Goal: Information Seeking & Learning: Learn about a topic

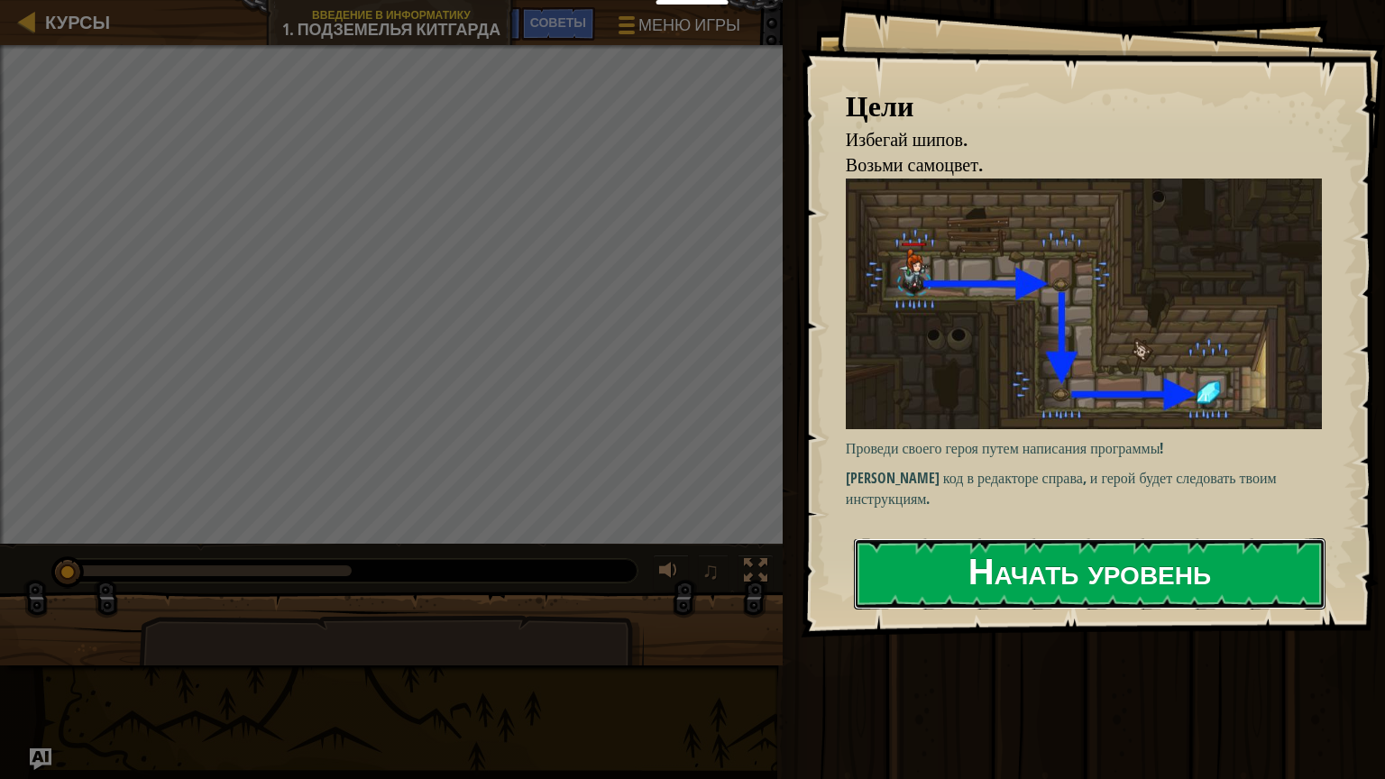
click at [1136, 575] on button "Начать уровень" at bounding box center [1090, 573] width 472 height 71
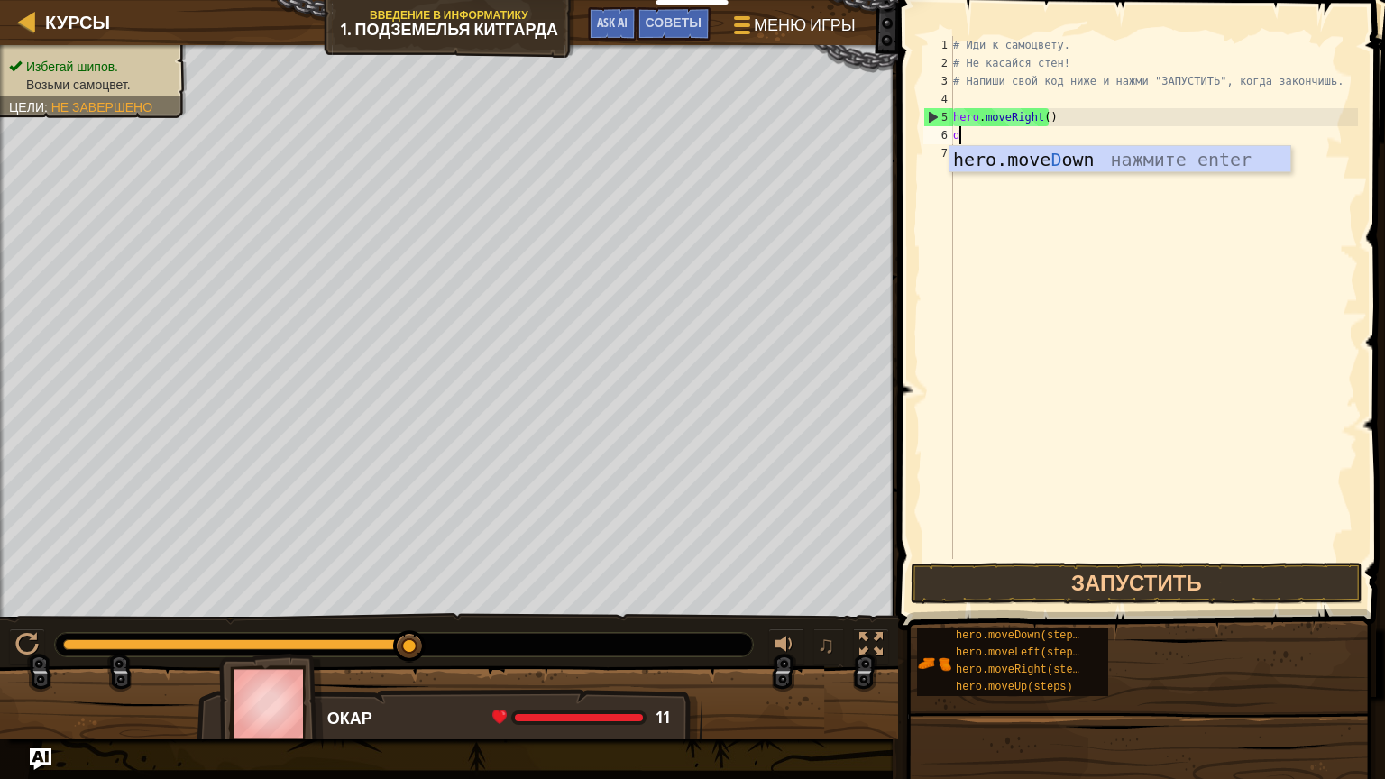
scroll to position [8, 0]
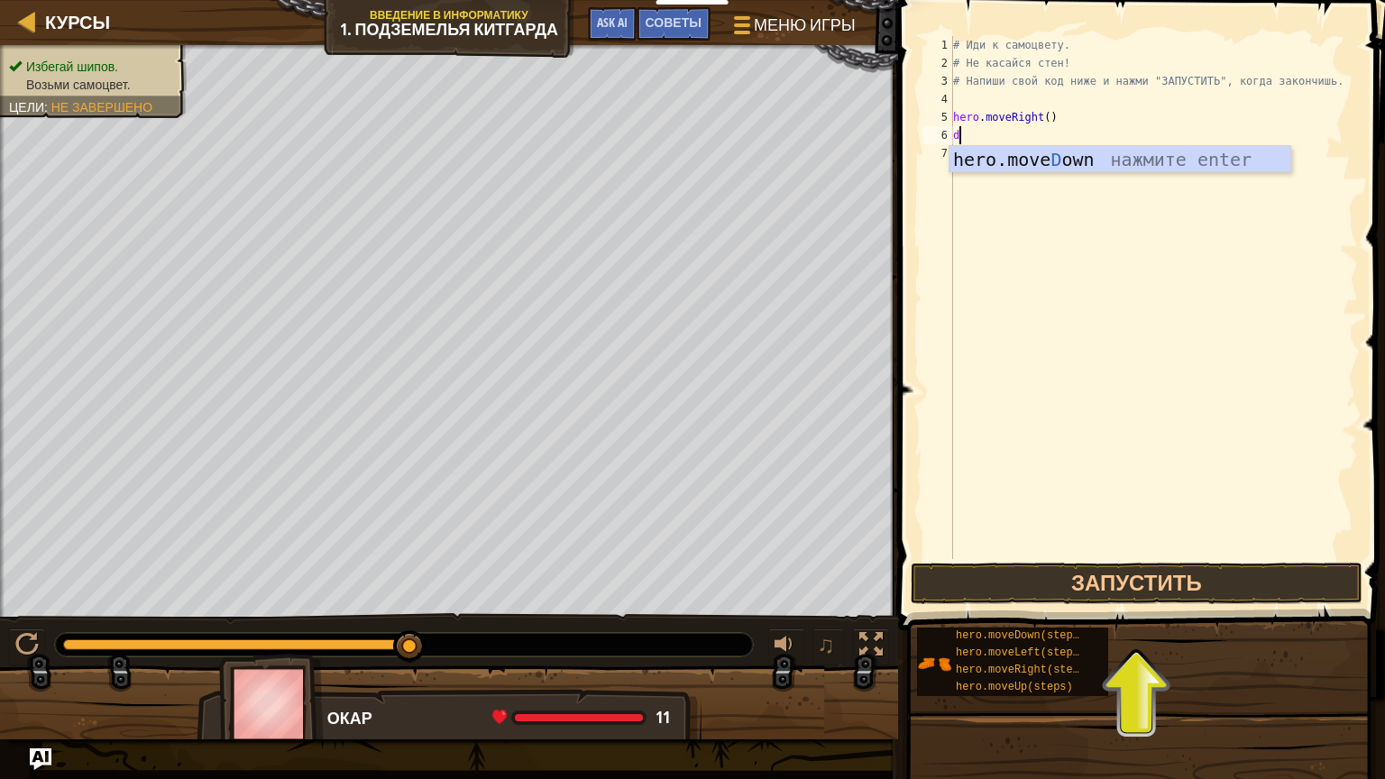
type textarea "do"
click at [1136, 160] on div "hero.move Do wn нажмите enter" at bounding box center [1120, 186] width 341 height 81
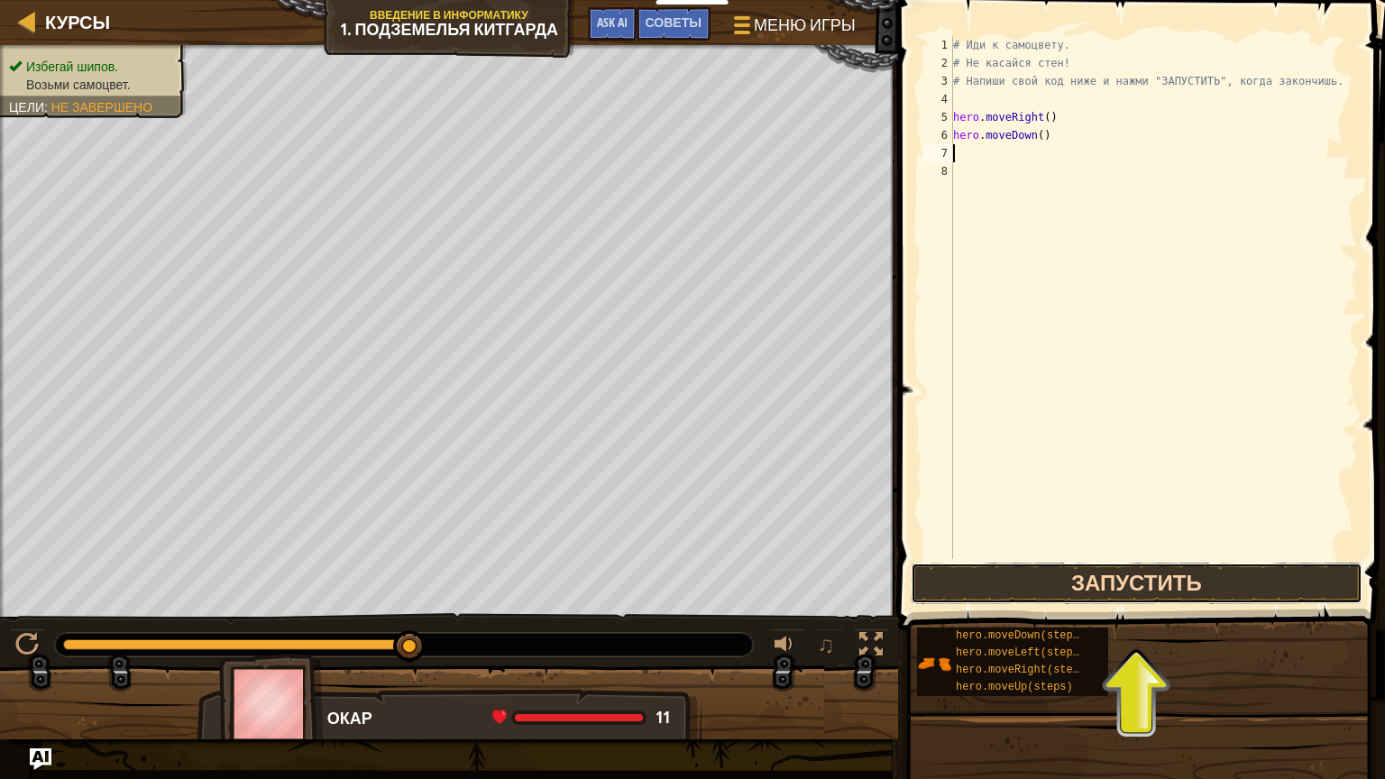
click at [1117, 579] on button "Запустить" at bounding box center [1137, 583] width 452 height 41
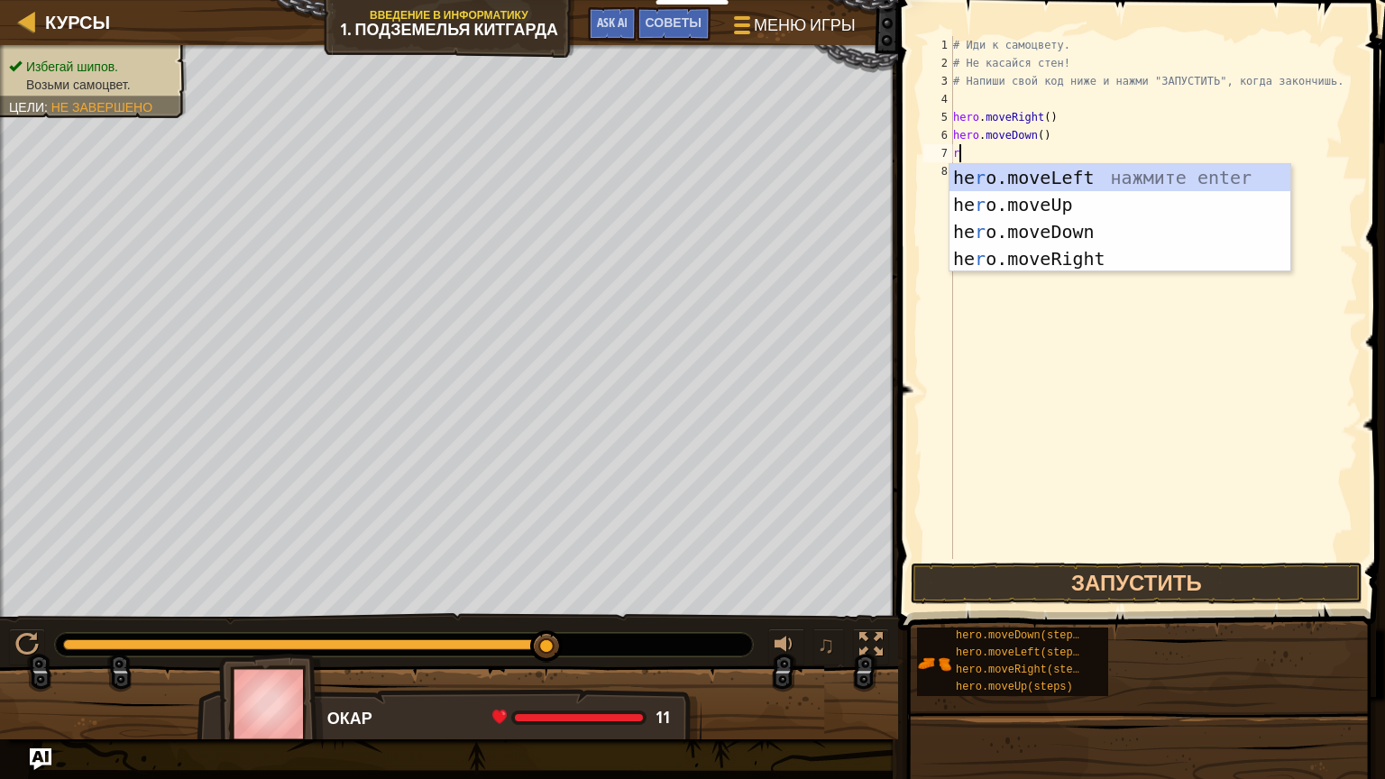
type textarea "ri"
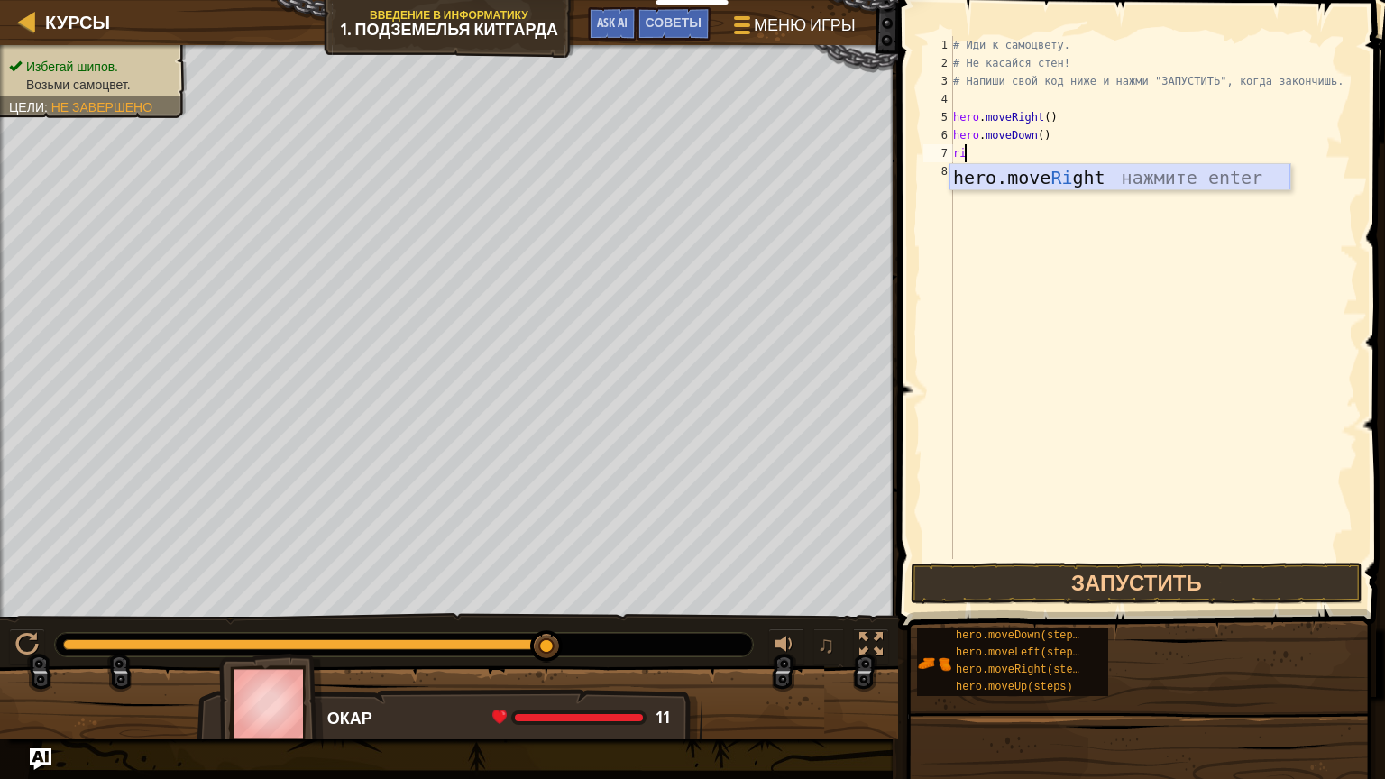
click at [1158, 170] on div "hero.move Ri ght нажмите enter" at bounding box center [1120, 204] width 341 height 81
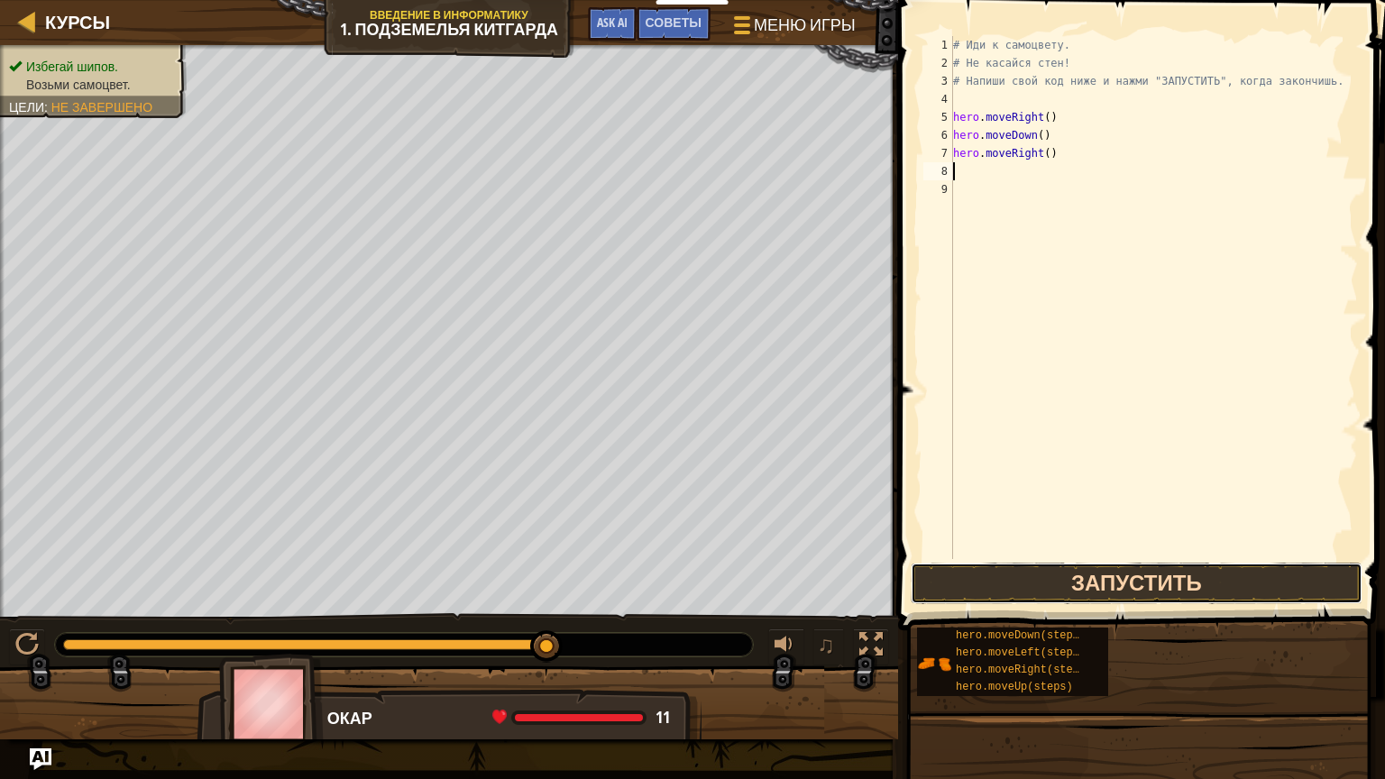
click at [1079, 575] on button "Запустить" at bounding box center [1137, 583] width 452 height 41
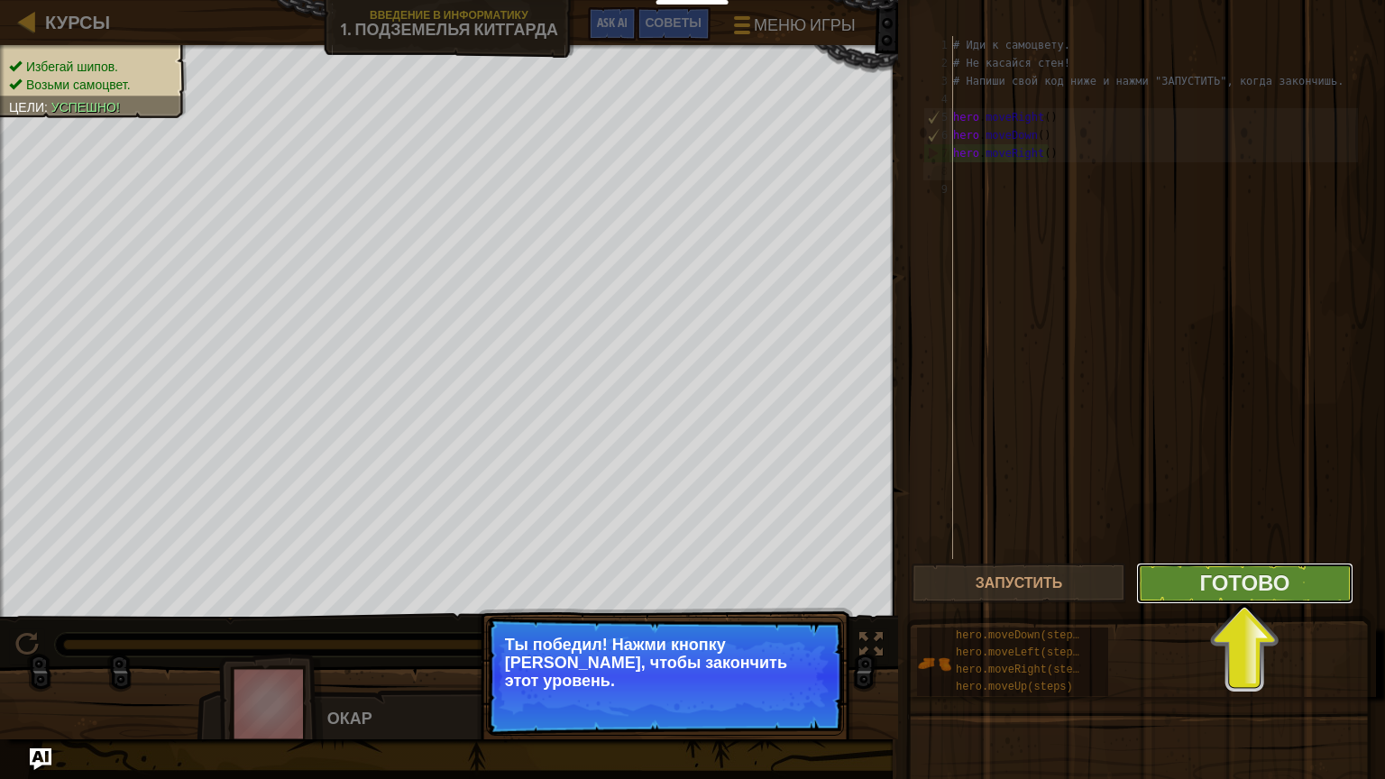
click at [1196, 585] on button "Готово" at bounding box center [1244, 583] width 216 height 41
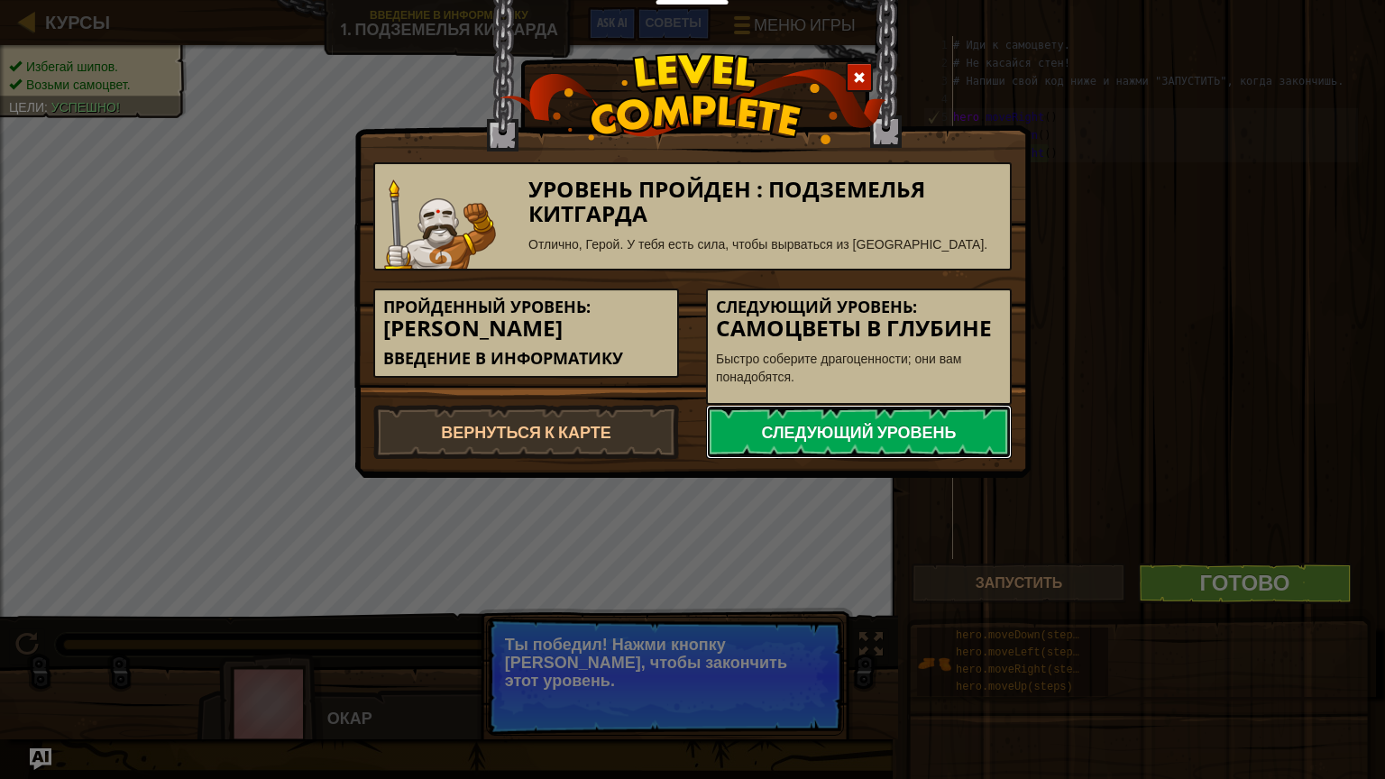
click at [884, 427] on link "Следующий уровень" at bounding box center [859, 432] width 306 height 54
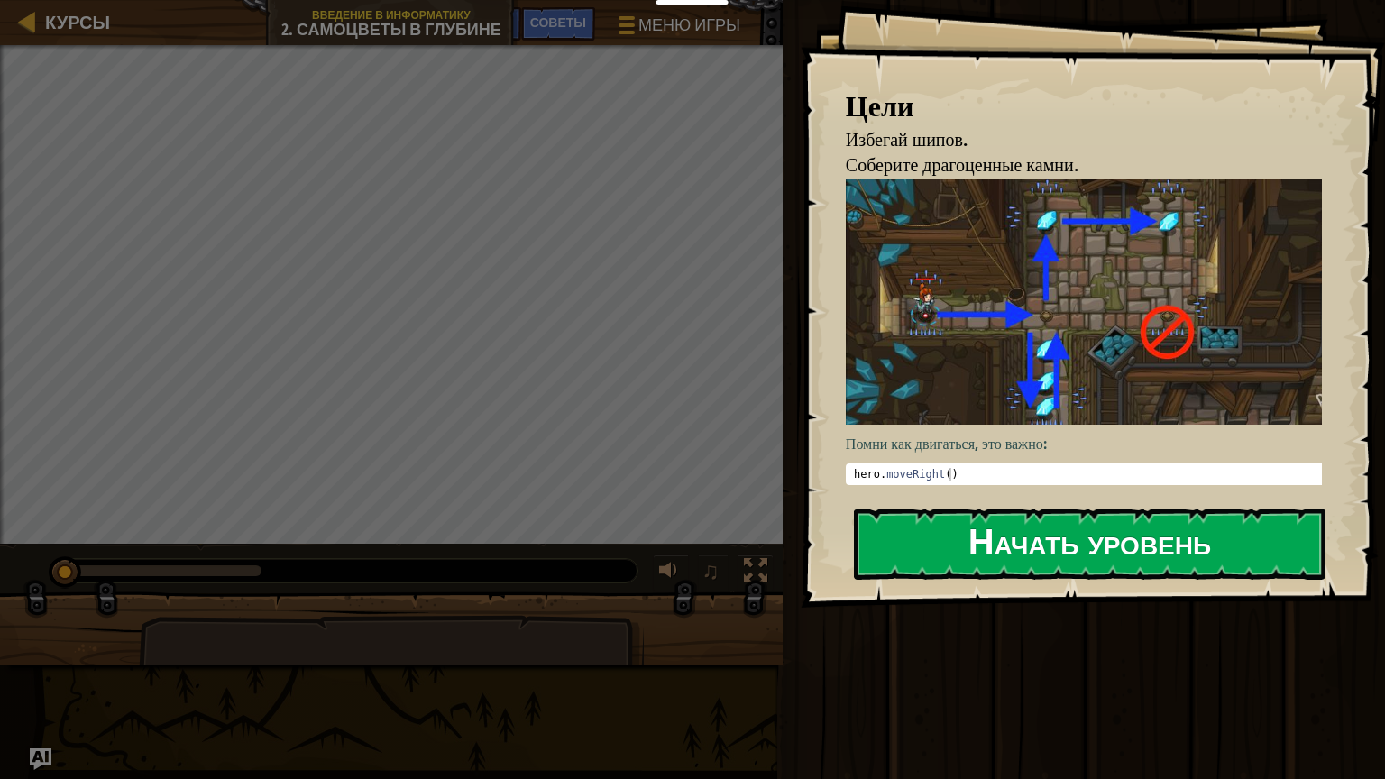
click at [1044, 543] on button "Начать уровень" at bounding box center [1090, 544] width 472 height 71
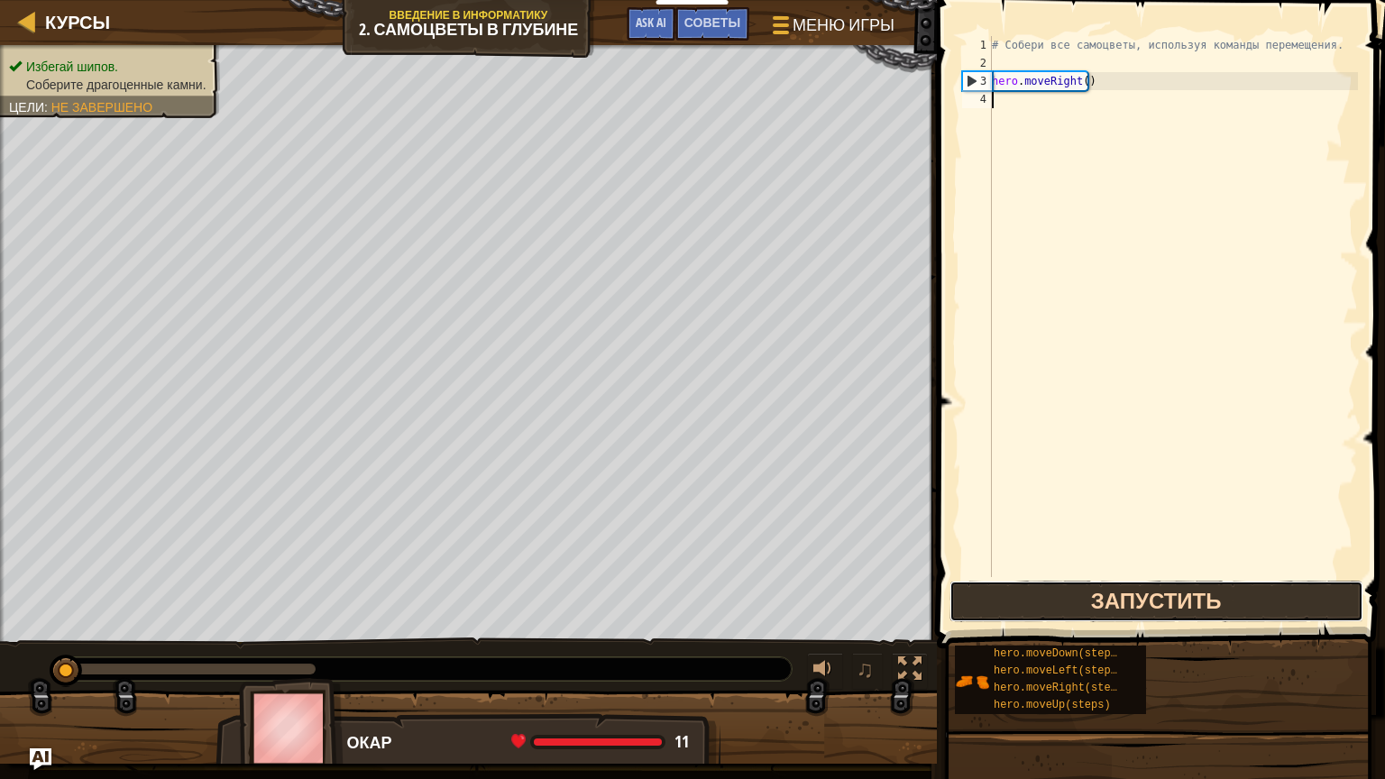
click at [1125, 597] on button "Запустить" at bounding box center [1157, 601] width 414 height 41
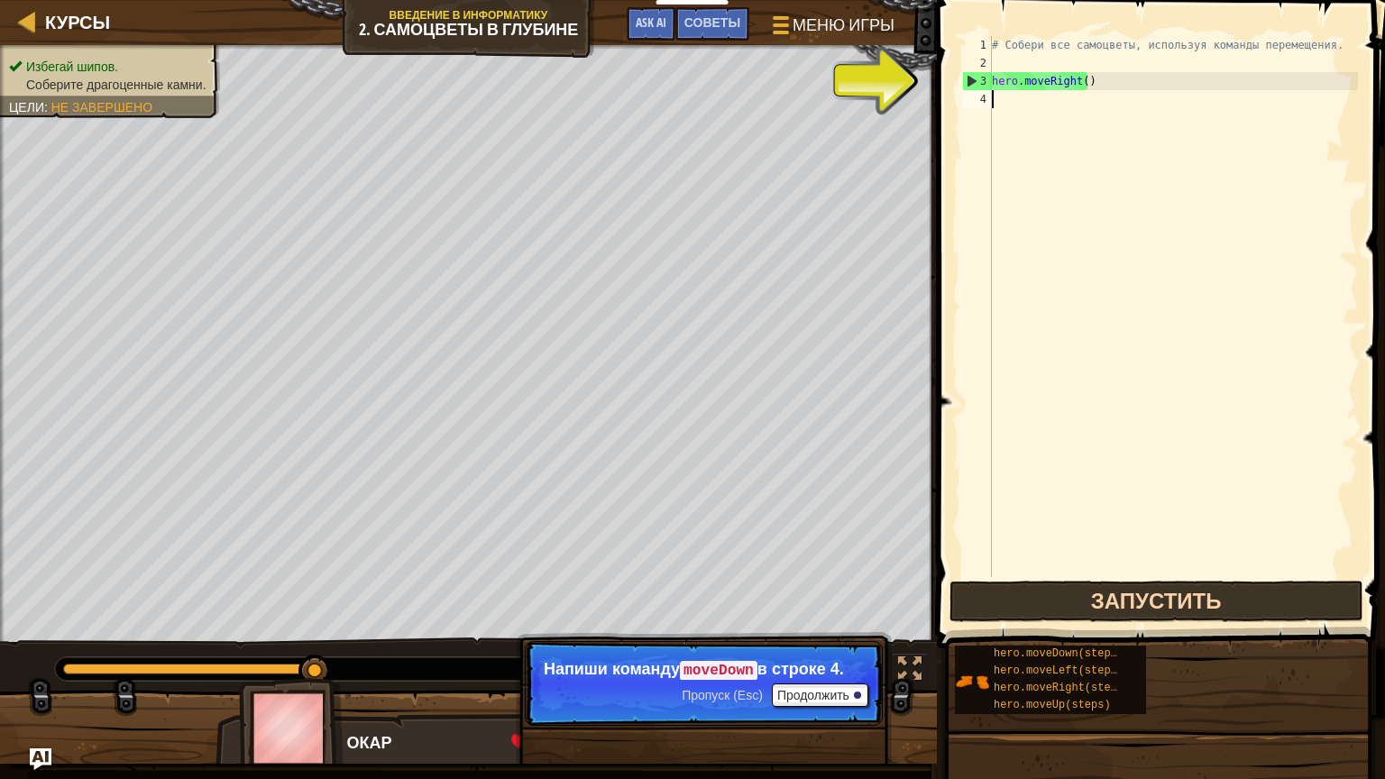
scroll to position [8, 0]
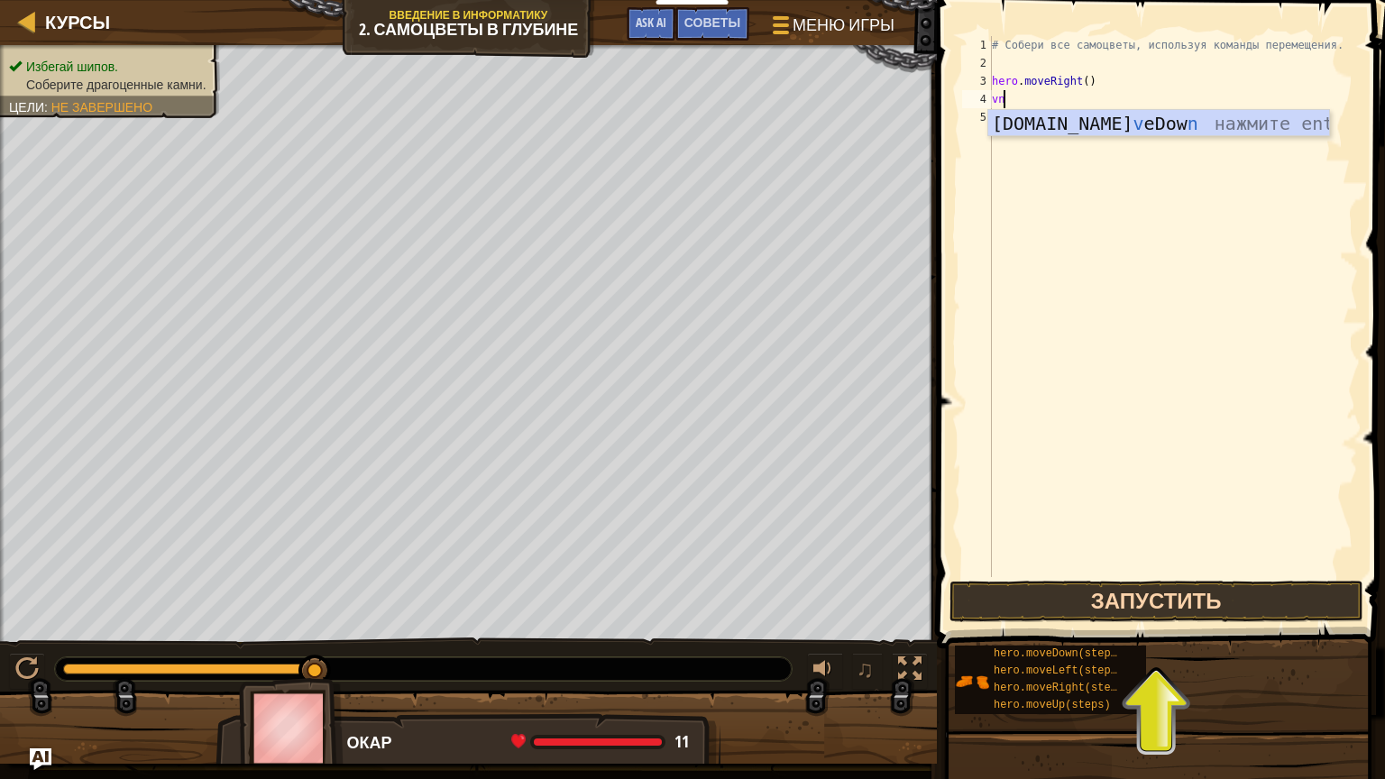
type textarea "v"
type textarea "do"
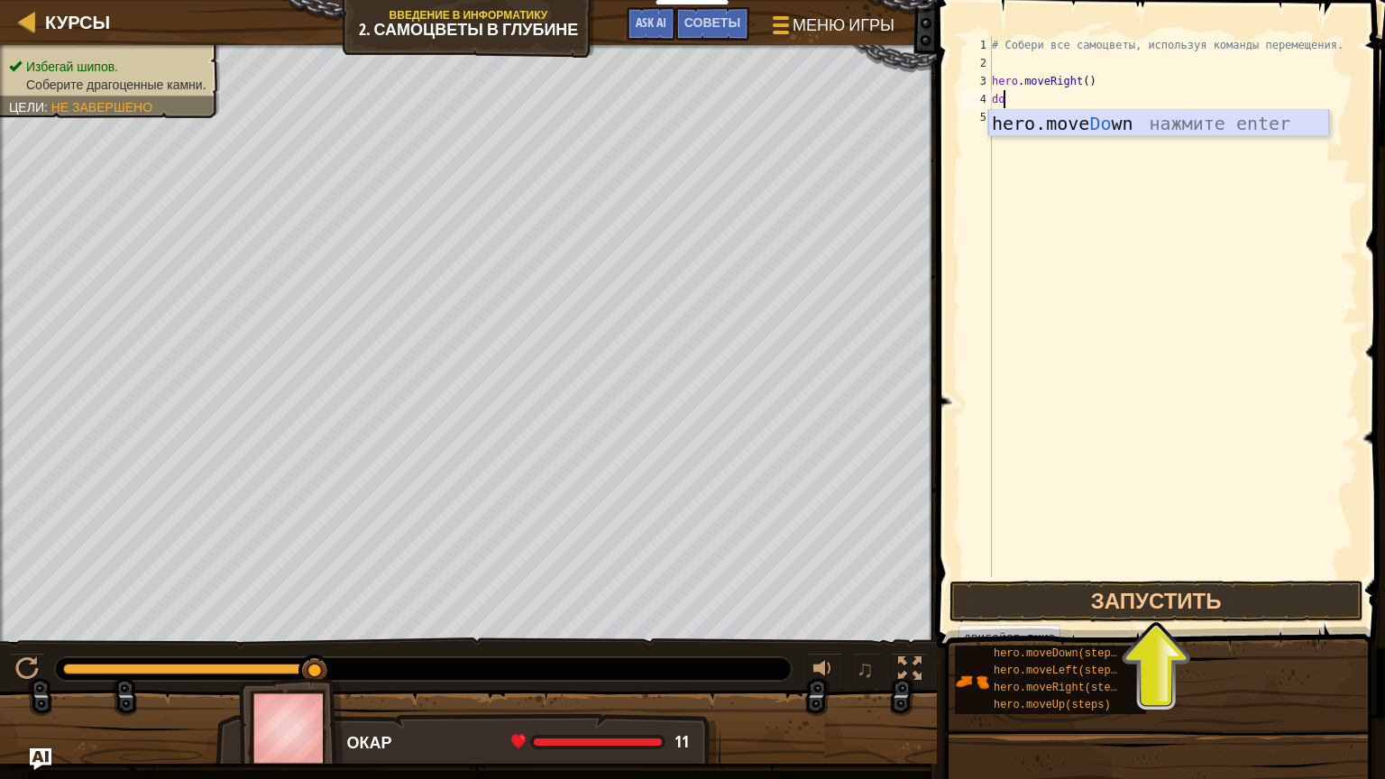
click at [1171, 124] on div "hero.move Do wn нажмите enter" at bounding box center [1159, 150] width 341 height 81
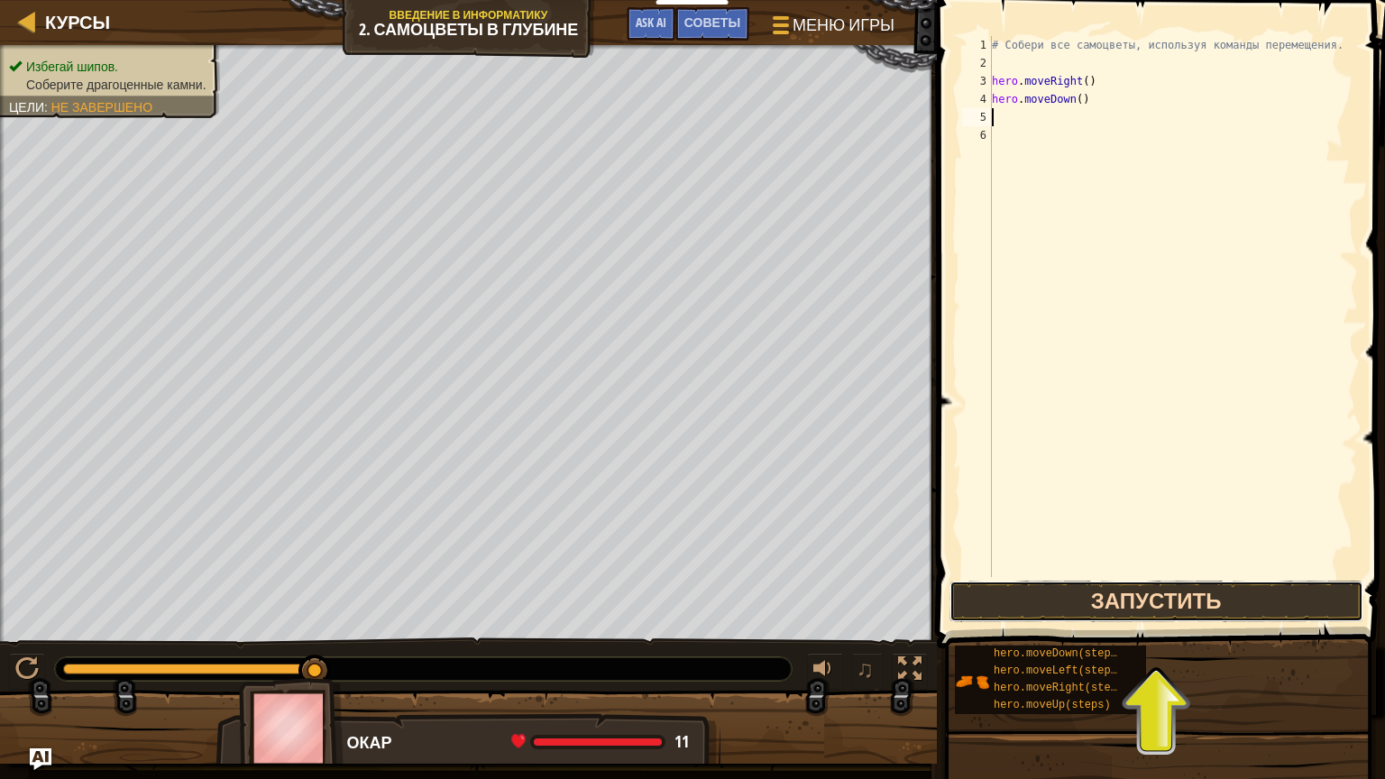
click at [1177, 599] on button "Запустить" at bounding box center [1157, 601] width 414 height 41
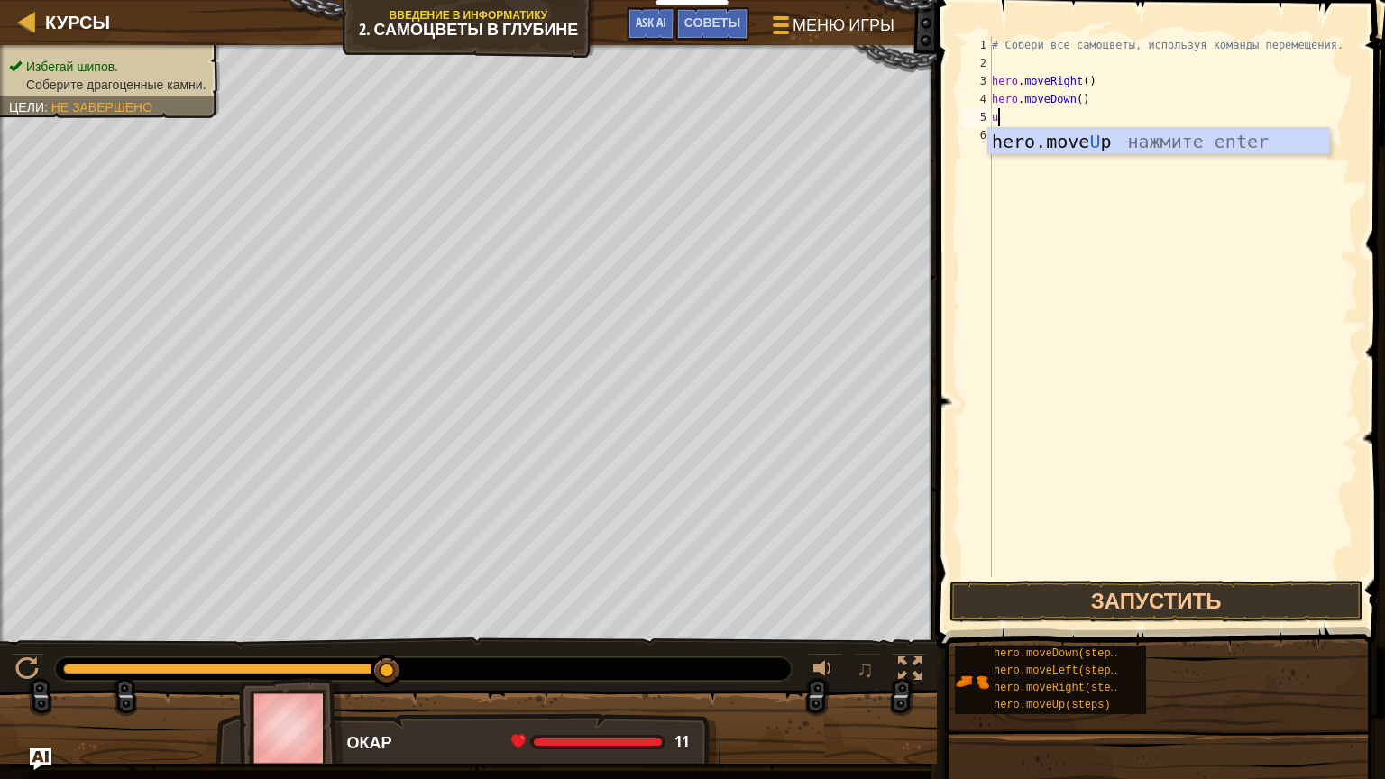
type textarea "up"
click at [1198, 140] on div "hero.move Up нажмите enter" at bounding box center [1159, 168] width 341 height 81
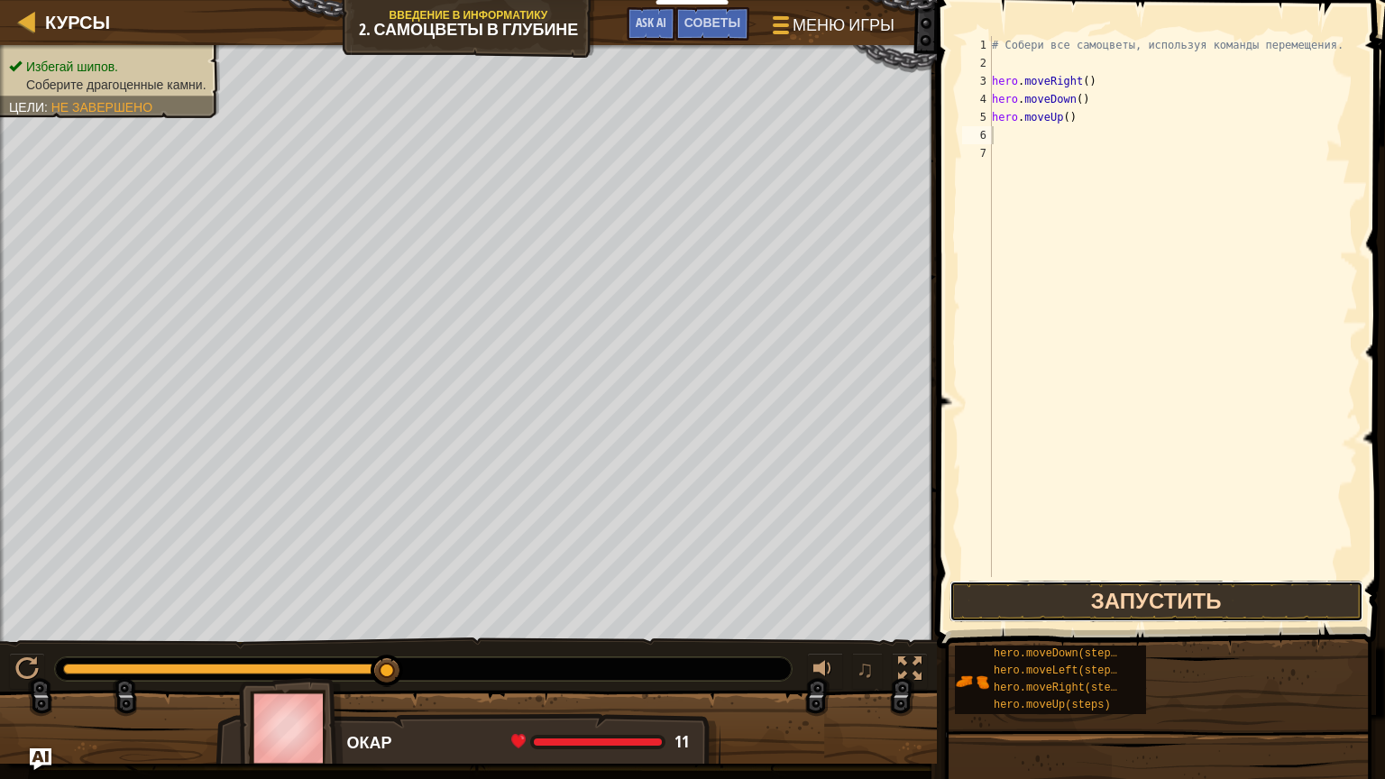
click at [1102, 610] on button "Запустить" at bounding box center [1157, 601] width 414 height 41
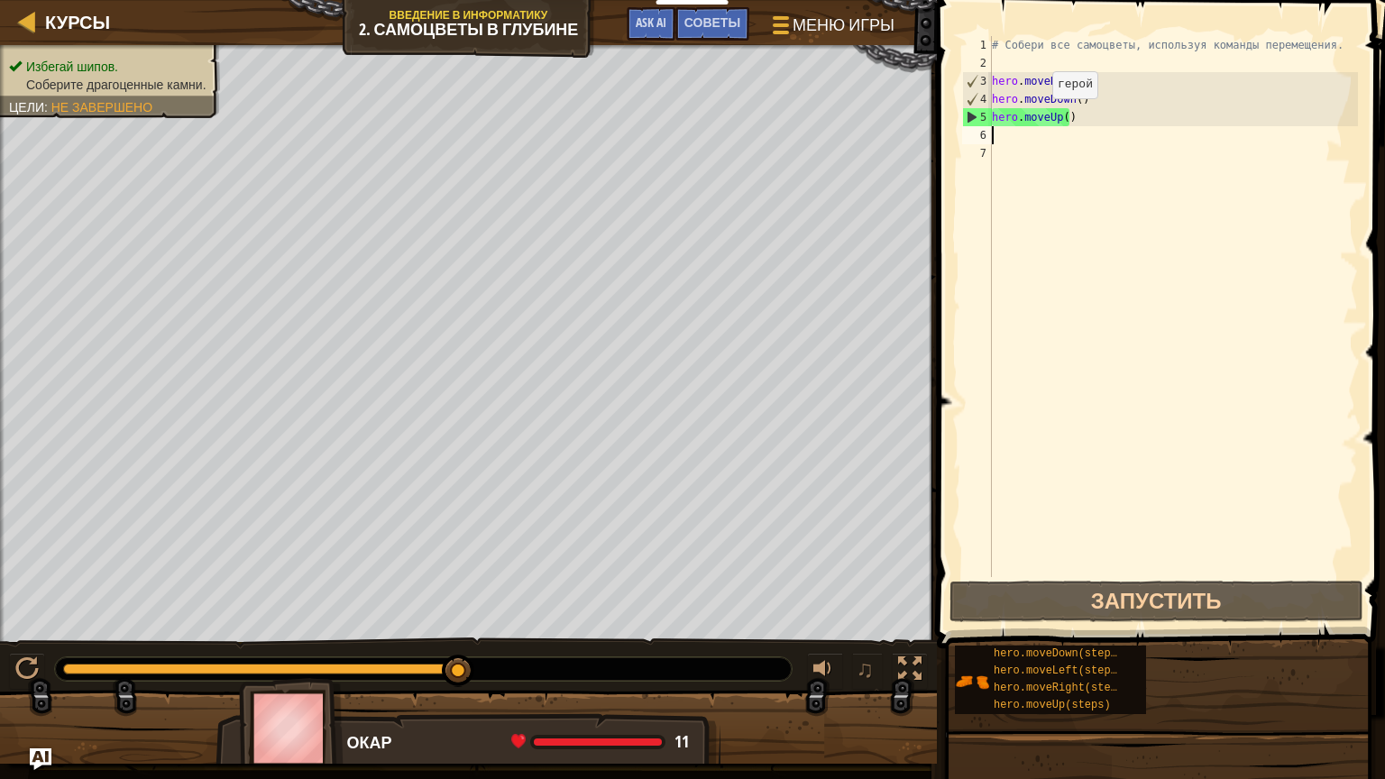
click at [1037, 115] on div "# Собери все самоцветы, используя команды перемещения. hero . moveRight ( ) her…" at bounding box center [1174, 324] width 370 height 577
type textarea "hero.moveUp(2)"
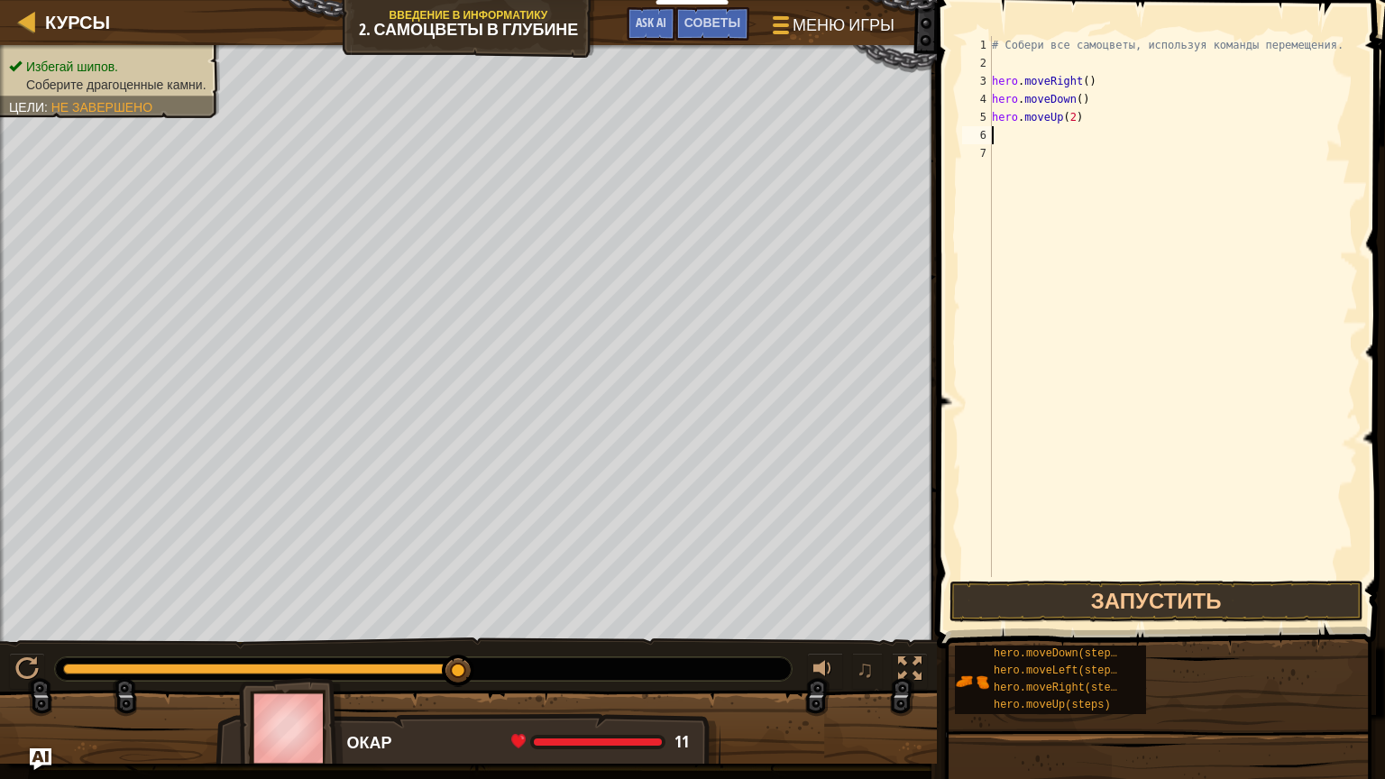
type textarea "u"
click at [1088, 605] on button "Запустить" at bounding box center [1157, 601] width 414 height 41
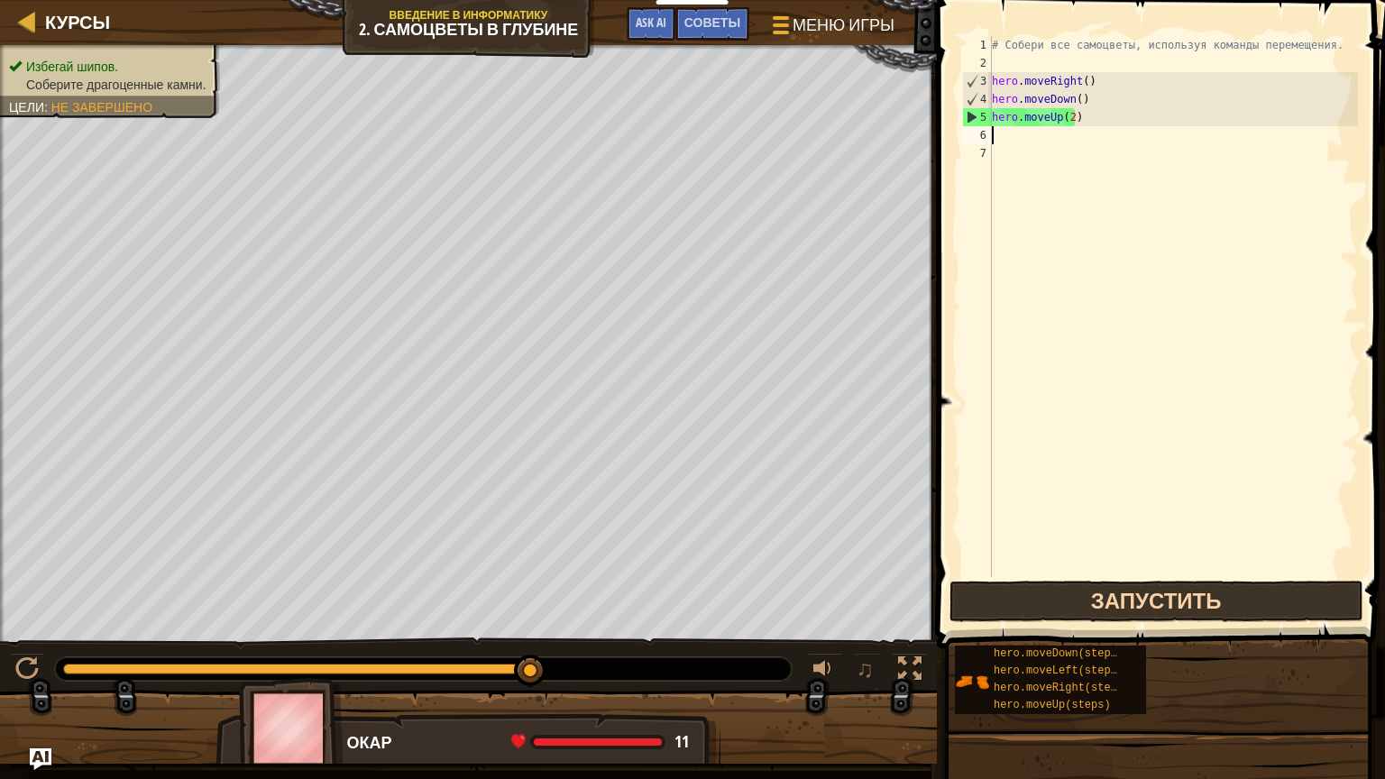
type textarea "i"
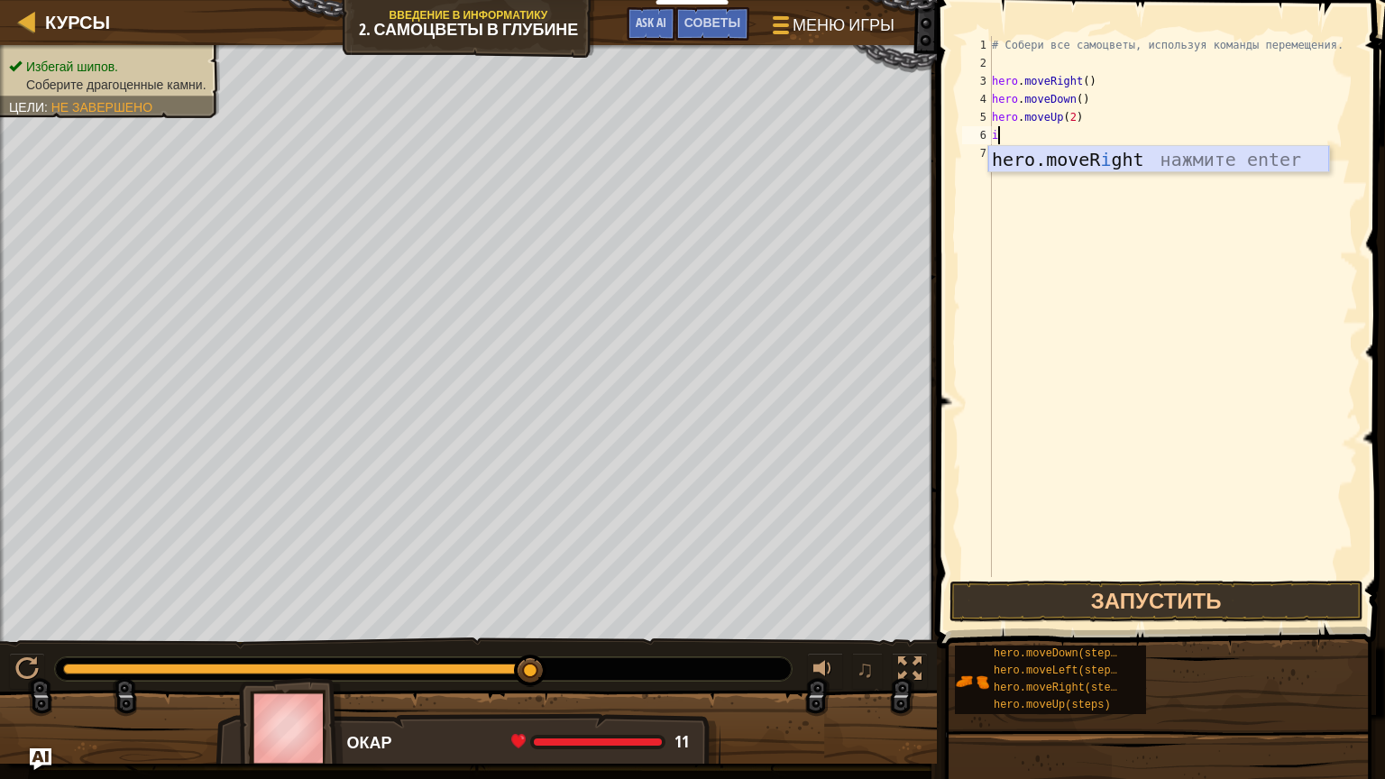
click at [1104, 152] on div "hero.moveR i ght нажмите enter" at bounding box center [1159, 186] width 341 height 81
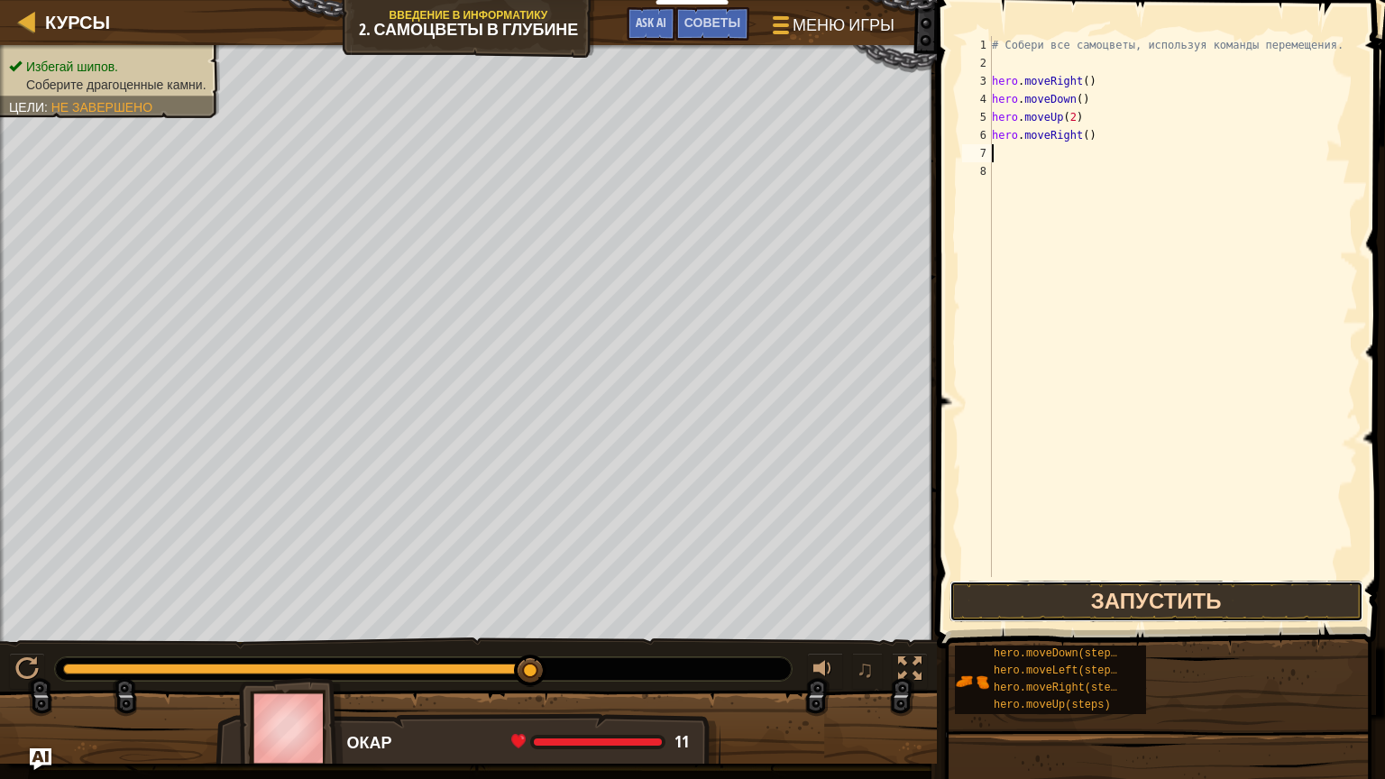
click at [1100, 594] on button "Запустить" at bounding box center [1157, 601] width 414 height 41
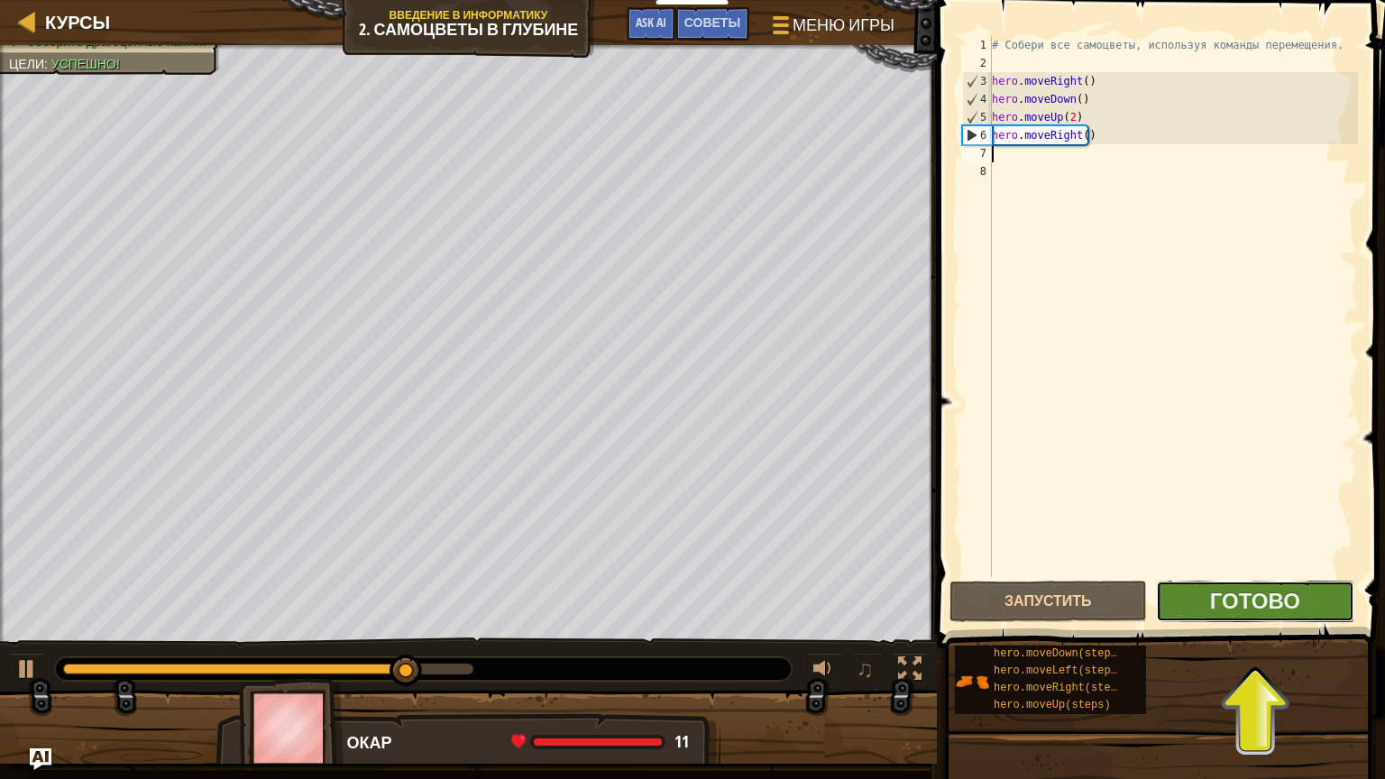
click at [1198, 592] on button "Готово" at bounding box center [1255, 601] width 198 height 41
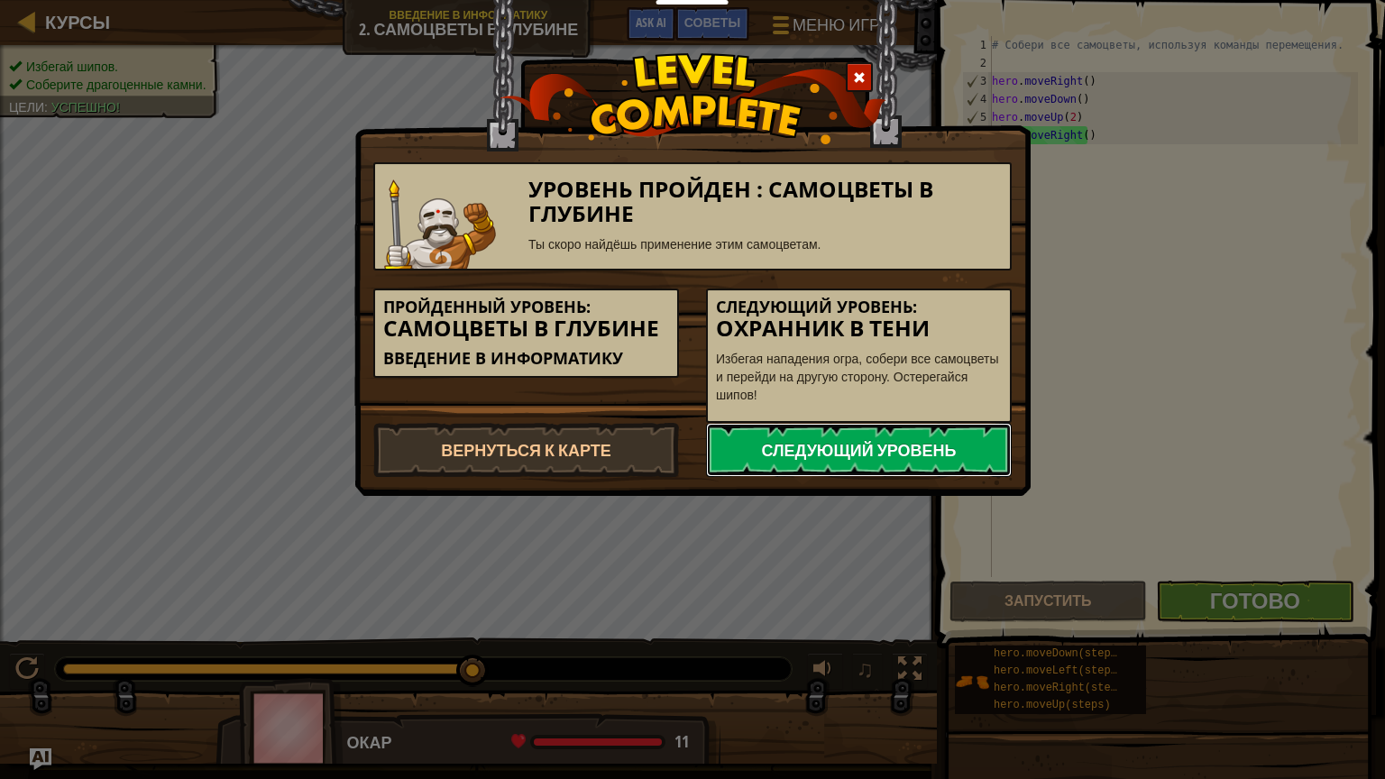
click at [927, 451] on link "Следующий уровень" at bounding box center [859, 450] width 306 height 54
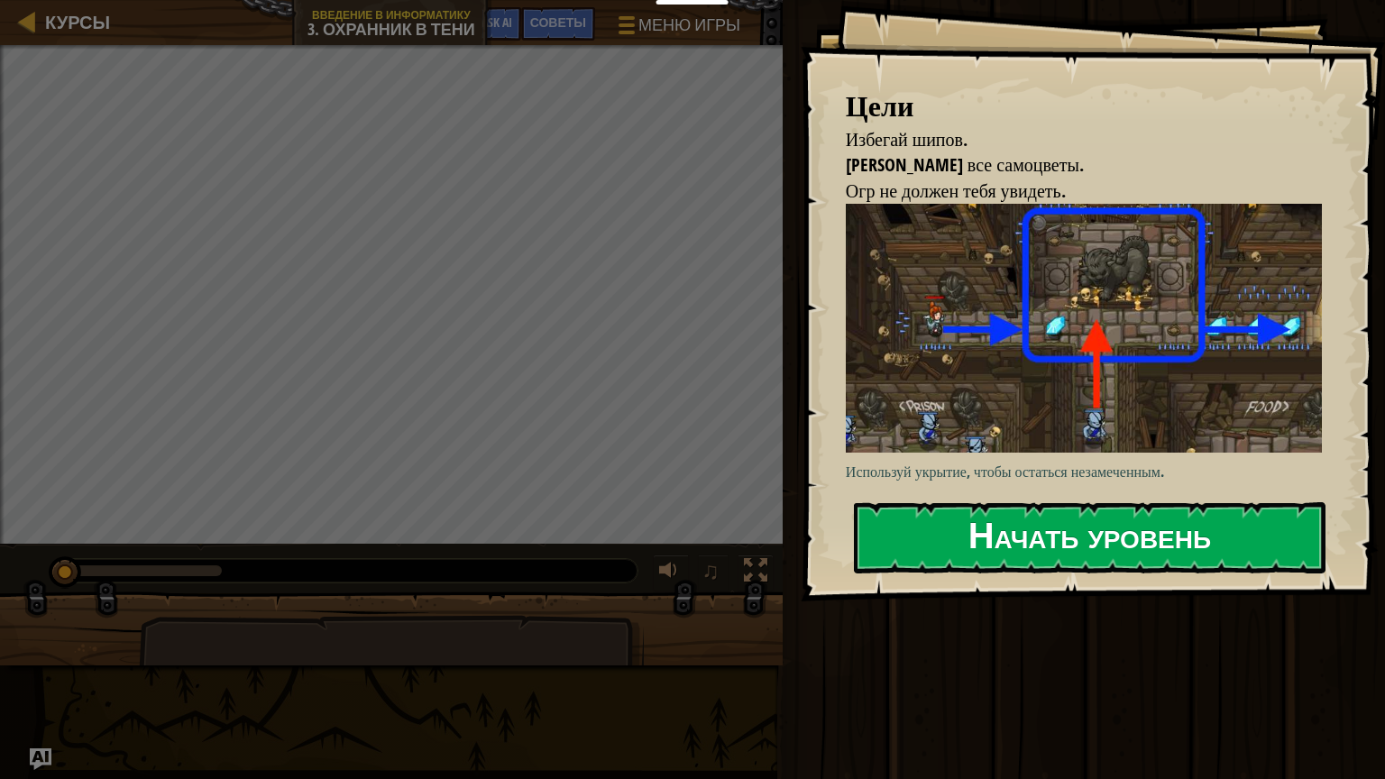
click at [1017, 520] on button "Начать уровень" at bounding box center [1090, 537] width 472 height 71
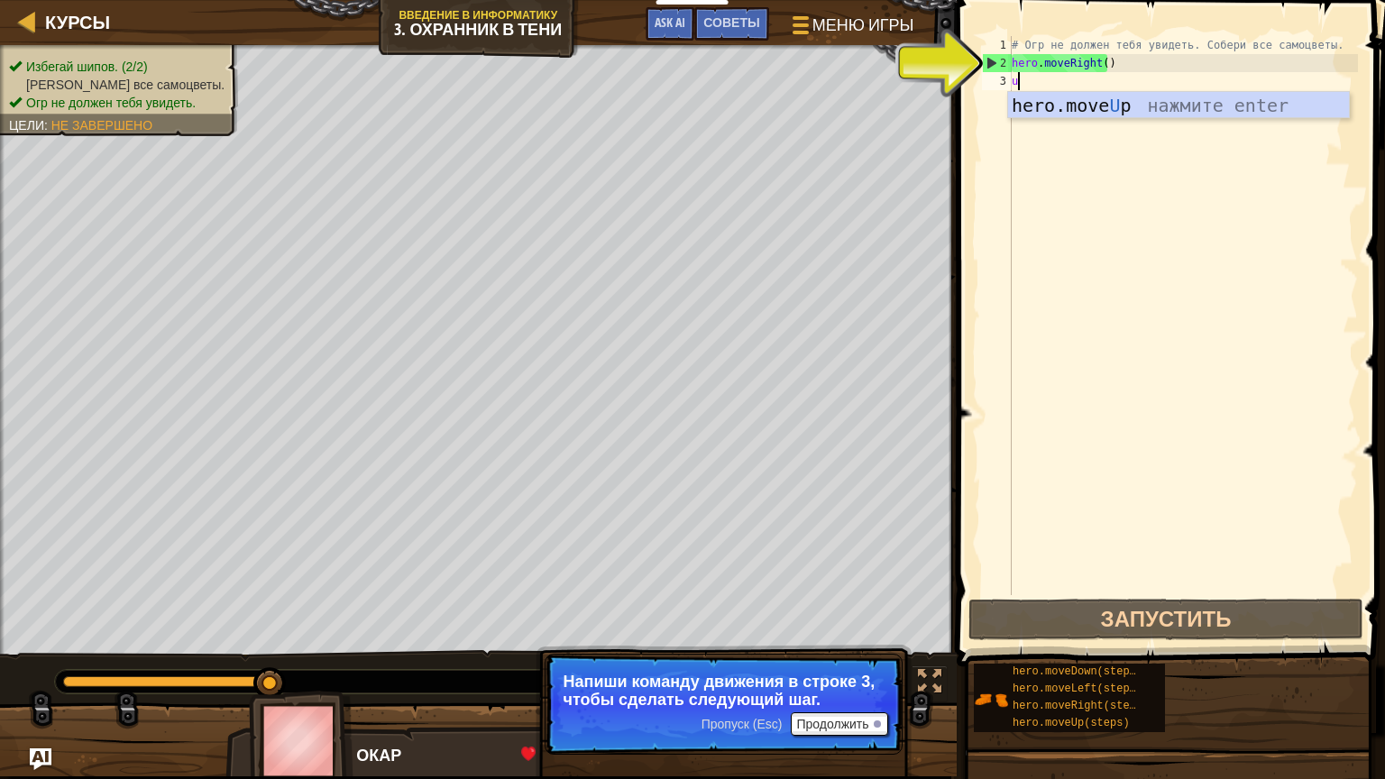
type textarea "u"
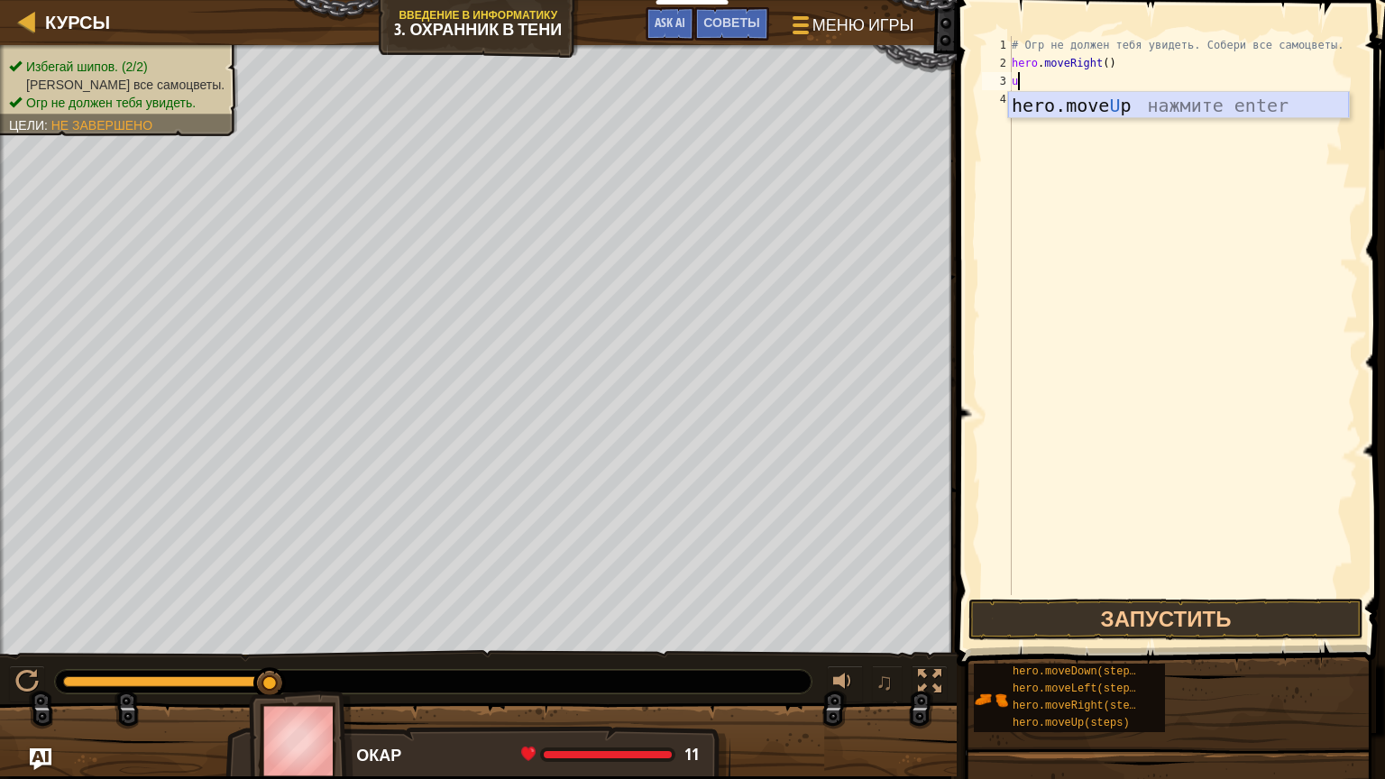
click at [1134, 107] on div "hero.move U p нажмите enter" at bounding box center [1178, 132] width 341 height 81
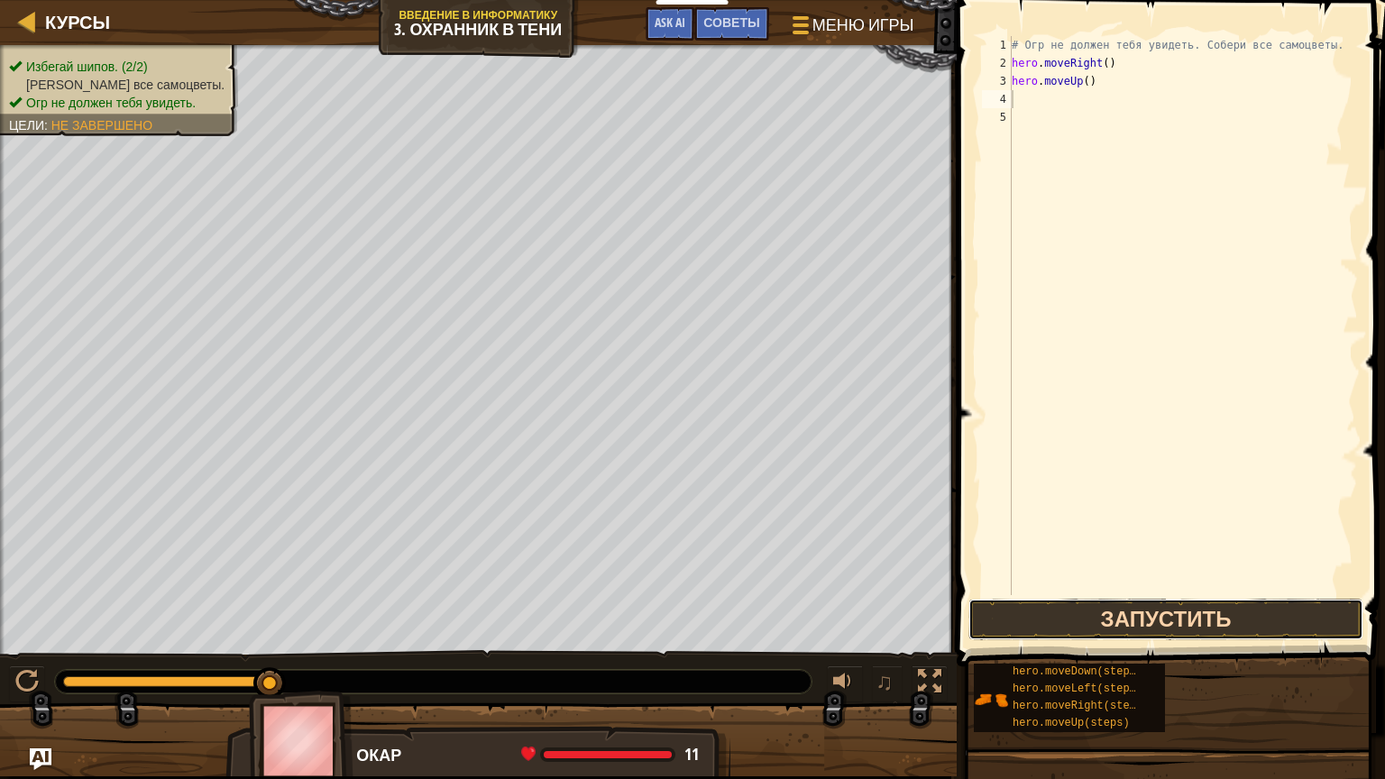
click at [1192, 628] on button "Запустить" at bounding box center [1166, 619] width 395 height 41
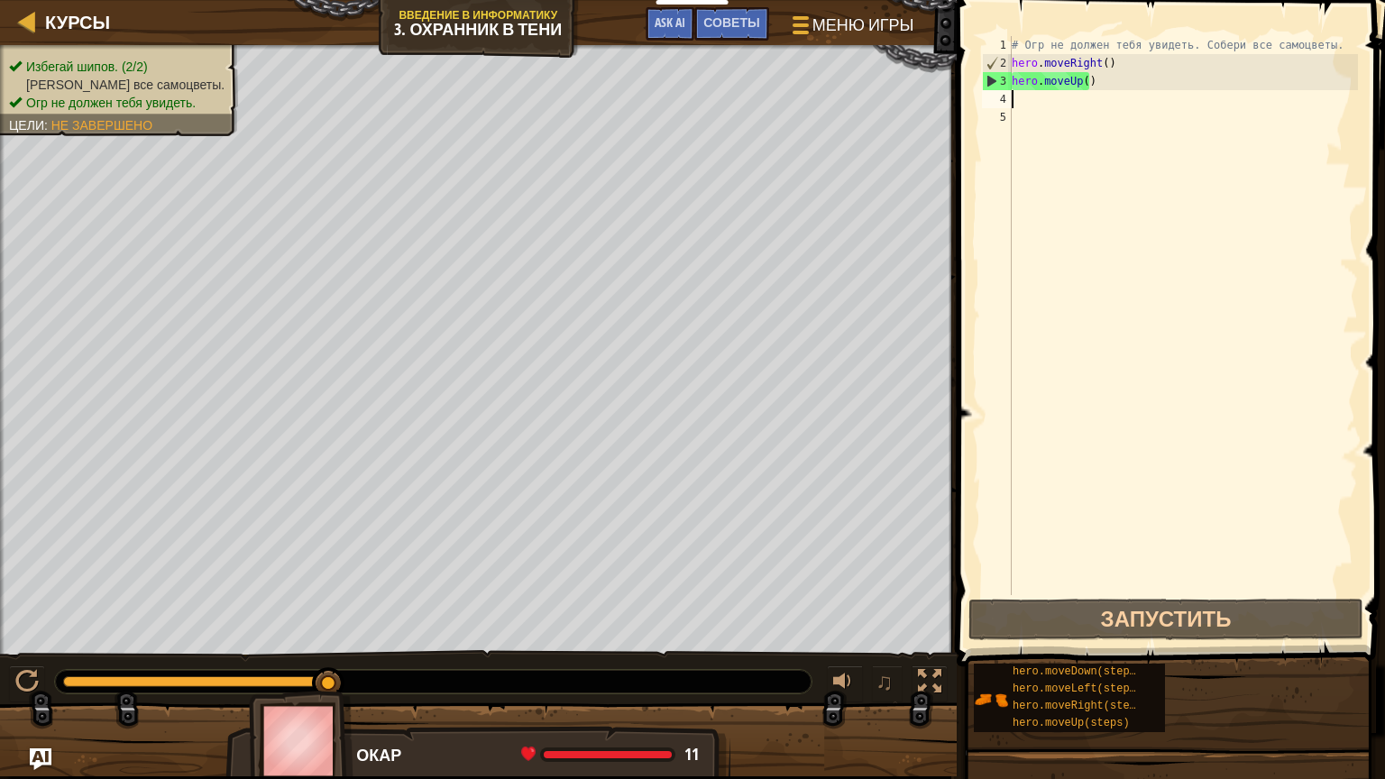
type textarea "i"
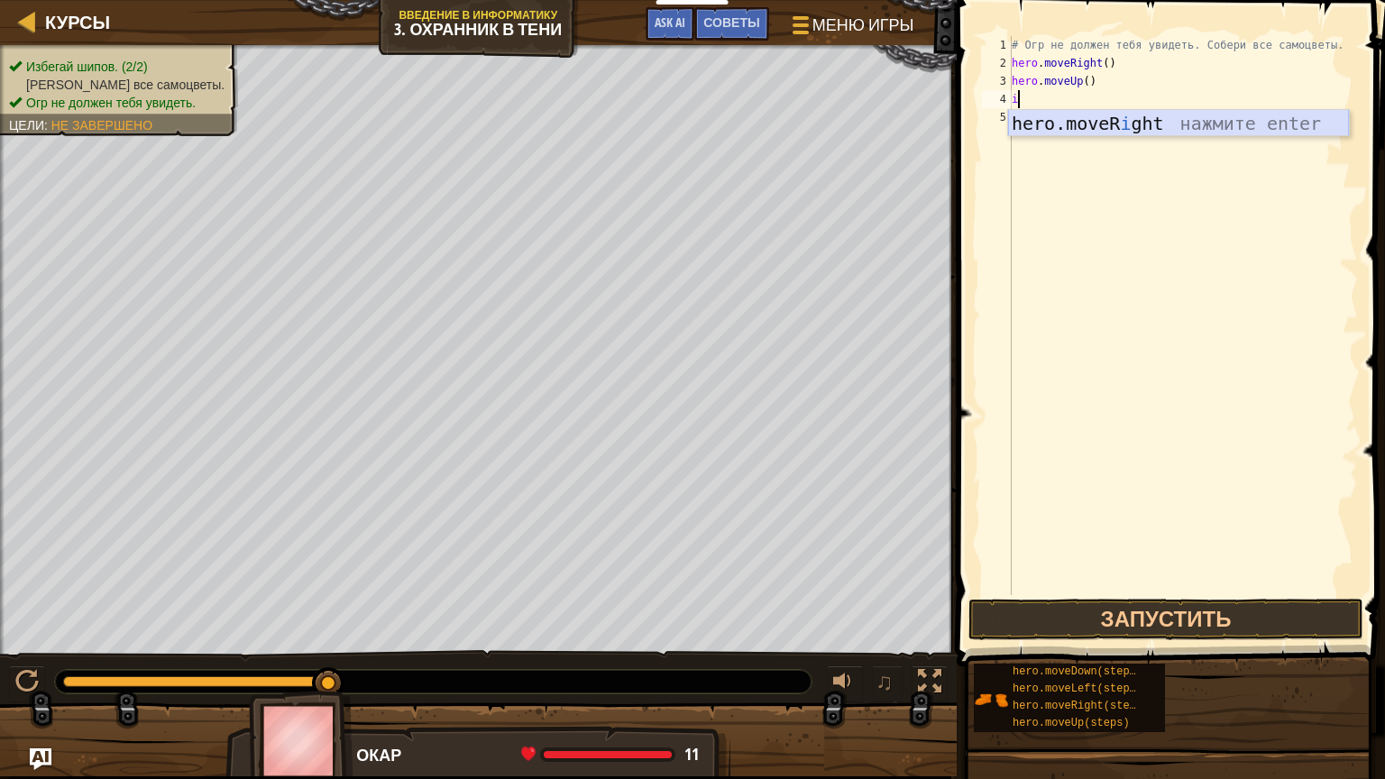
click at [1153, 126] on div "hero.moveR i ght нажмите enter" at bounding box center [1178, 150] width 341 height 81
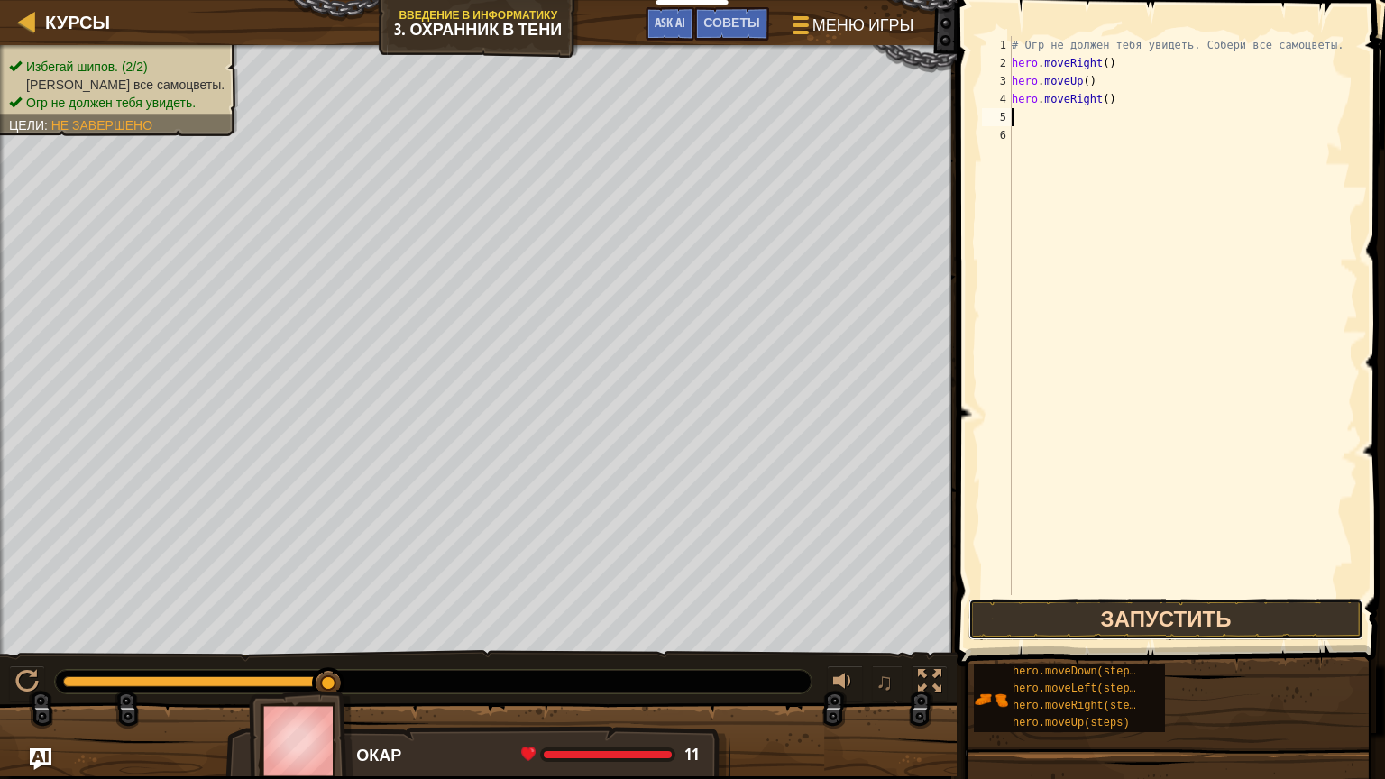
click at [1146, 621] on button "Запустить" at bounding box center [1166, 619] width 395 height 41
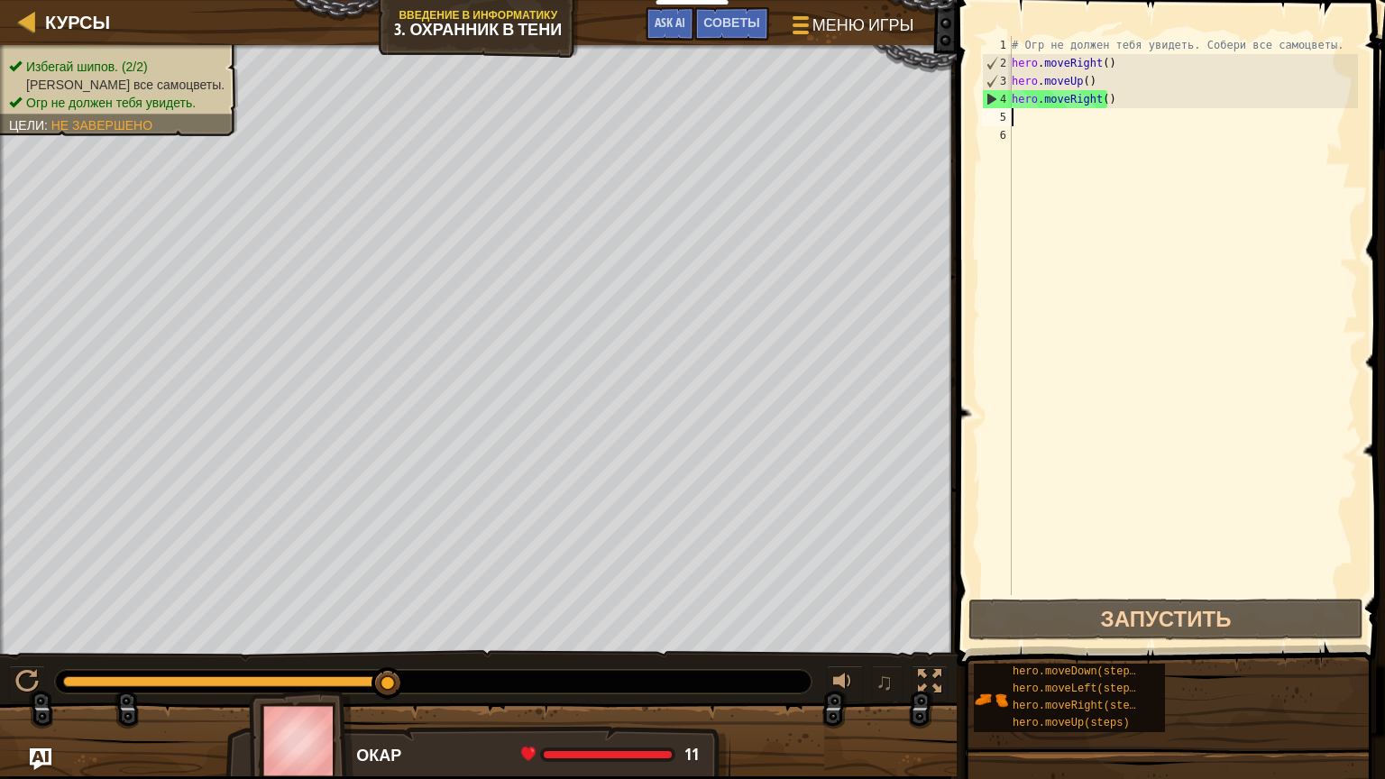
type textarea "d"
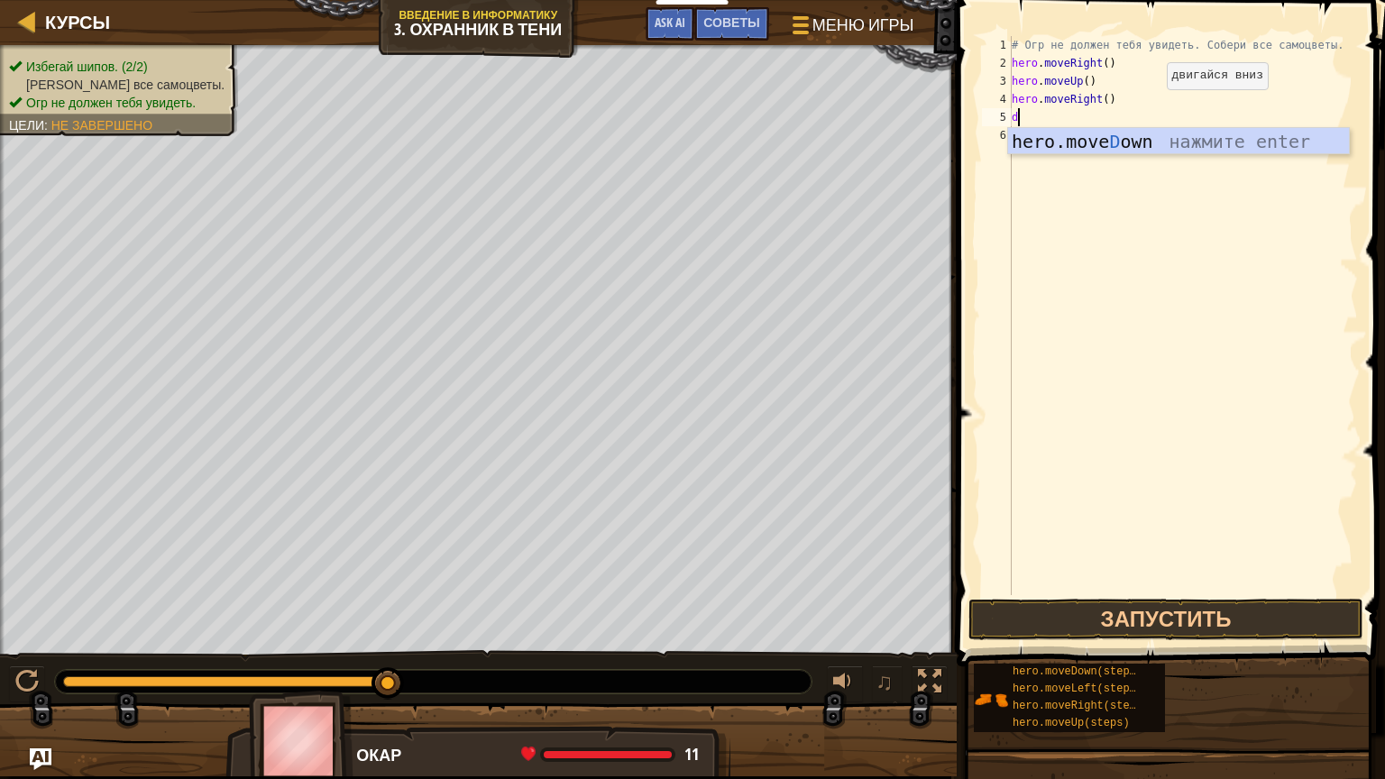
click at [1174, 150] on div "hero.move D own нажмите enter" at bounding box center [1178, 168] width 341 height 81
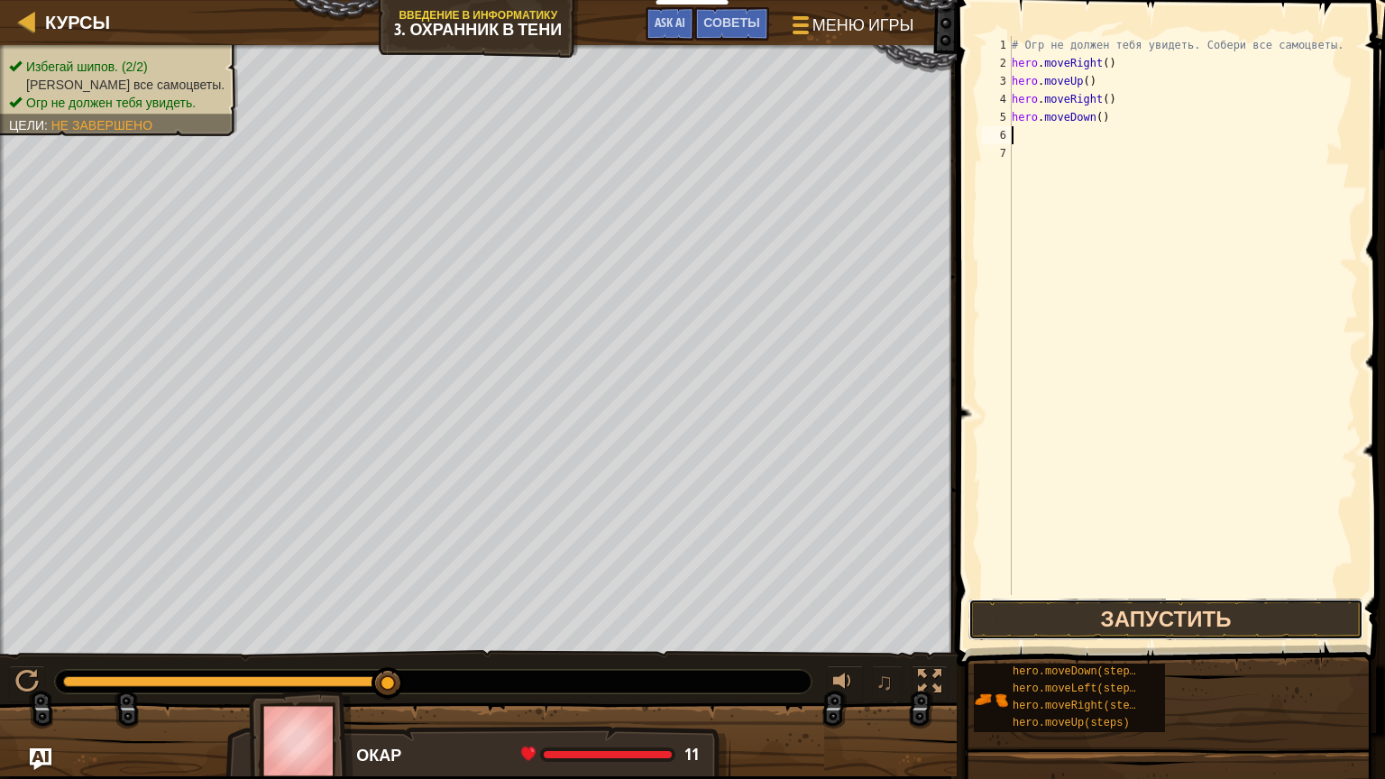
click at [1166, 613] on button "Запустить" at bounding box center [1166, 619] width 395 height 41
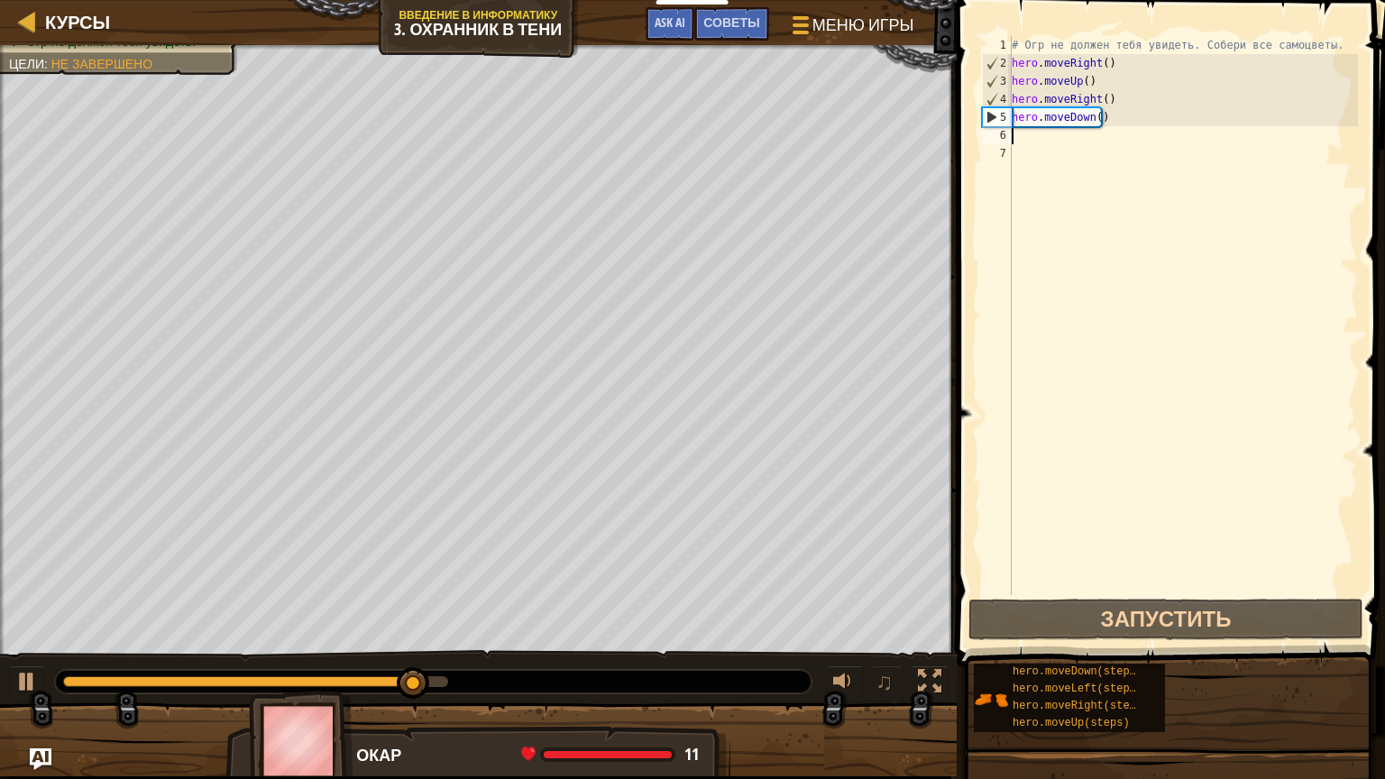
type textarea "i"
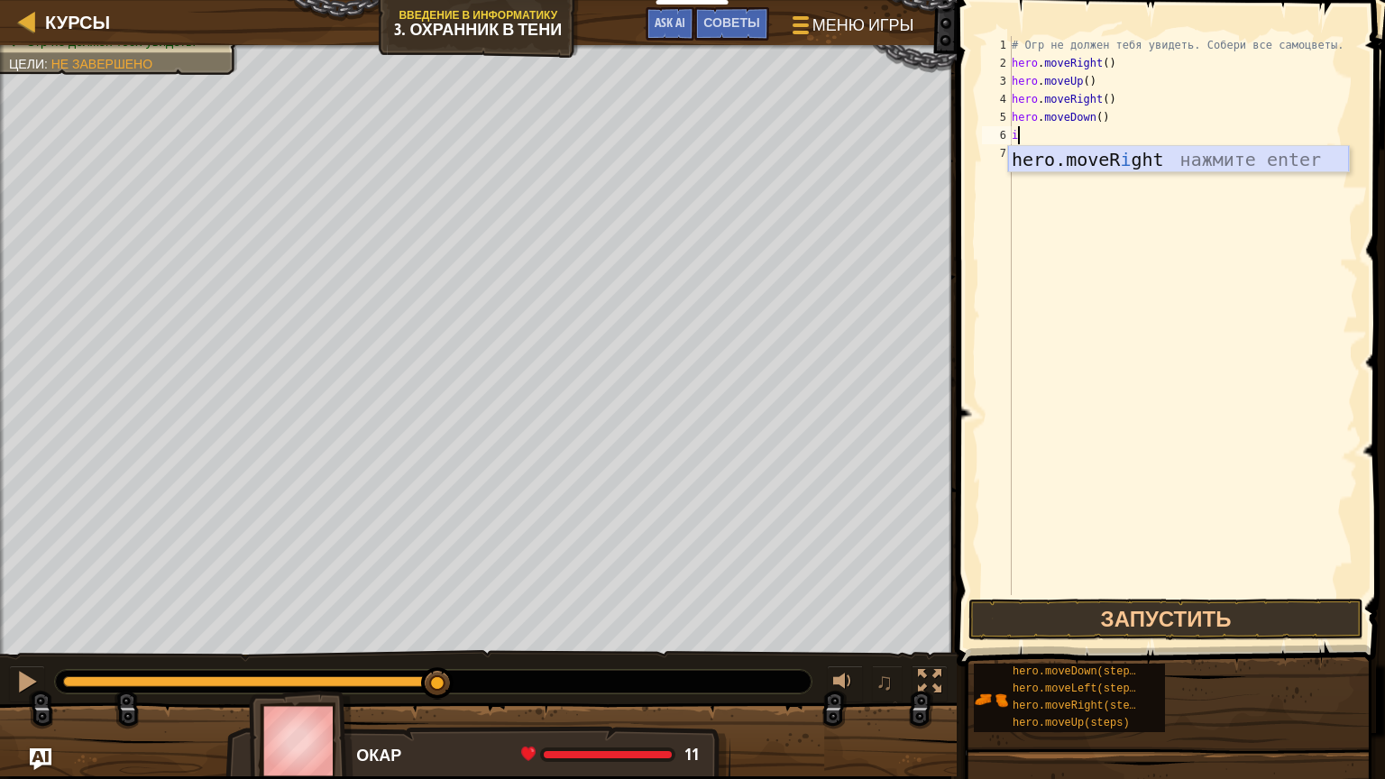
click at [1178, 156] on div "hero.moveR i ght нажмите enter" at bounding box center [1178, 186] width 341 height 81
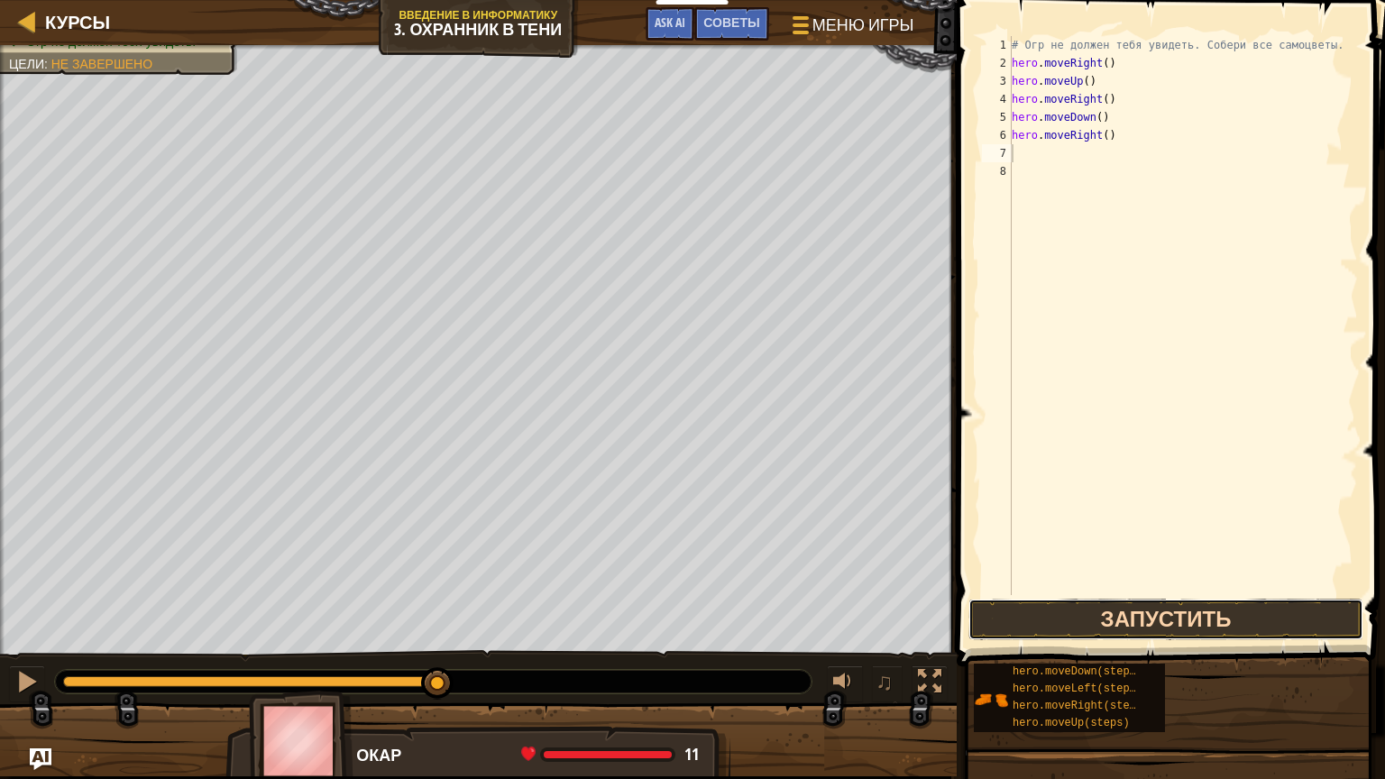
click at [1173, 612] on button "Запустить" at bounding box center [1166, 619] width 395 height 41
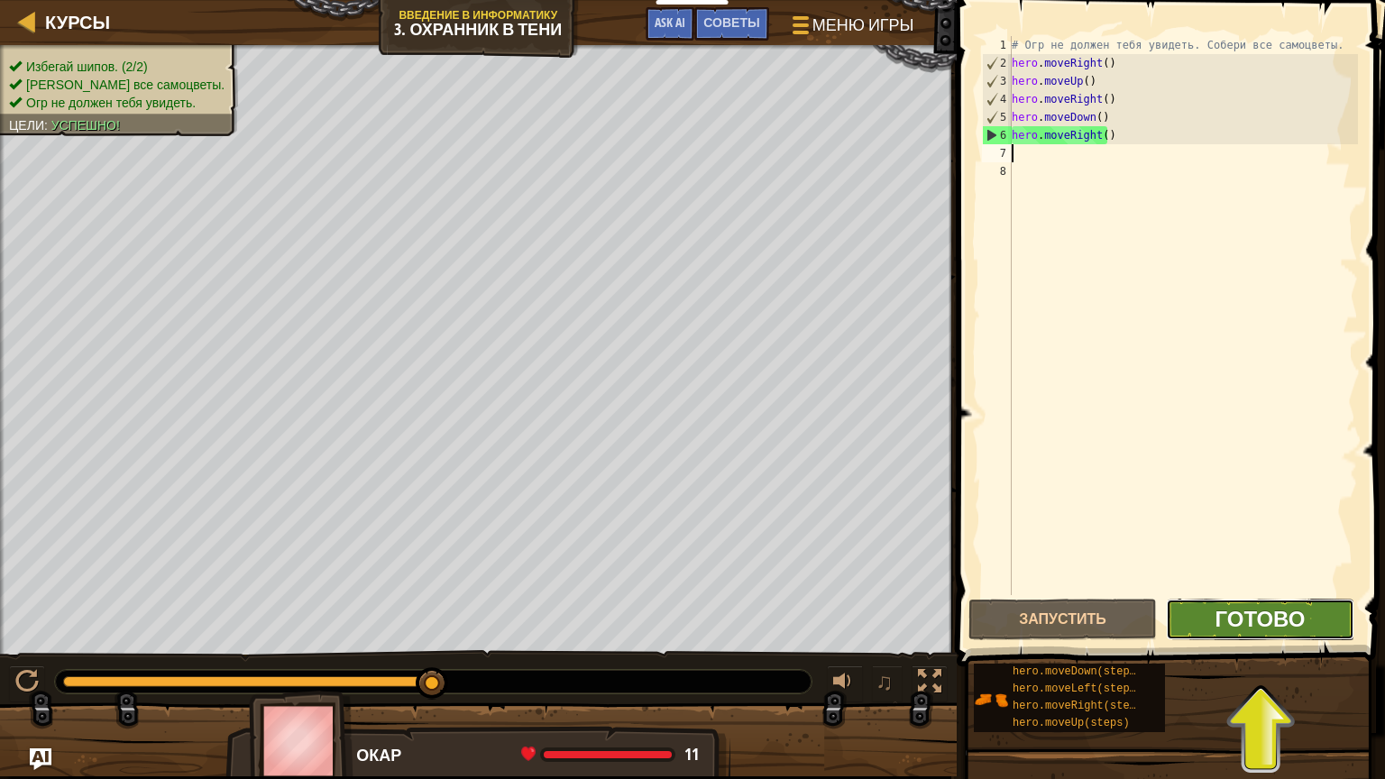
click at [1226, 624] on span "Готово" at bounding box center [1260, 618] width 90 height 29
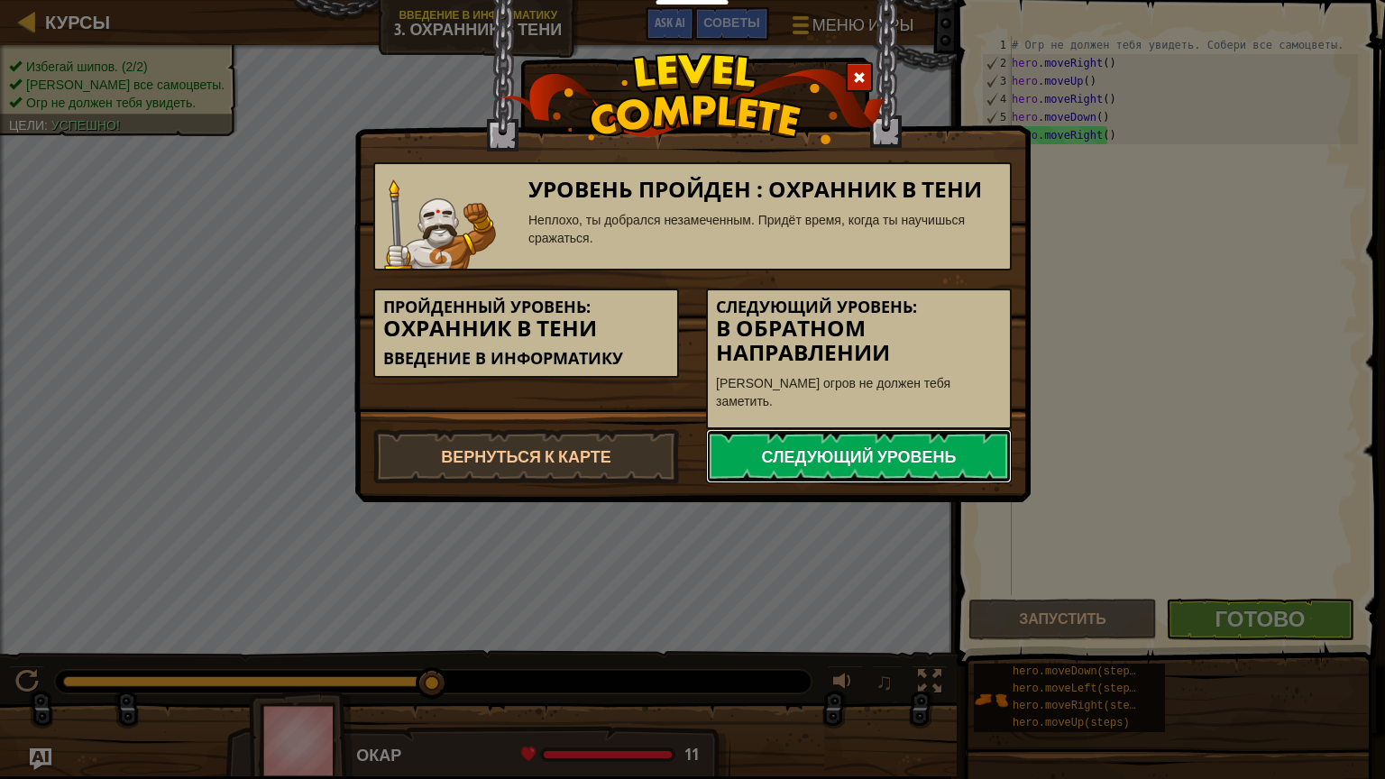
click at [787, 431] on link "Следующий уровень" at bounding box center [859, 456] width 306 height 54
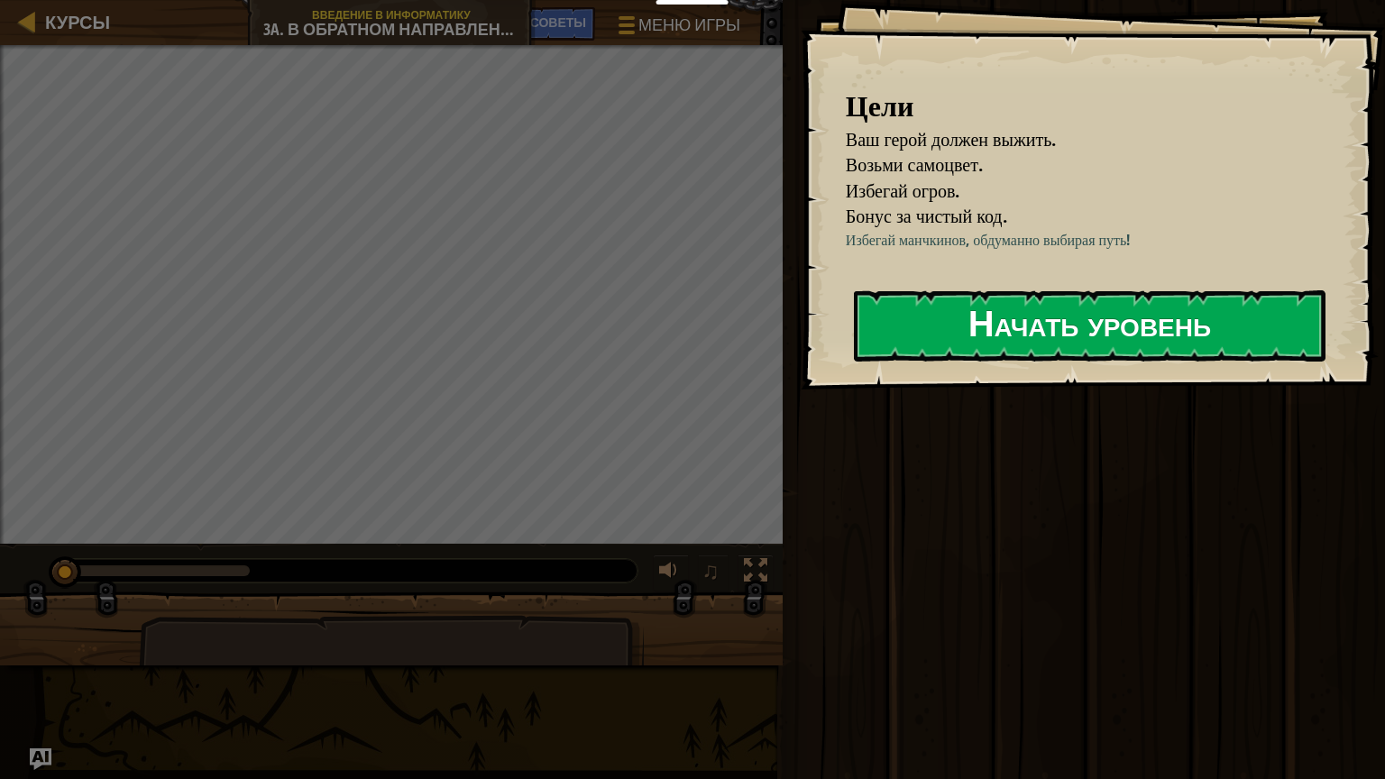
click at [980, 362] on button "Начать уровень" at bounding box center [1090, 325] width 472 height 71
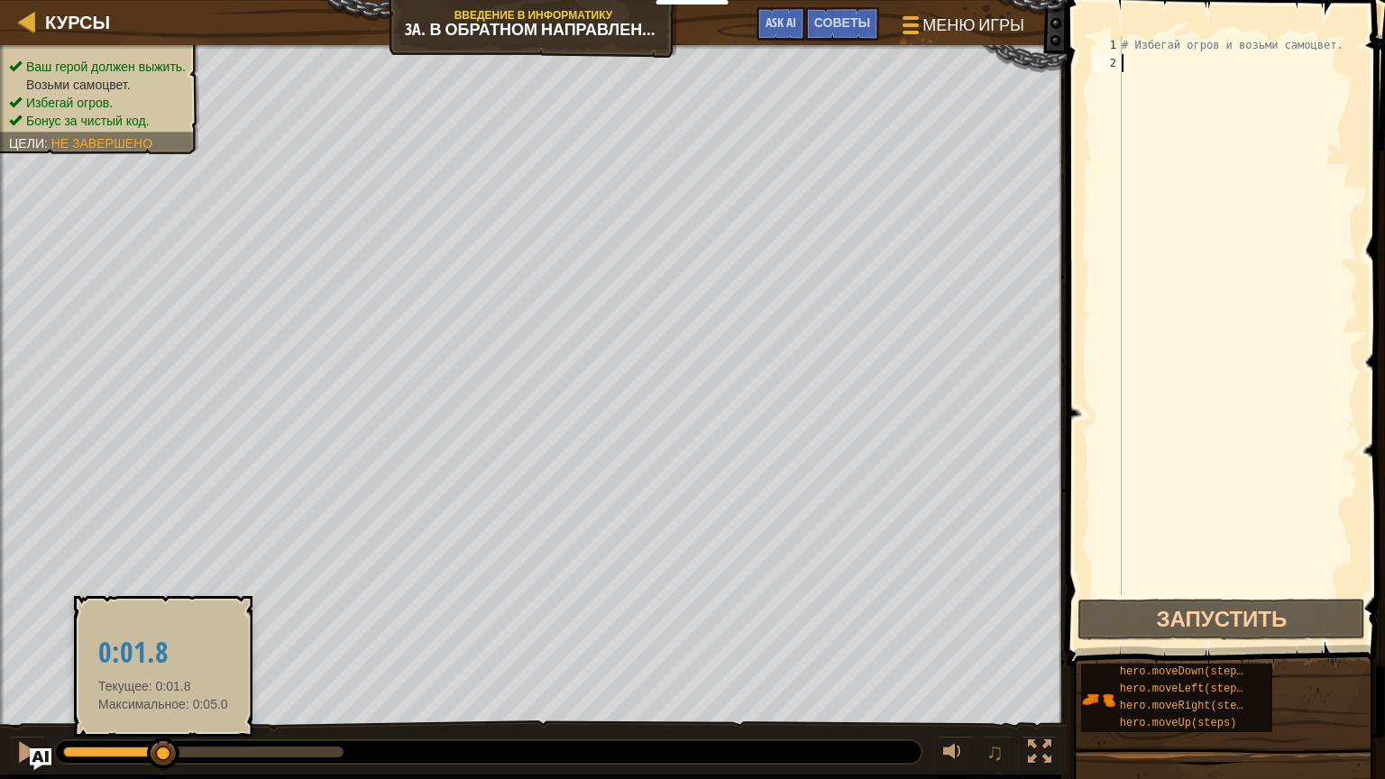
drag, startPoint x: 78, startPoint y: 750, endPoint x: 45, endPoint y: 778, distance: 44.1
click at [53, 778] on div "Курсы Введение в Информатику 3a. В обратном направлении Меню игры Готово Советы…" at bounding box center [692, 389] width 1385 height 779
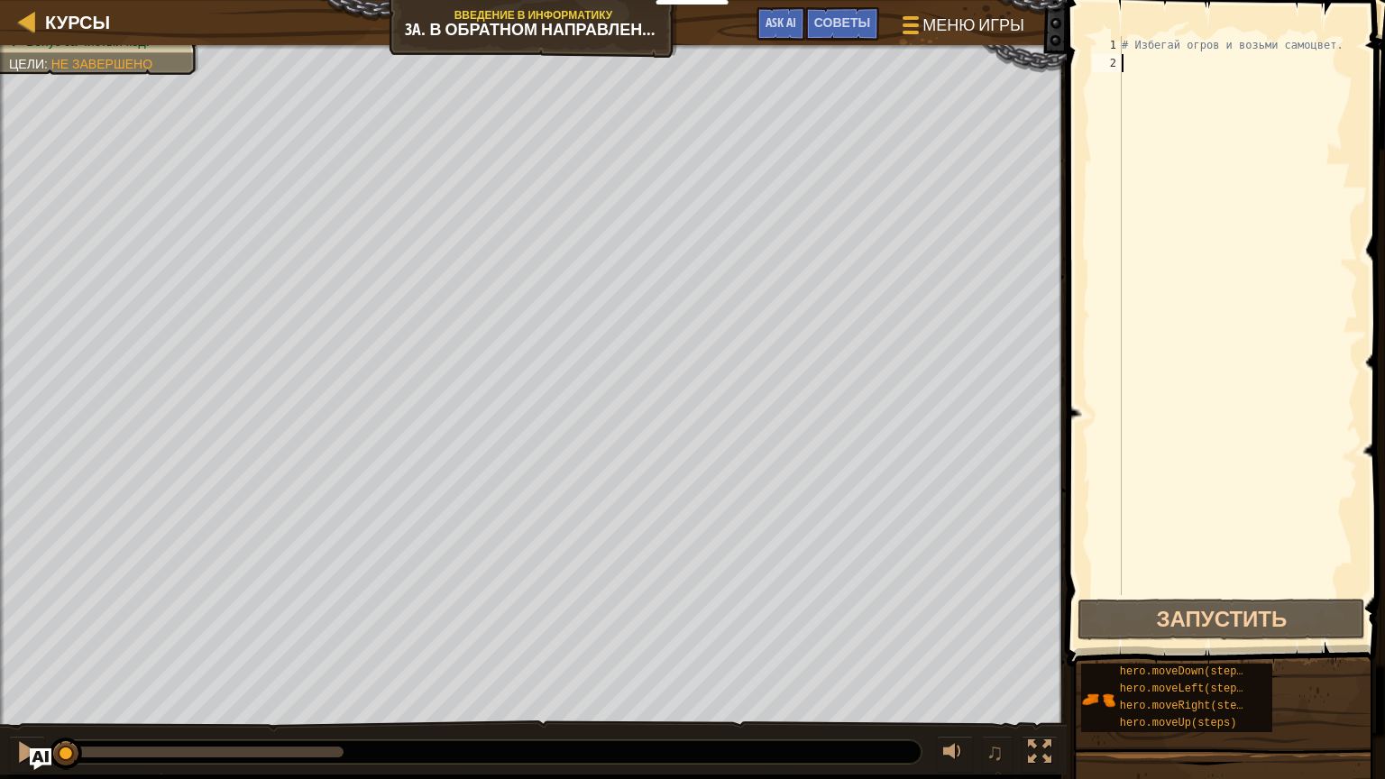
type textarea "d"
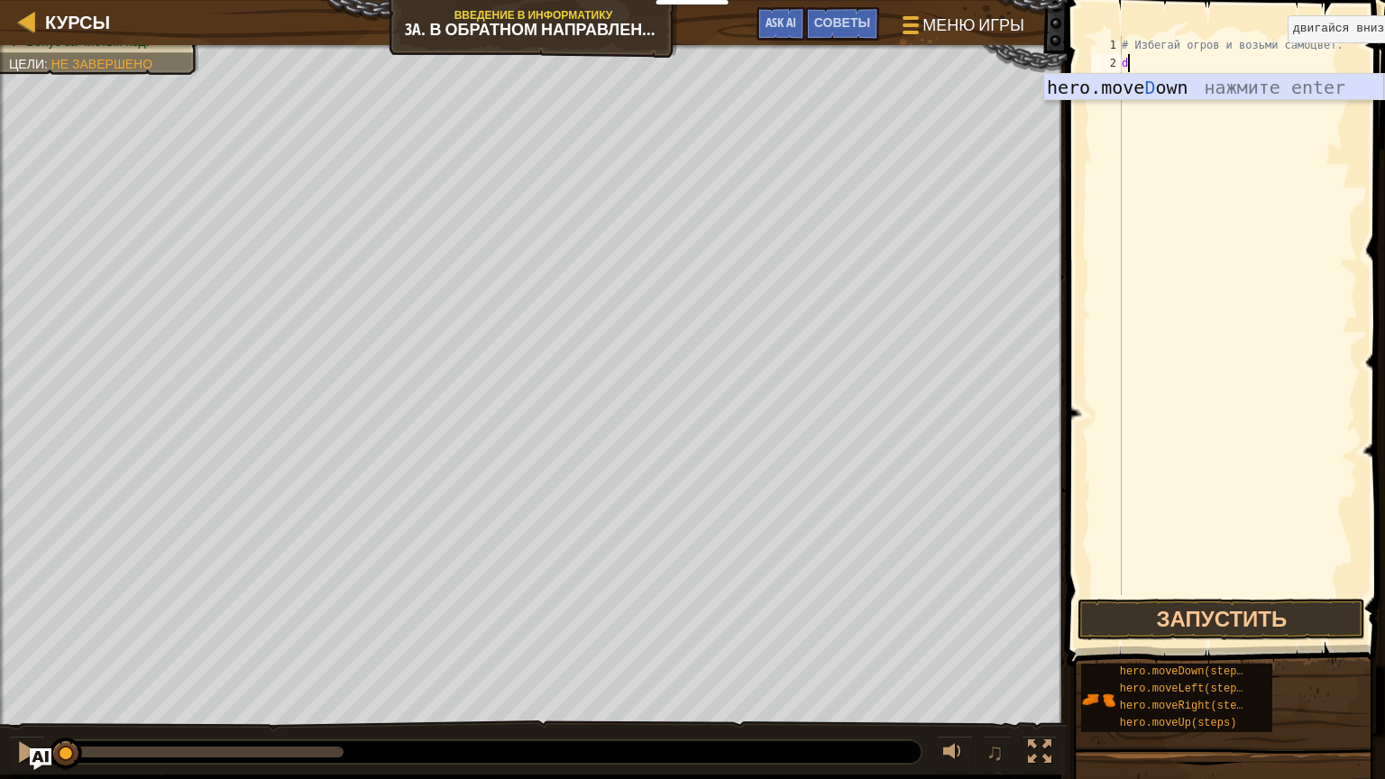
click at [1261, 89] on div "hero.move D own нажмите enter" at bounding box center [1214, 114] width 341 height 81
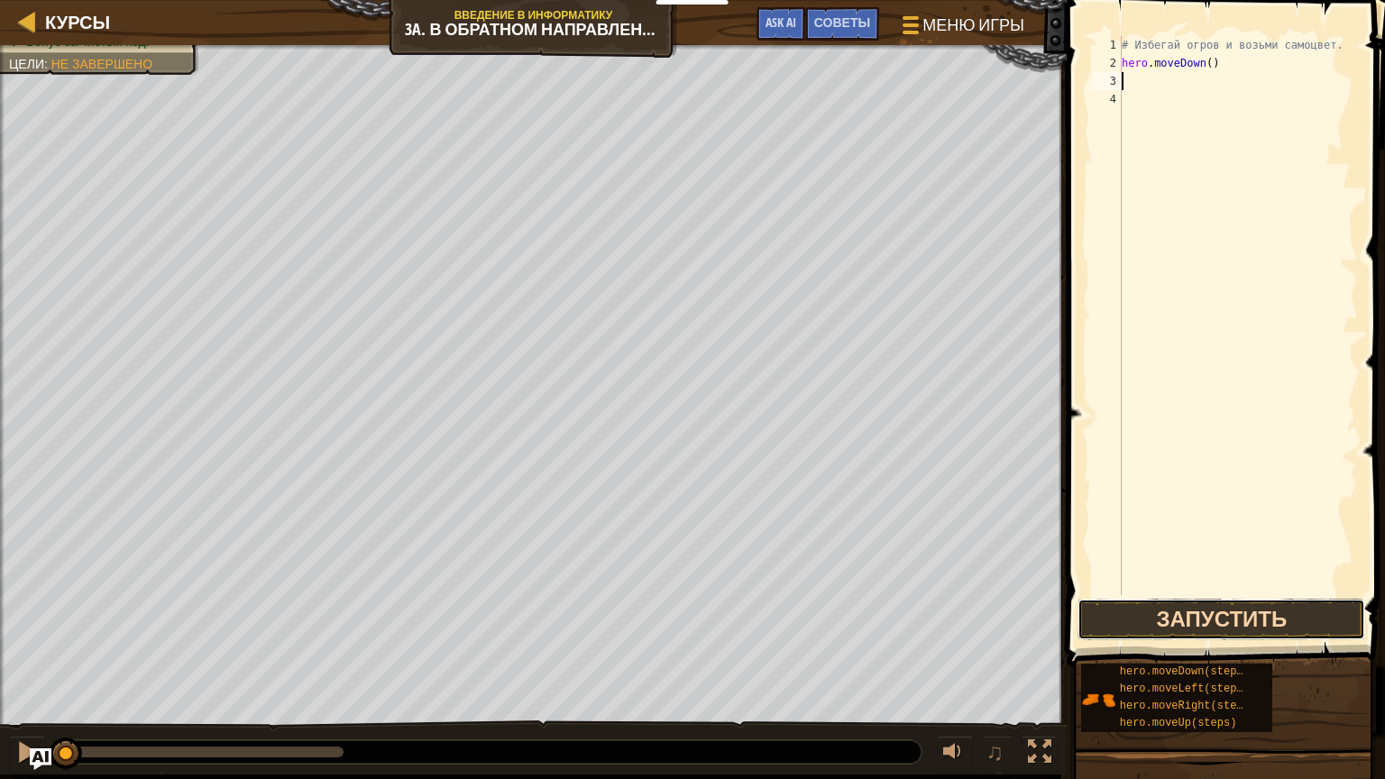
click at [1250, 615] on button "Запустить" at bounding box center [1222, 619] width 288 height 41
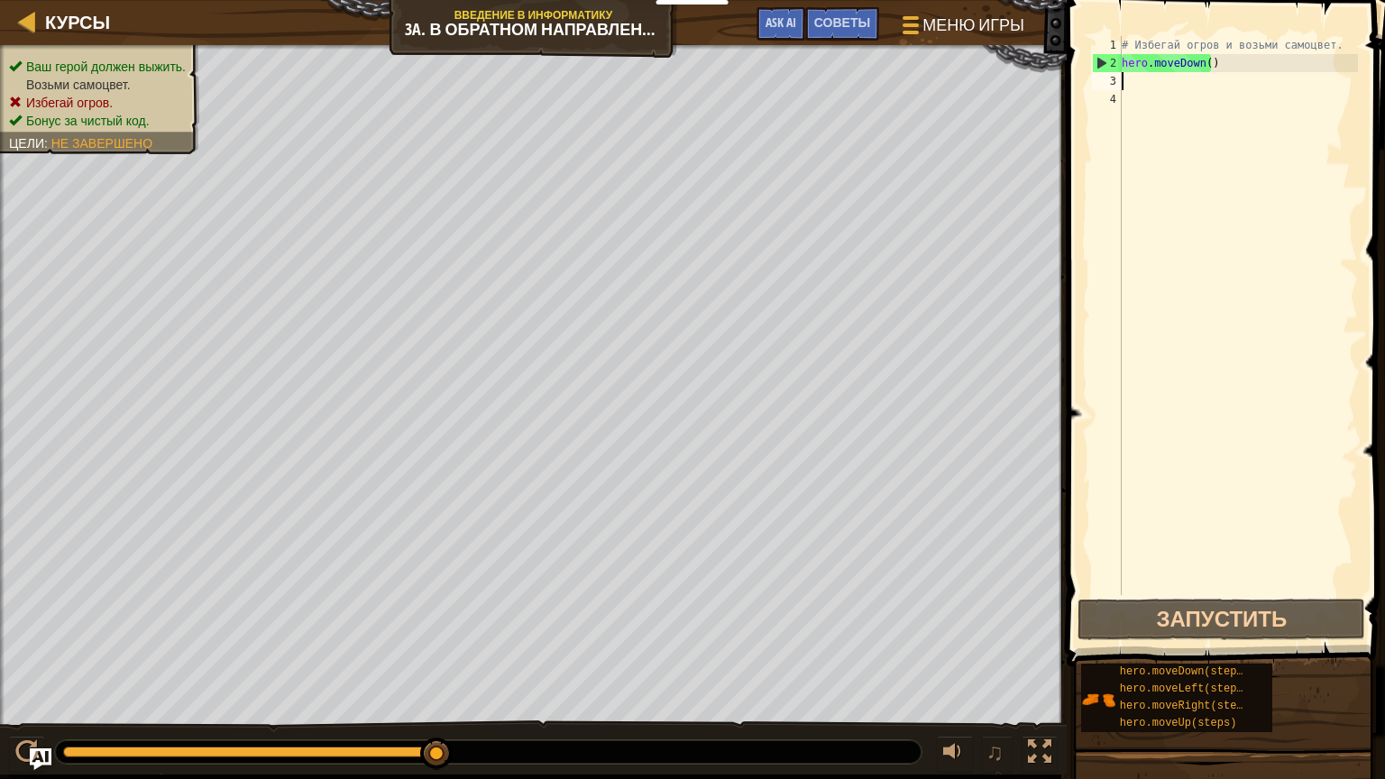
type textarea "d"
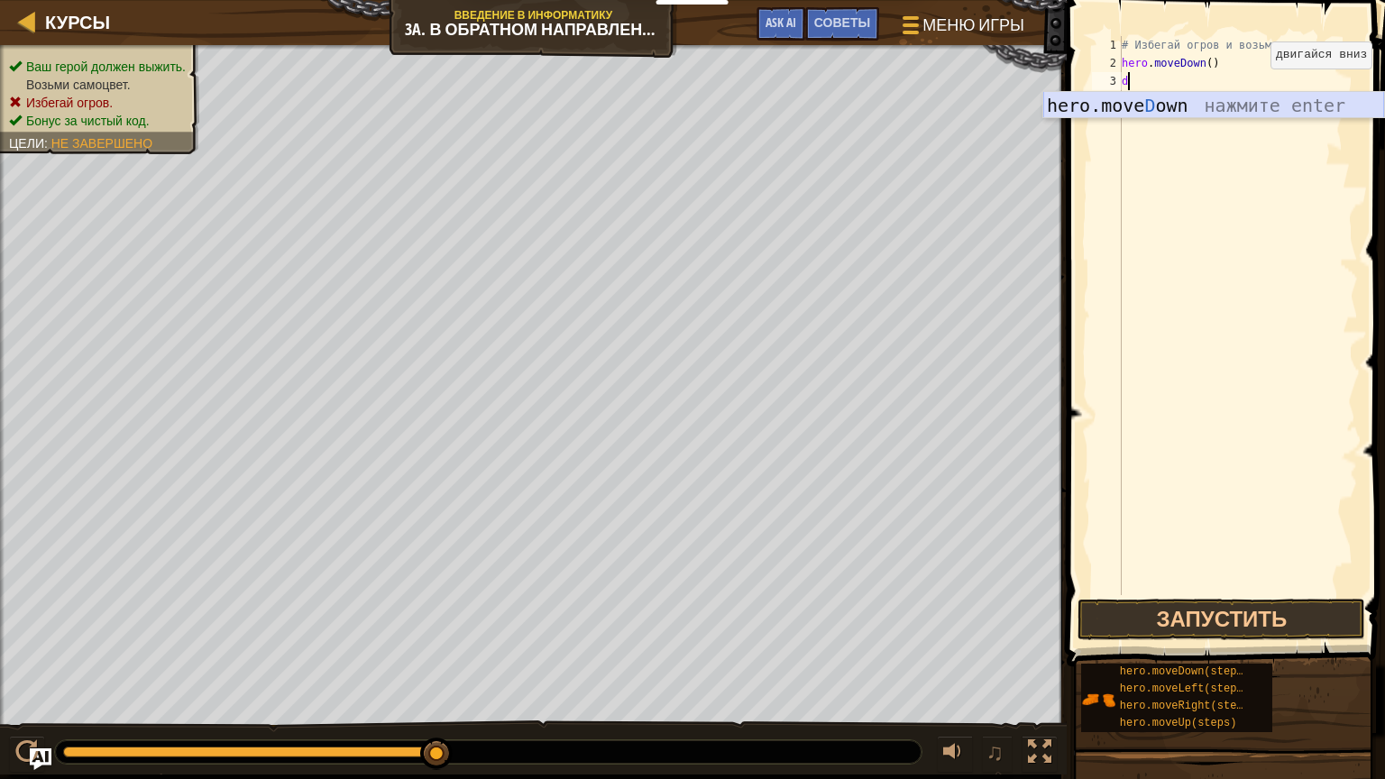
click at [1262, 99] on div "hero.move D own нажмите enter" at bounding box center [1214, 132] width 341 height 81
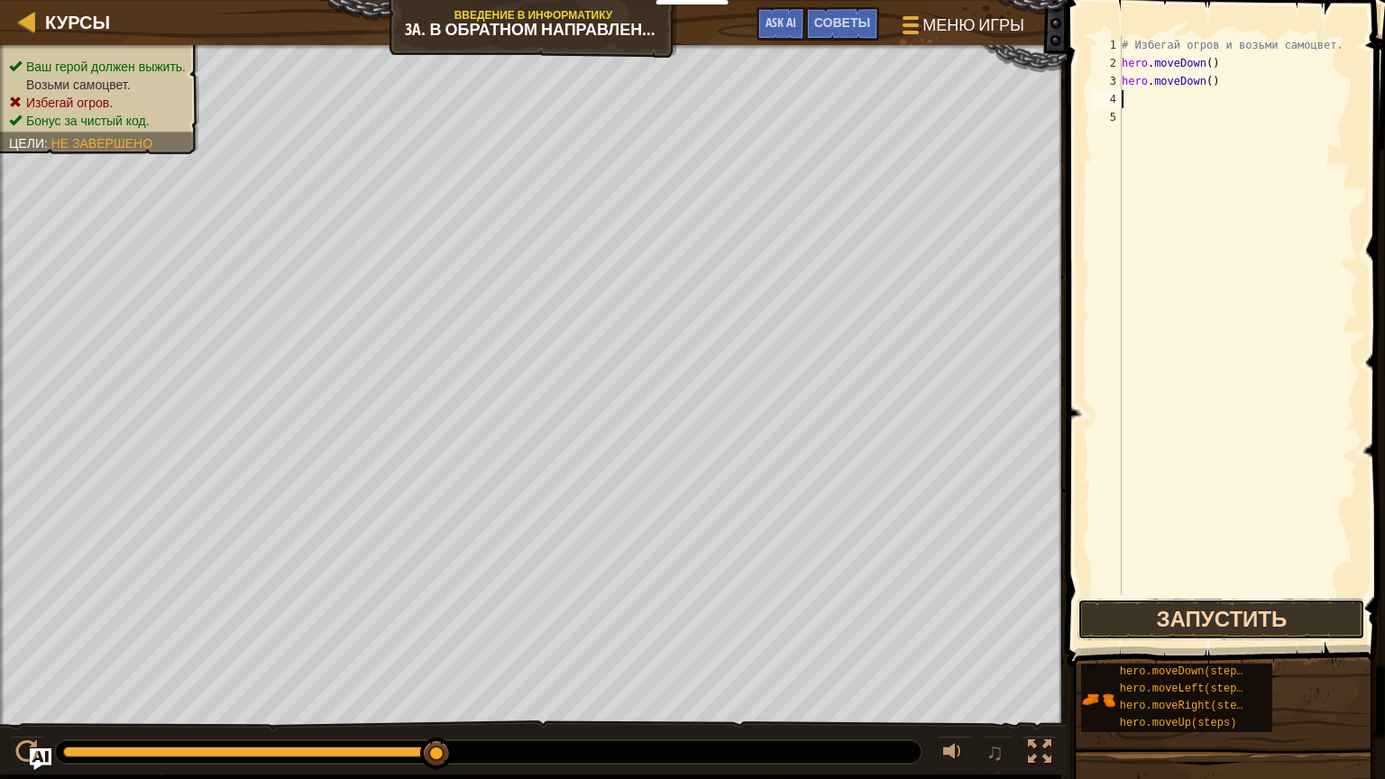
click at [1238, 612] on button "Запустить" at bounding box center [1222, 619] width 288 height 41
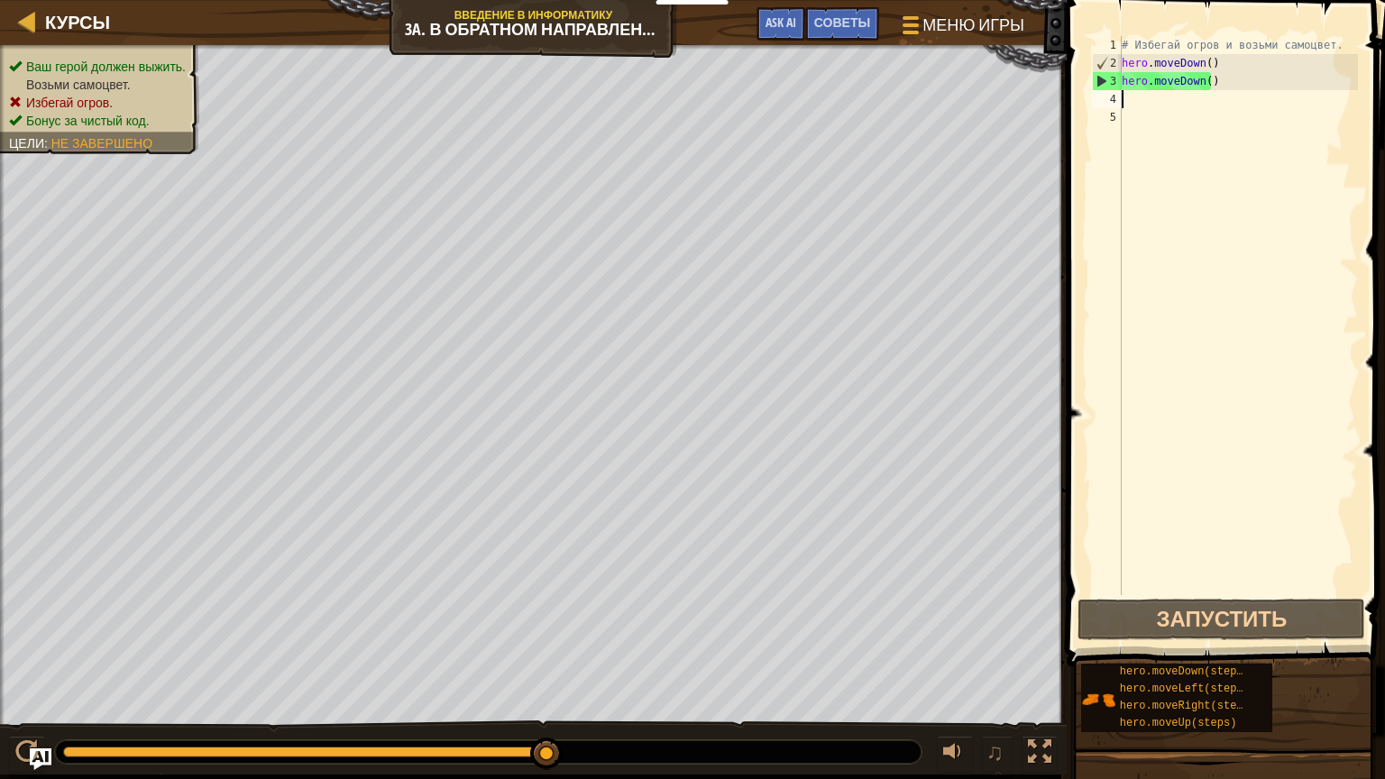
type textarea "i"
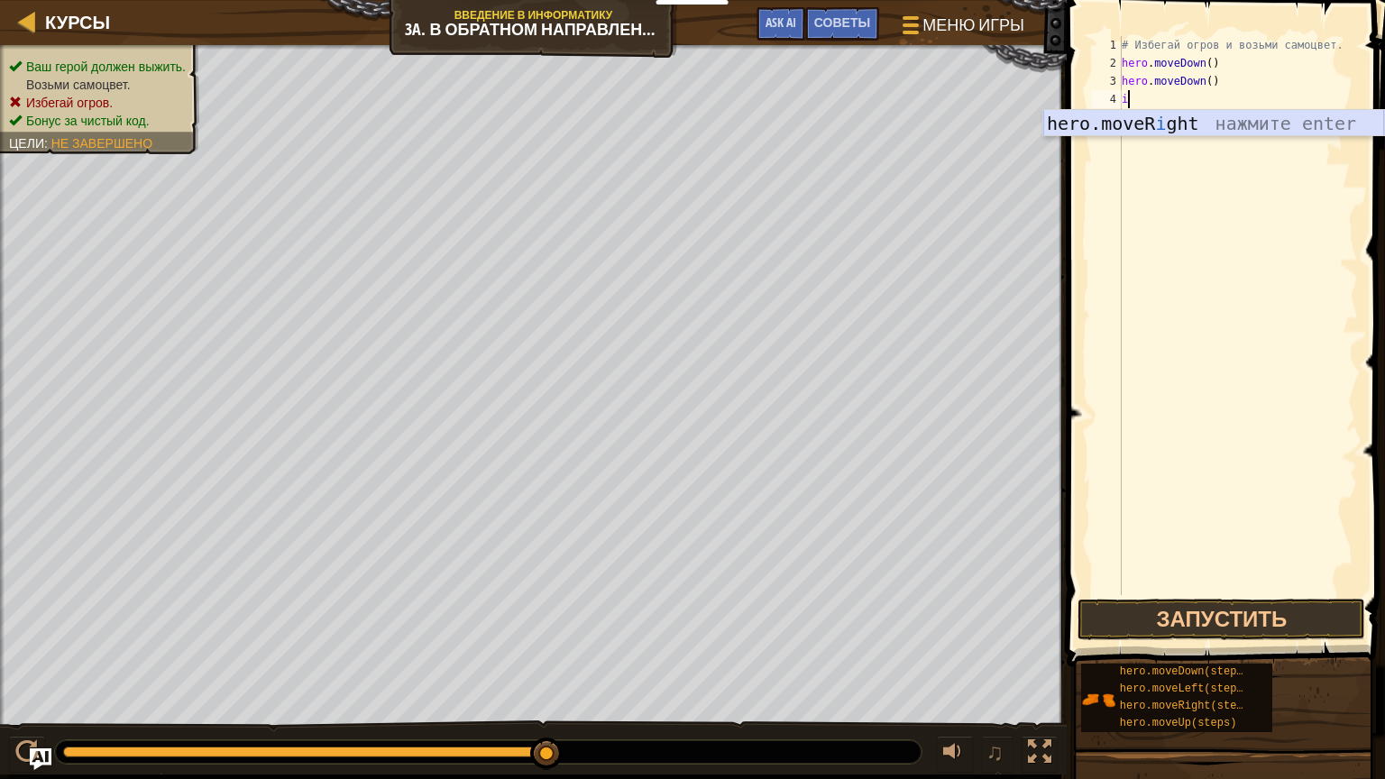
click at [1209, 123] on div "hero.moveR i ght нажмите enter" at bounding box center [1214, 150] width 341 height 81
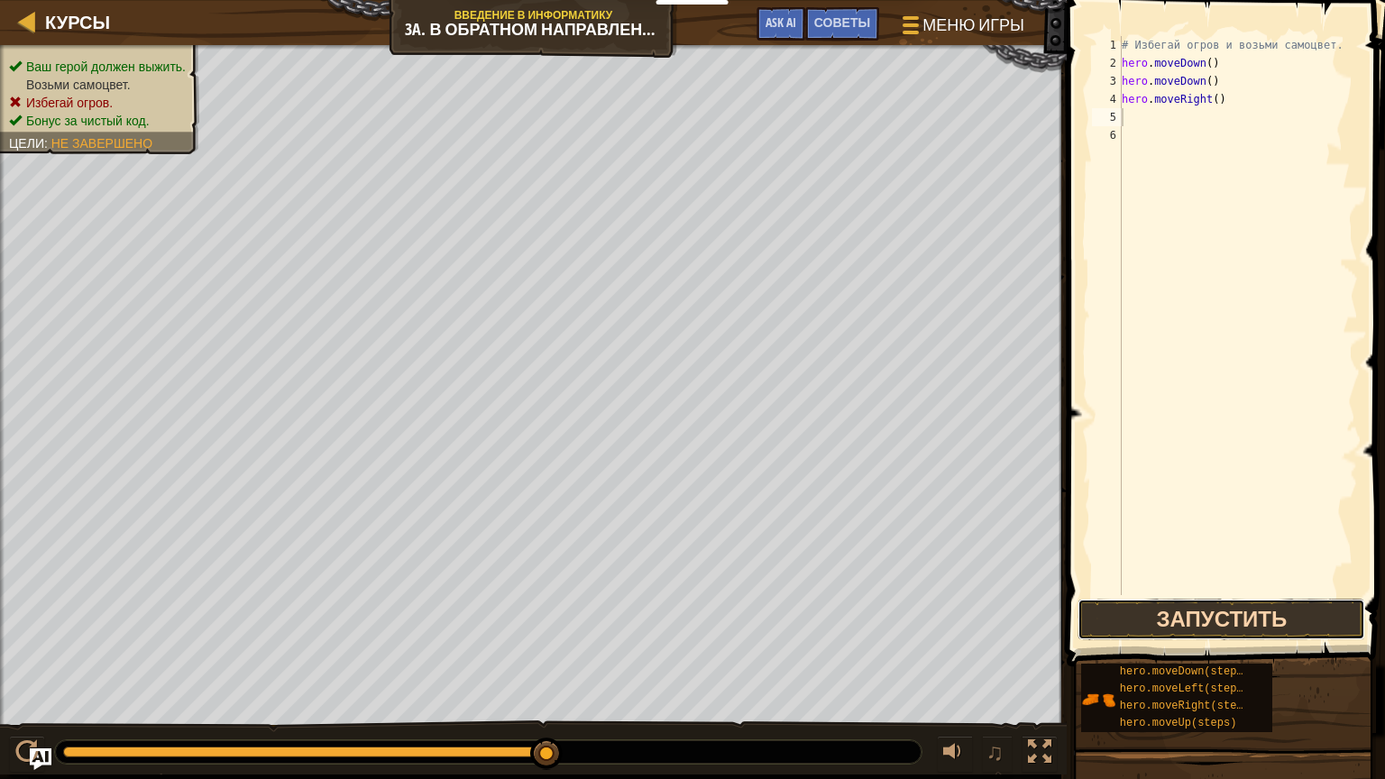
click at [1263, 619] on button "Запустить" at bounding box center [1222, 619] width 288 height 41
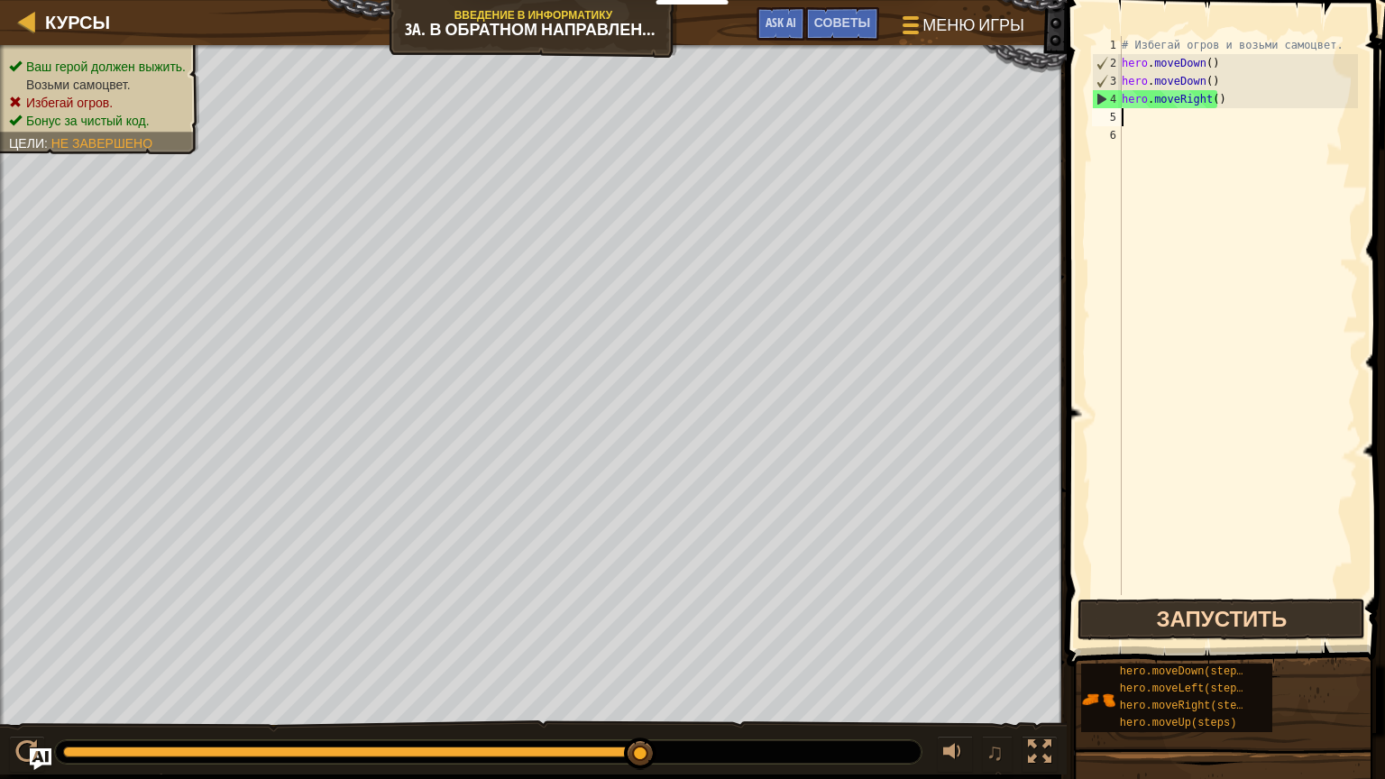
type textarea "u"
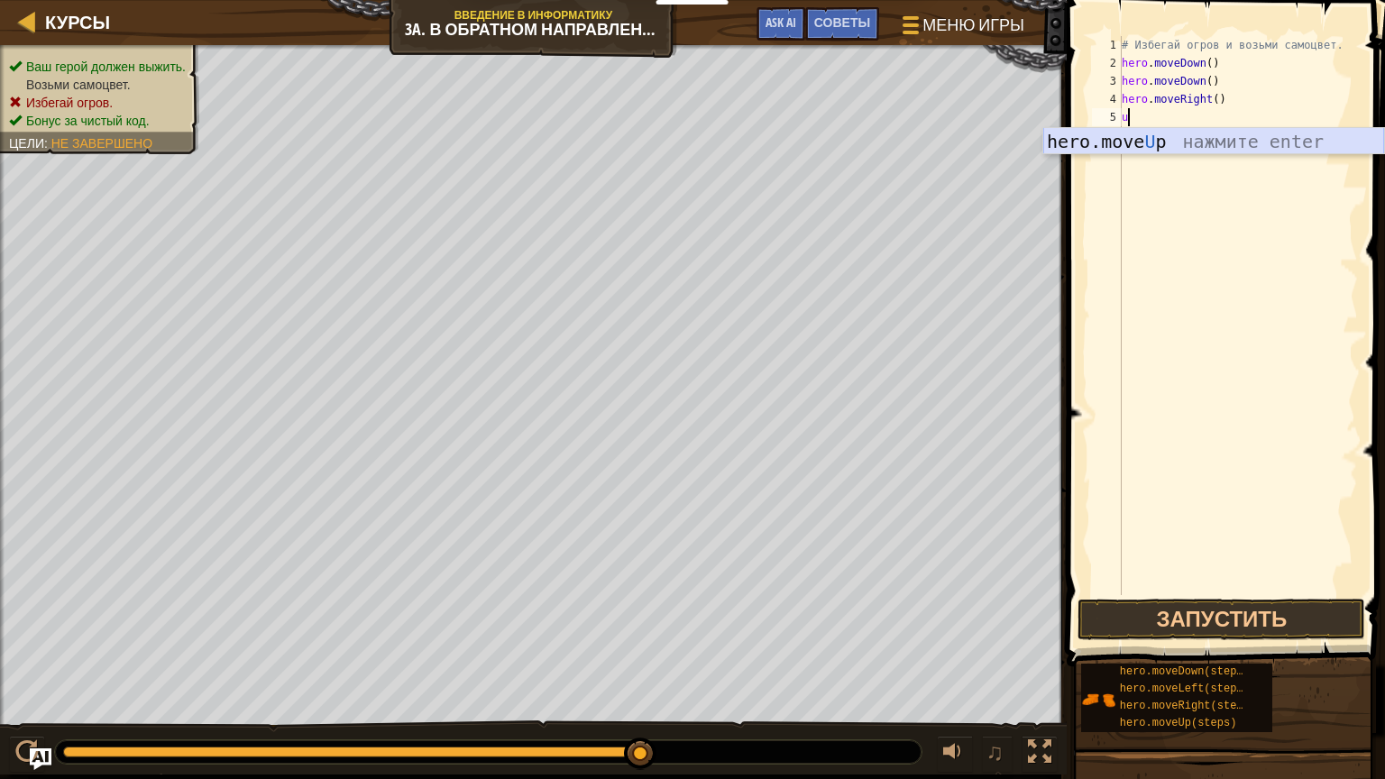
click at [1210, 137] on div "hero.move U p нажмите enter" at bounding box center [1214, 168] width 341 height 81
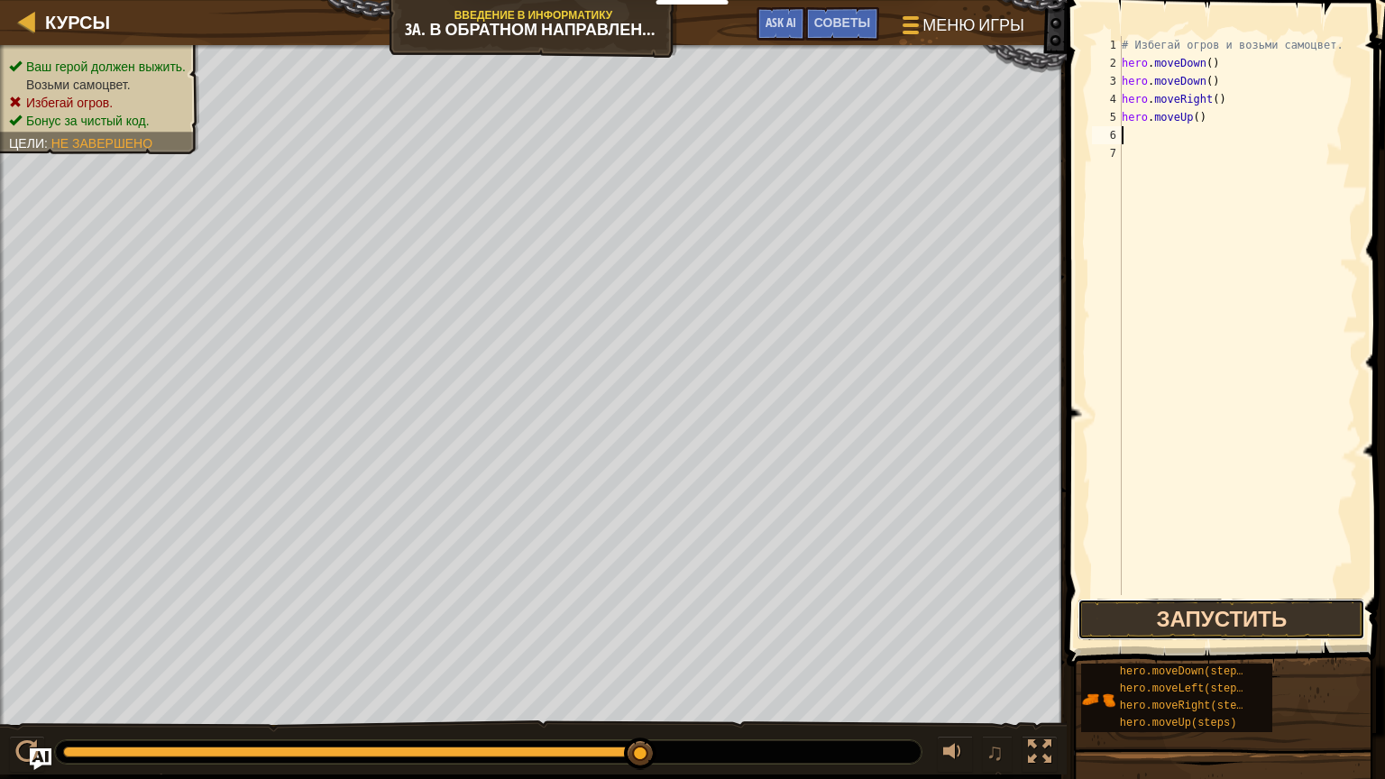
click at [1244, 619] on button "Запустить" at bounding box center [1222, 619] width 288 height 41
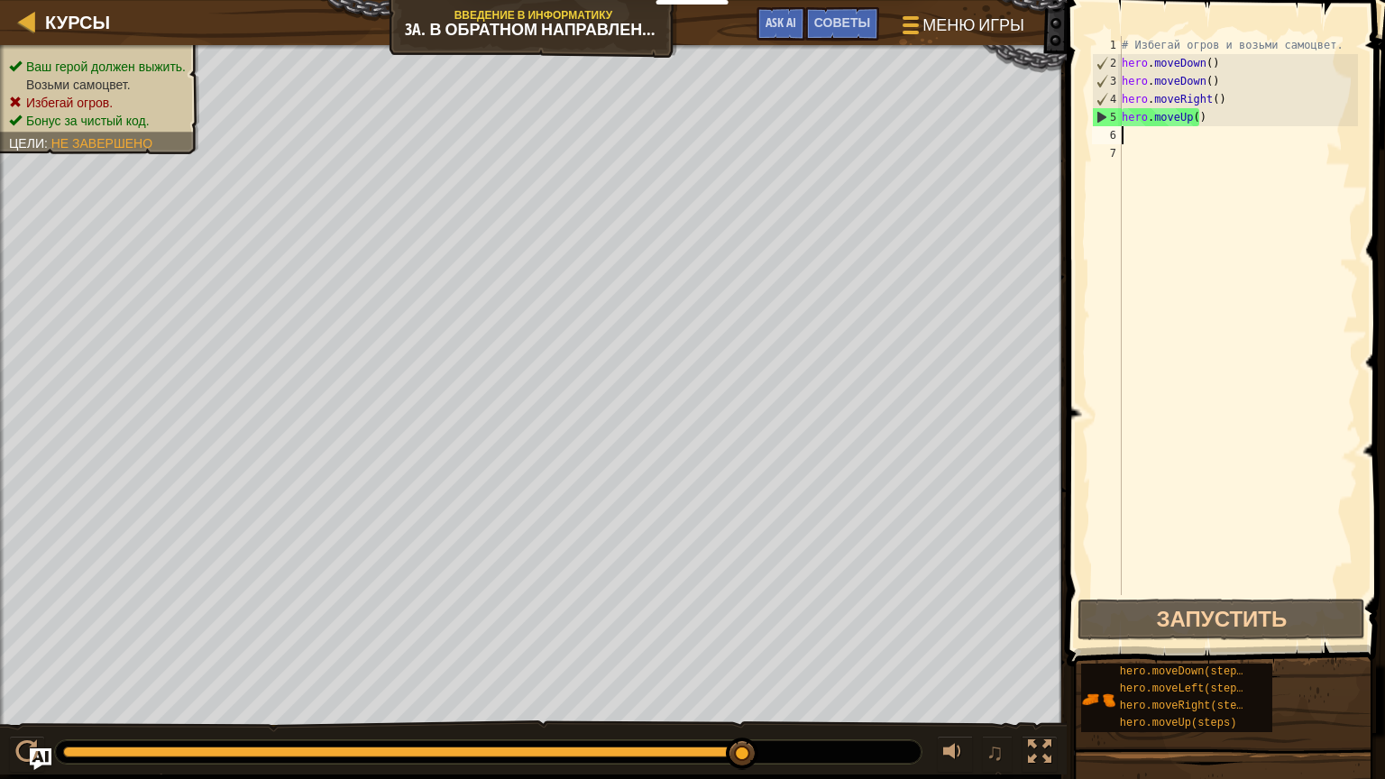
type textarea "i"
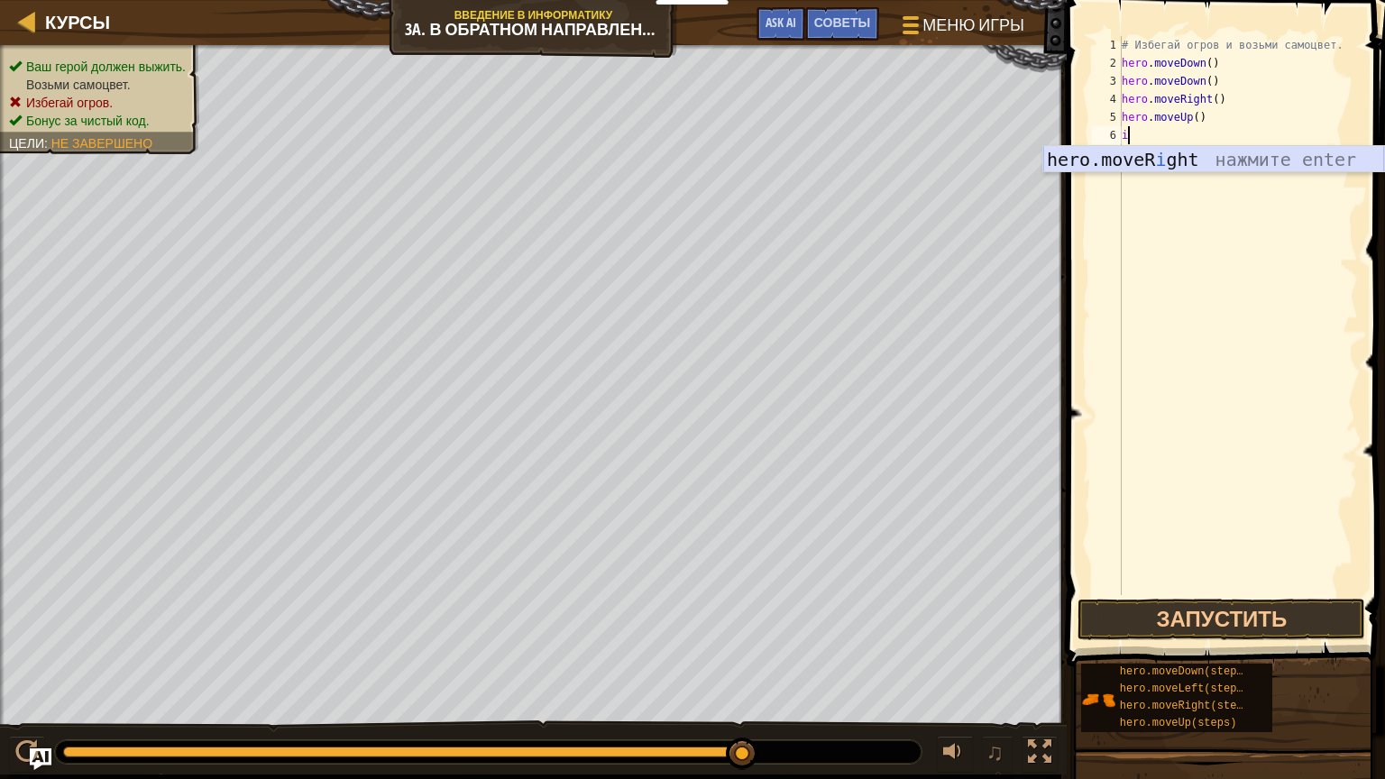
click at [1210, 154] on div "hero.moveR i ght нажмите enter" at bounding box center [1214, 186] width 341 height 81
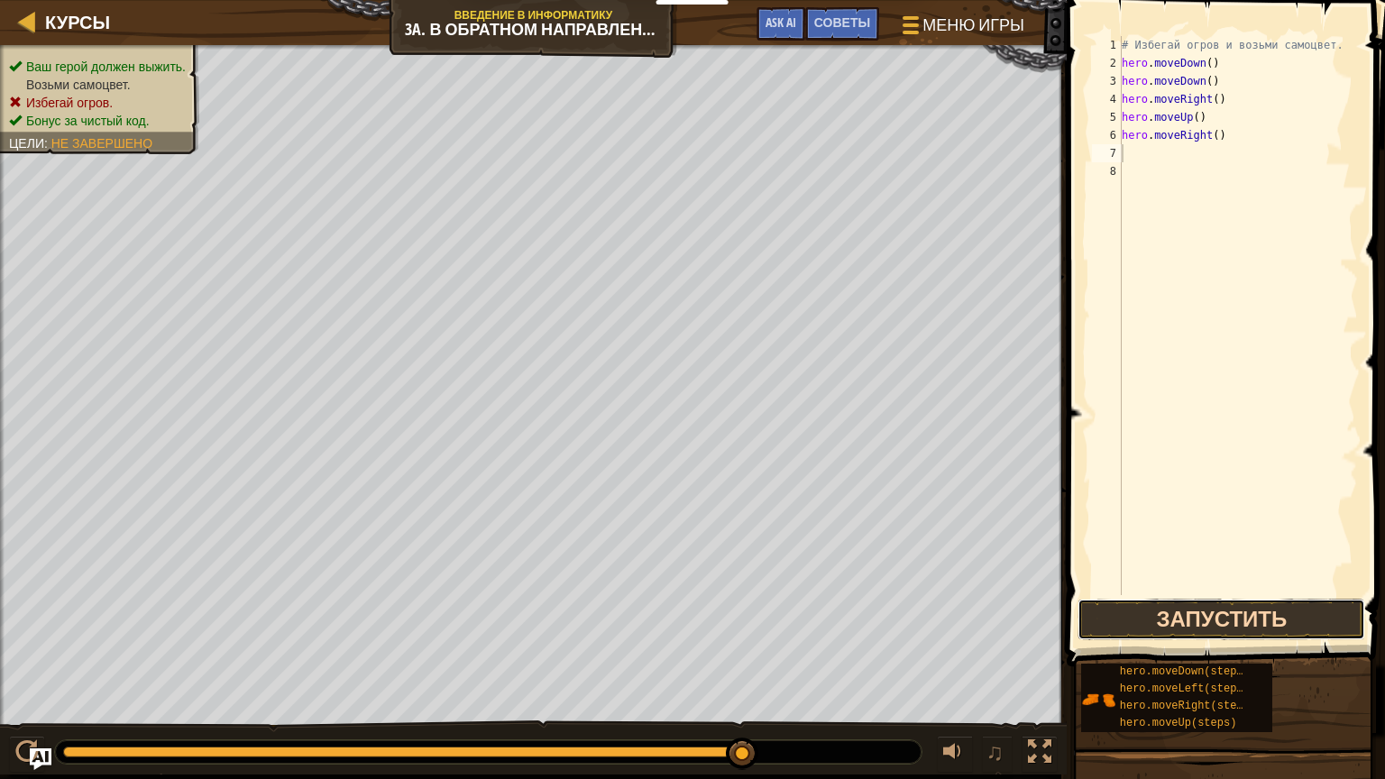
click at [1220, 621] on button "Запустить" at bounding box center [1222, 619] width 288 height 41
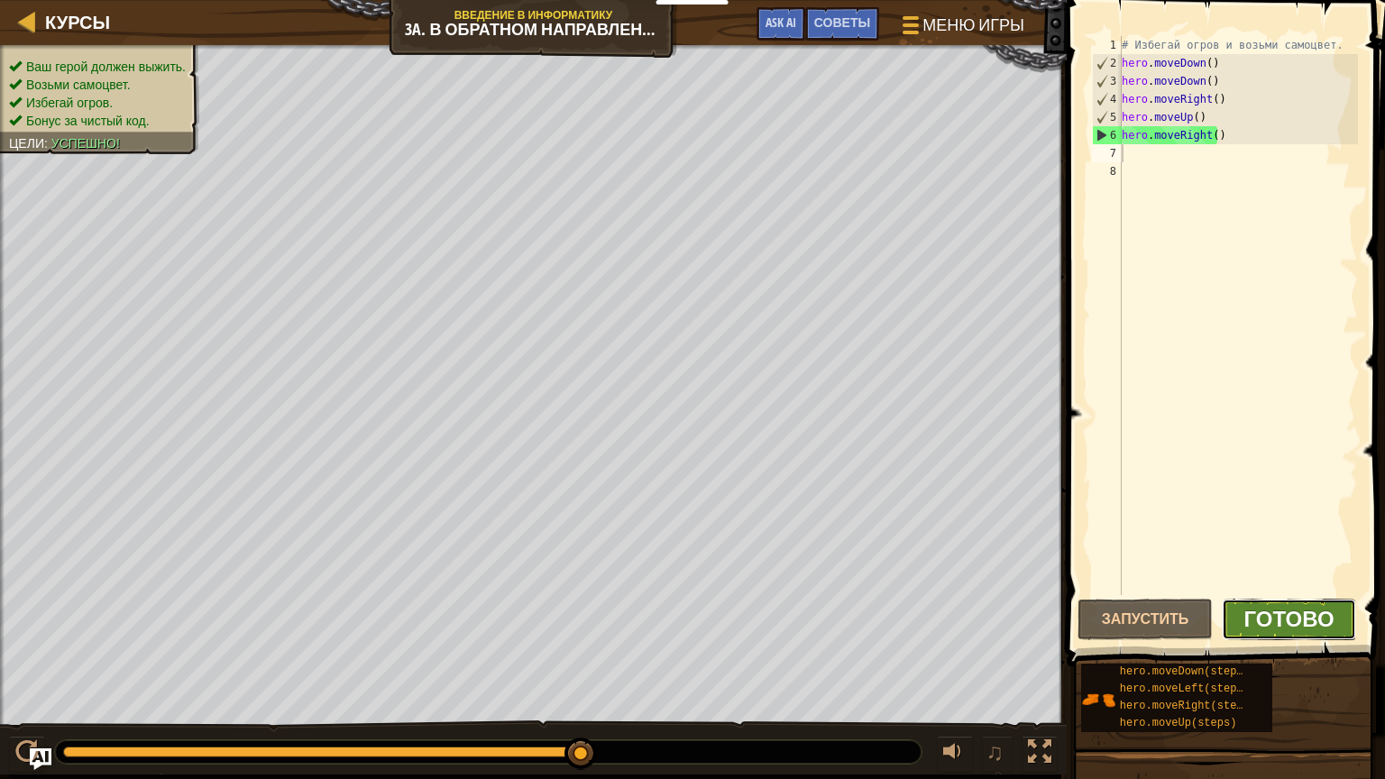
click at [1260, 611] on span "Готово" at bounding box center [1290, 618] width 90 height 29
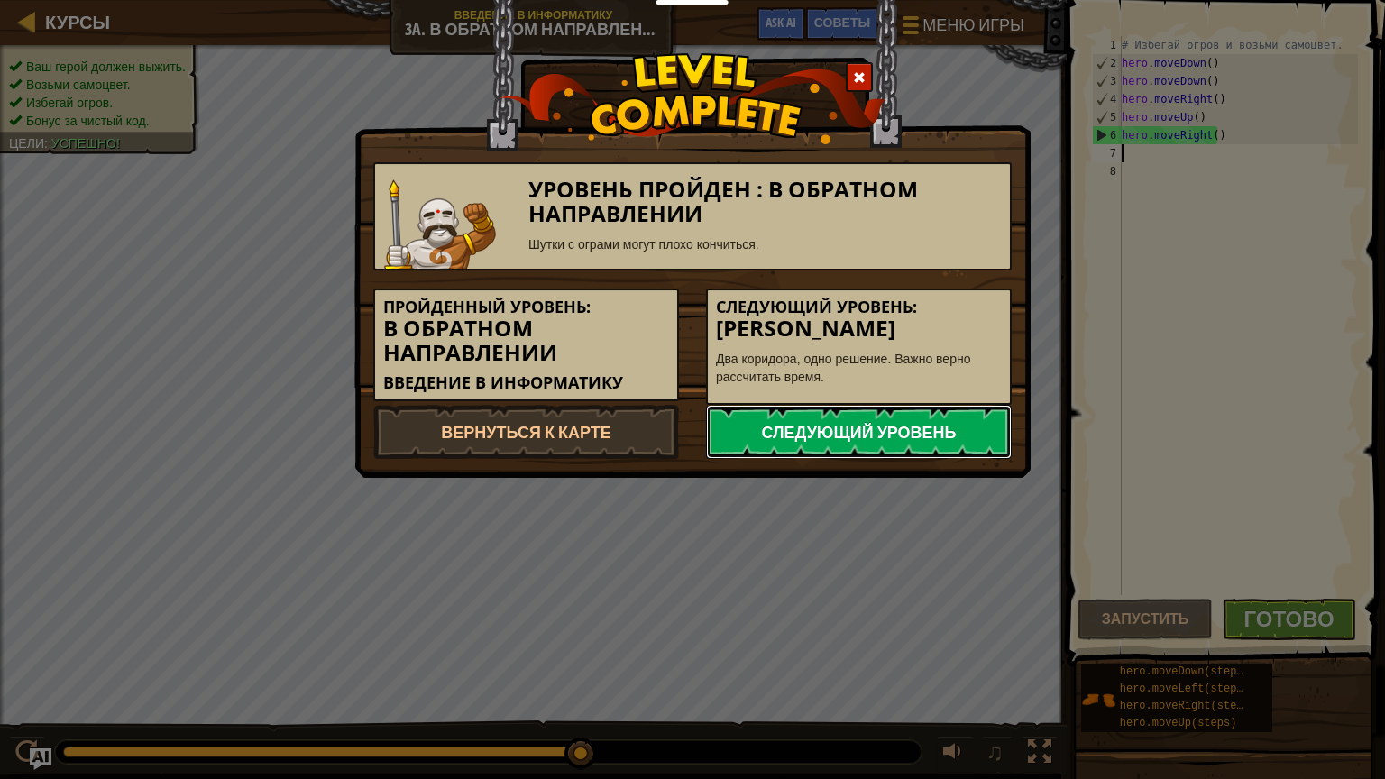
click at [819, 428] on link "Следующий уровень" at bounding box center [859, 432] width 306 height 54
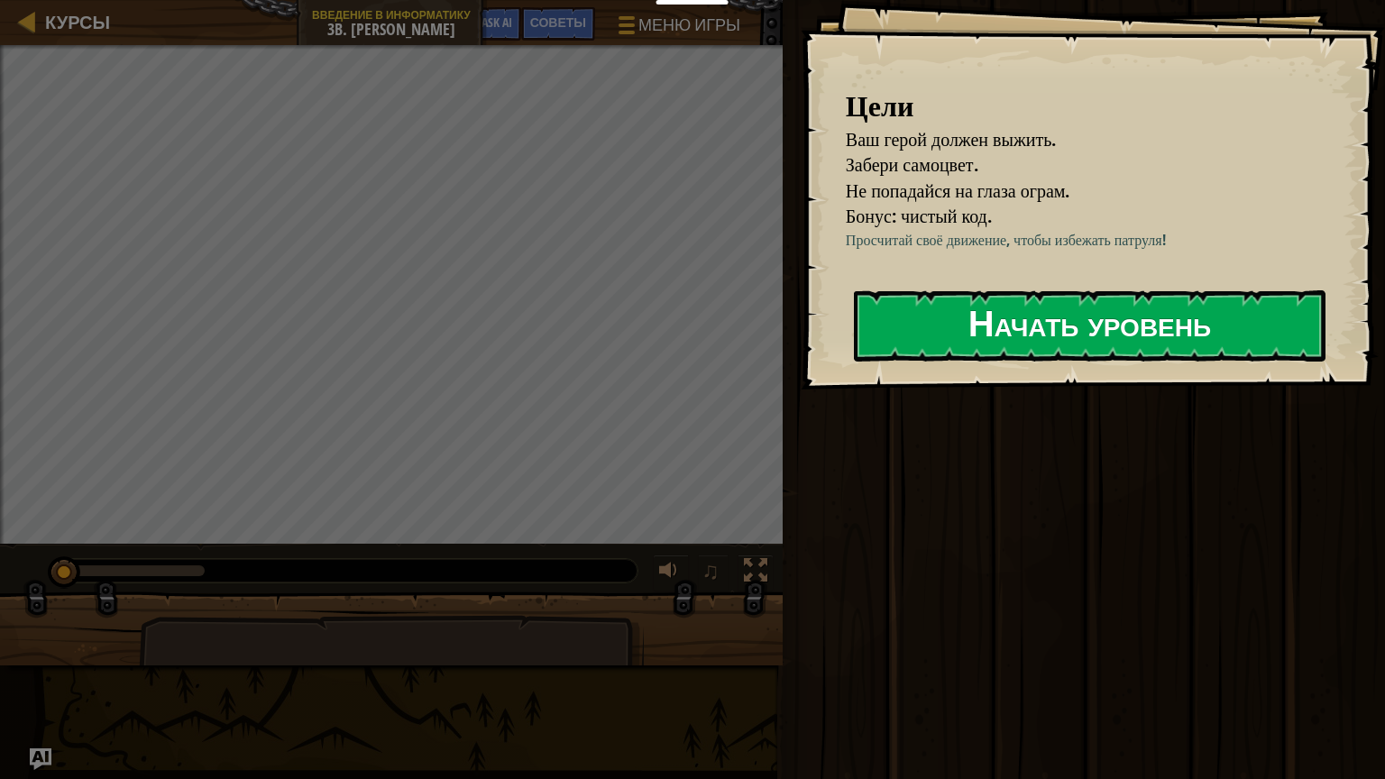
click at [1203, 362] on button "Начать уровень" at bounding box center [1090, 325] width 472 height 71
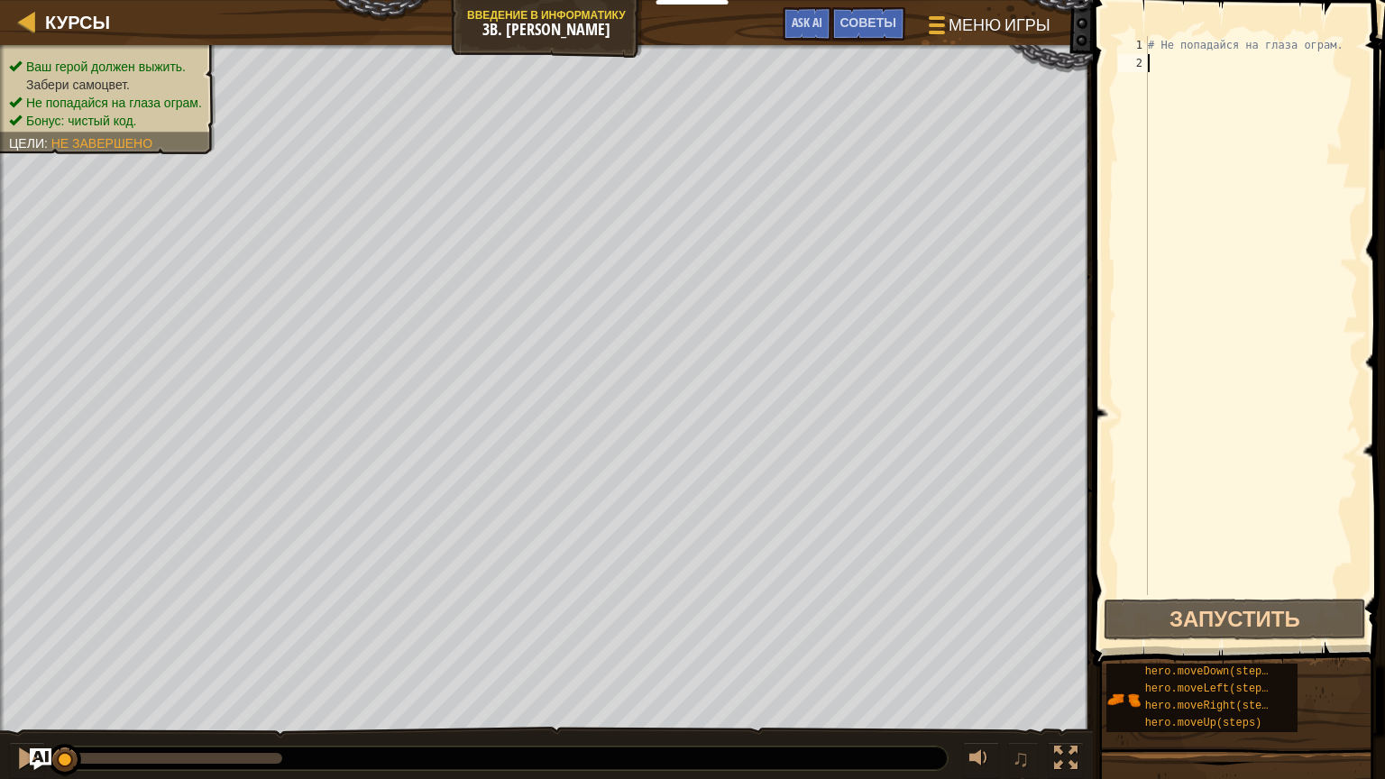
type textarea "i"
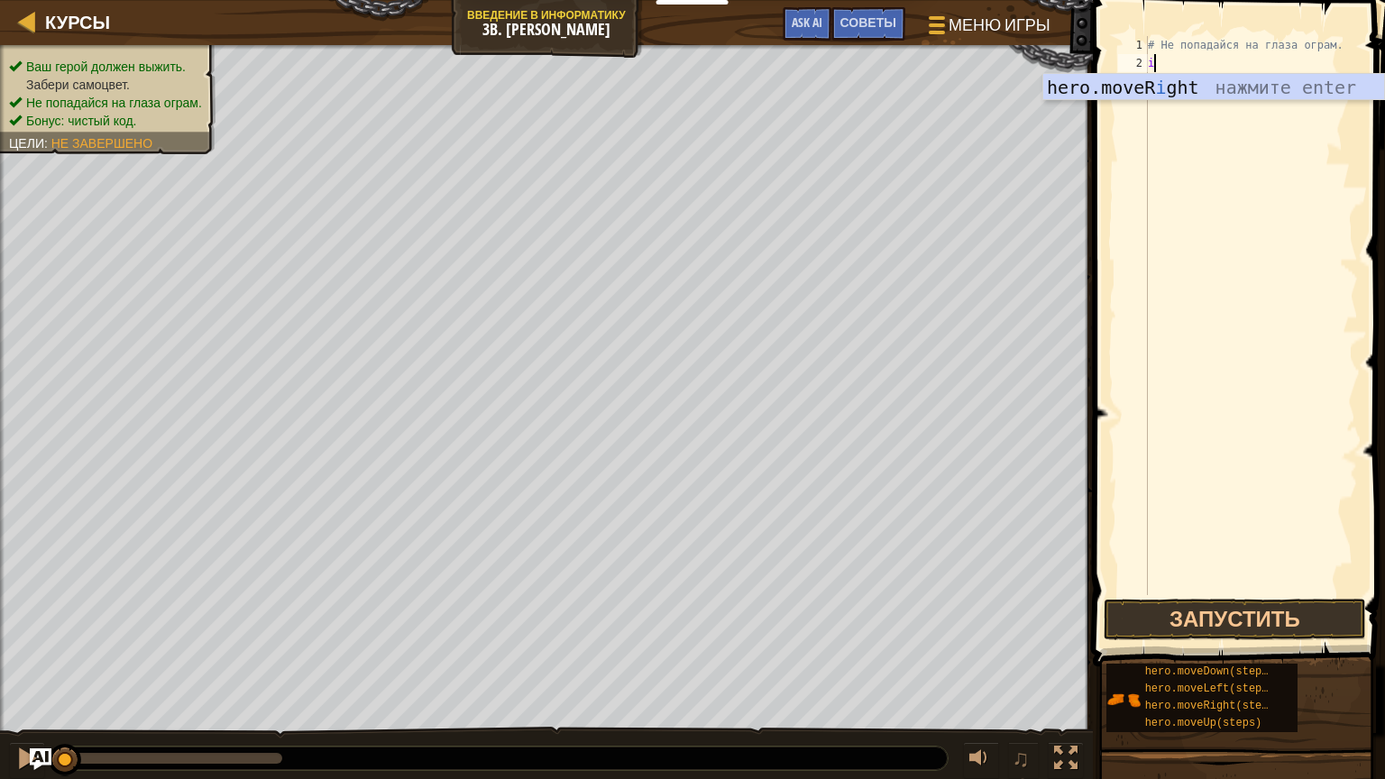
scroll to position [8, 0]
click at [1232, 94] on div "hero.moveR i ght нажмите enter" at bounding box center [1214, 114] width 341 height 81
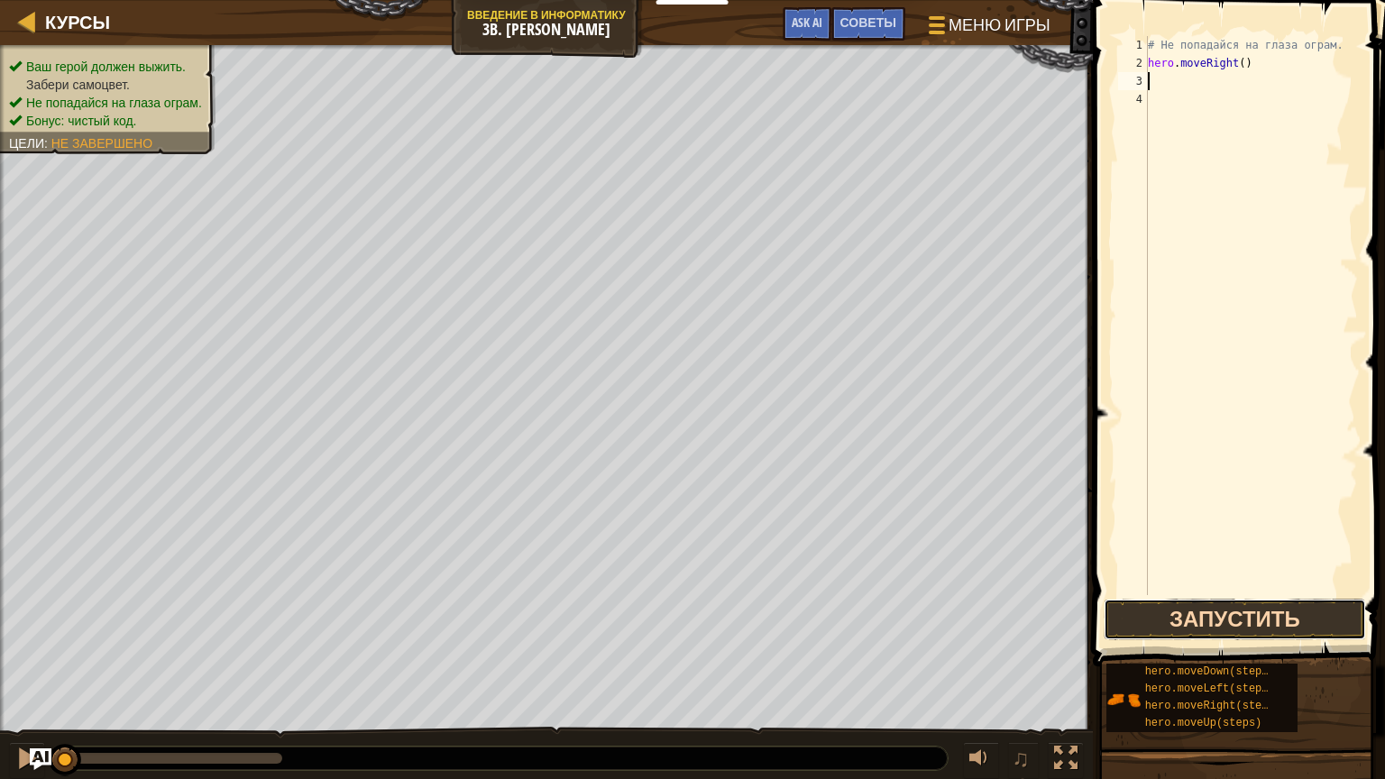
click at [1219, 621] on button "Запустить" at bounding box center [1235, 619] width 262 height 41
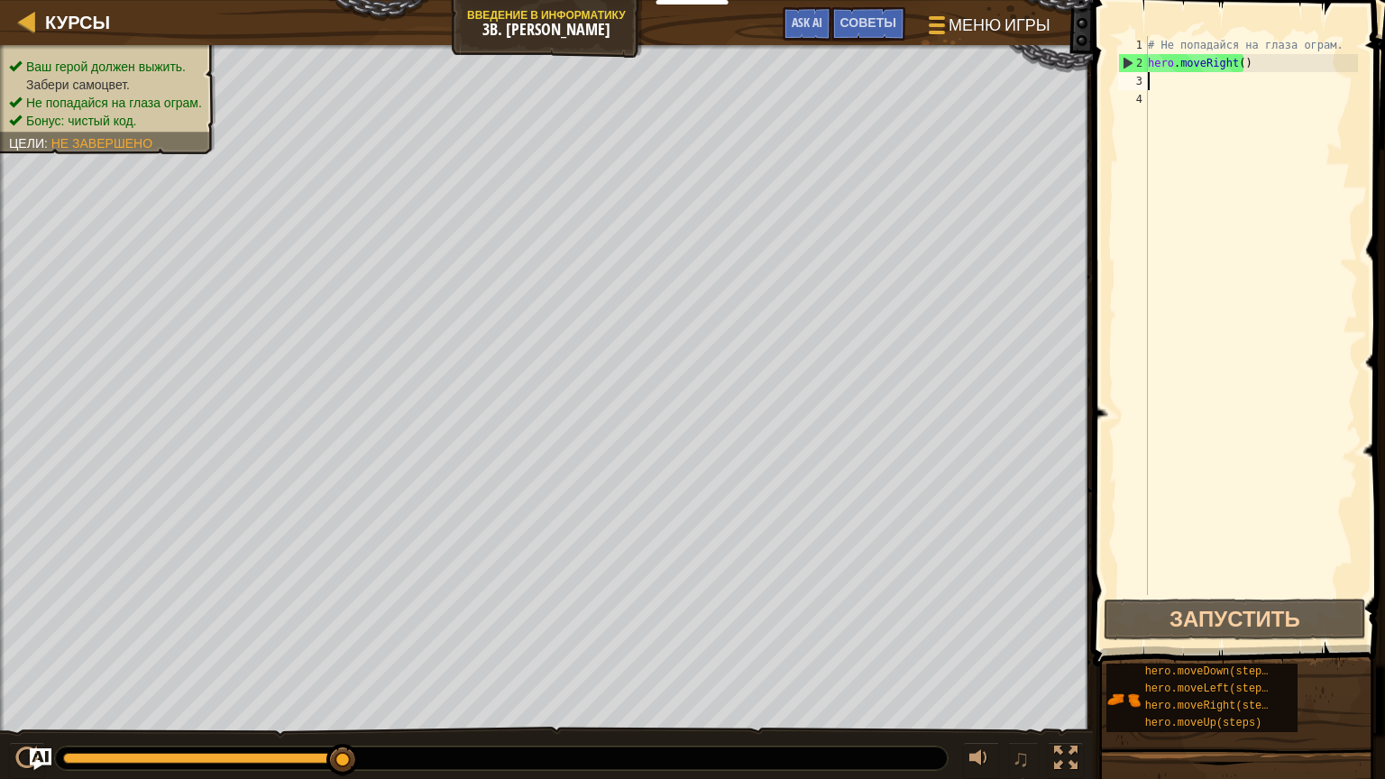
type textarea "l"
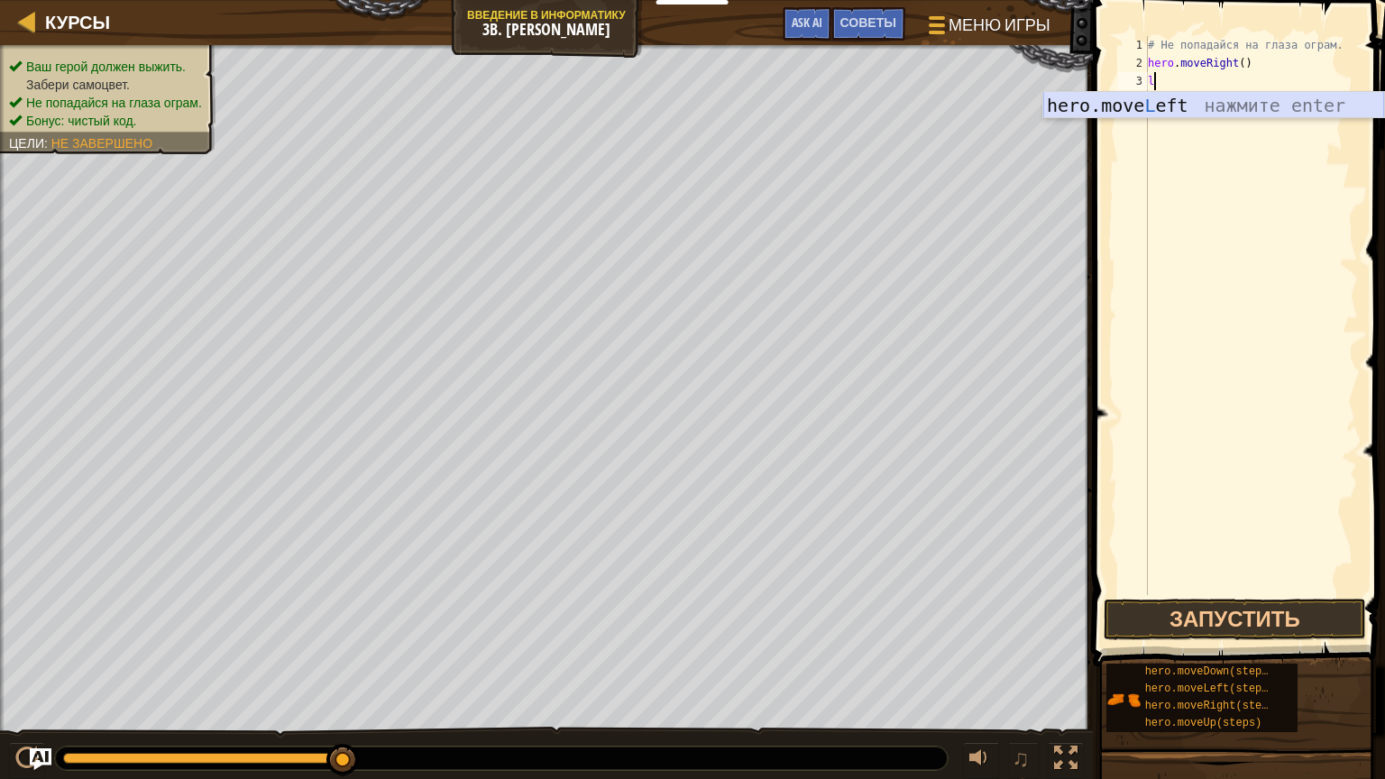
click at [1187, 106] on div "hero.move L eft нажмите enter" at bounding box center [1214, 132] width 341 height 81
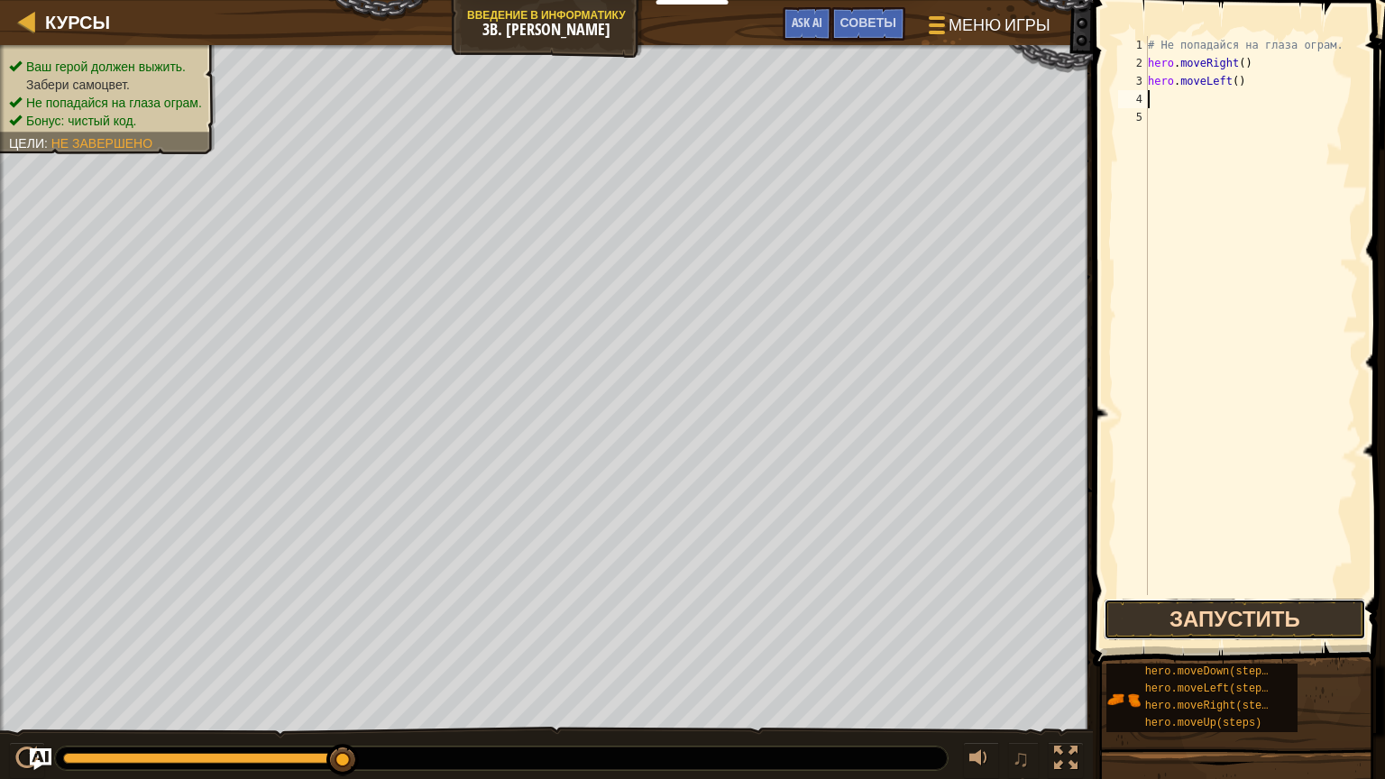
click at [1234, 617] on button "Запустить" at bounding box center [1235, 619] width 262 height 41
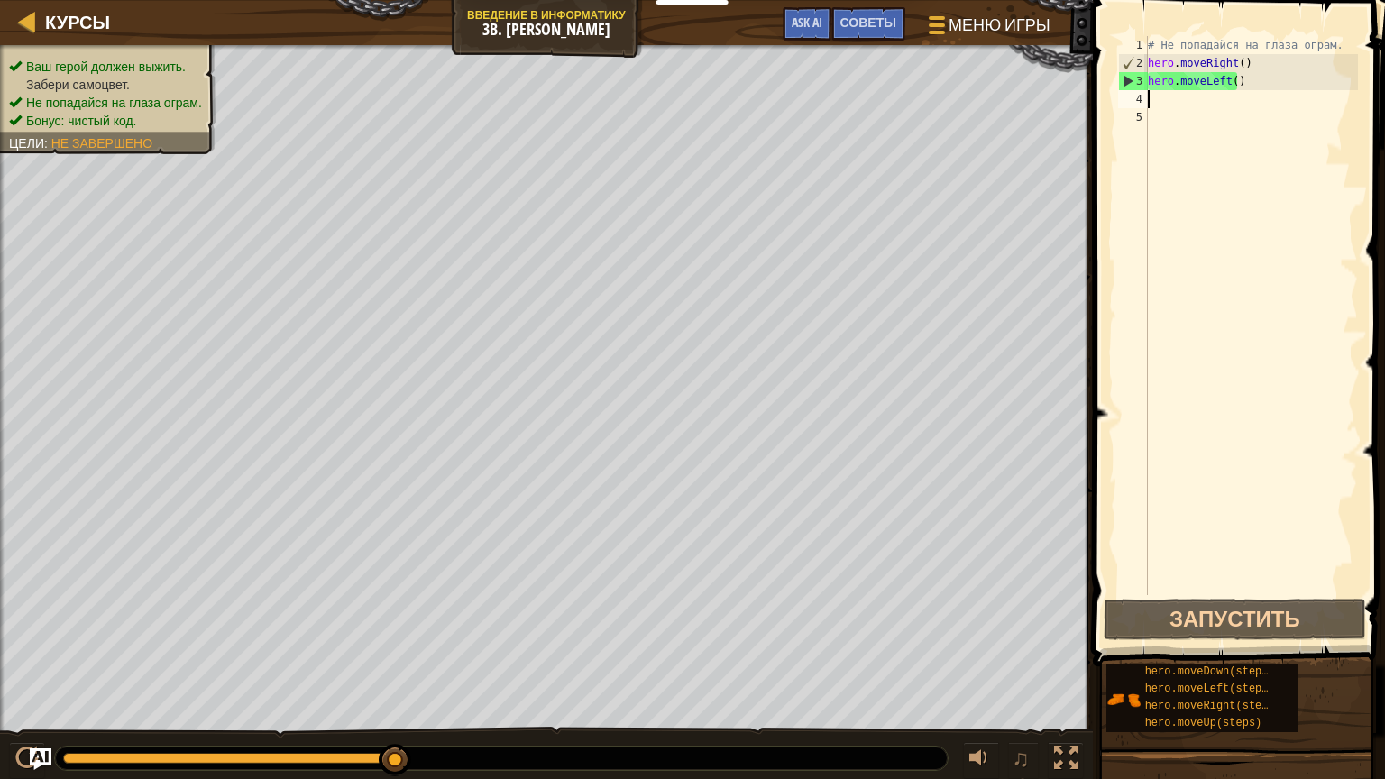
type textarea "i"
type textarea "l"
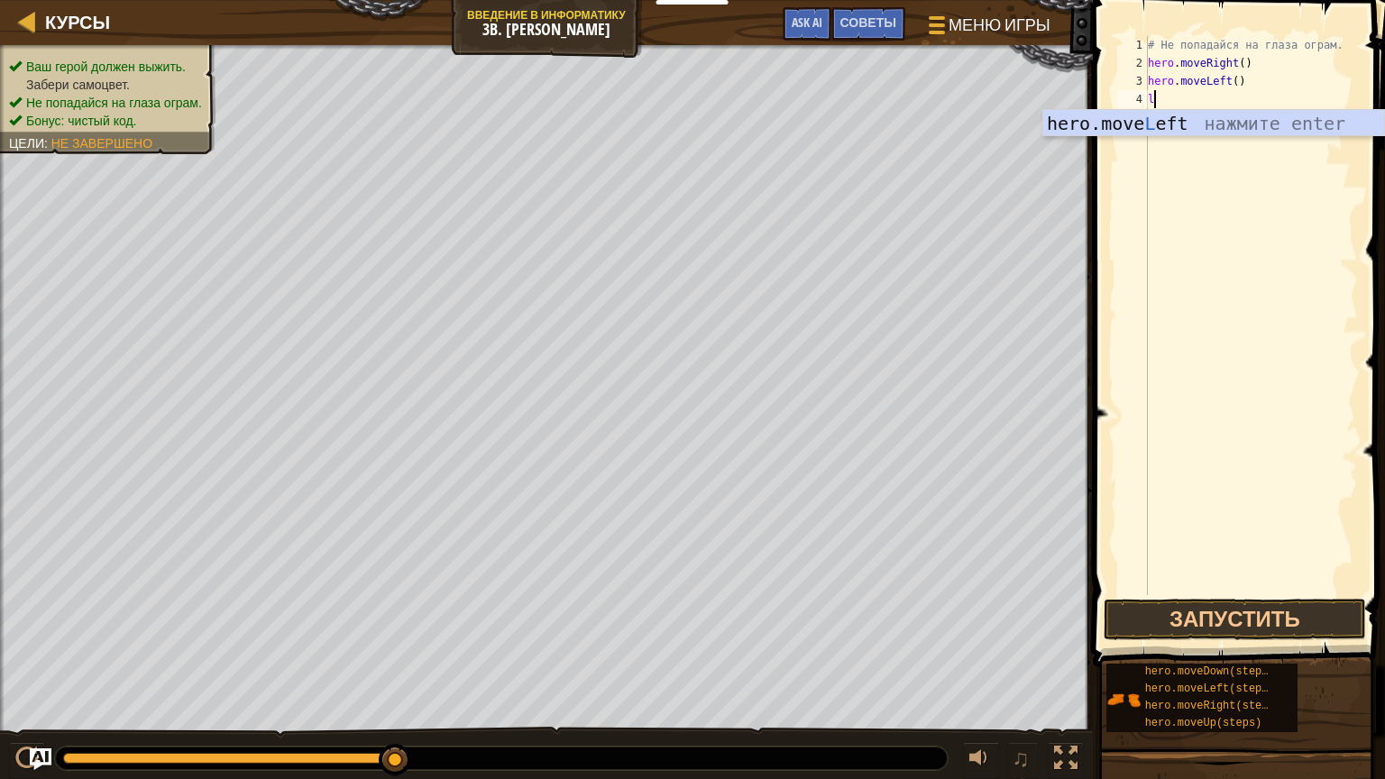
click at [1206, 125] on div "hero.move L eft нажмите enter" at bounding box center [1214, 150] width 341 height 81
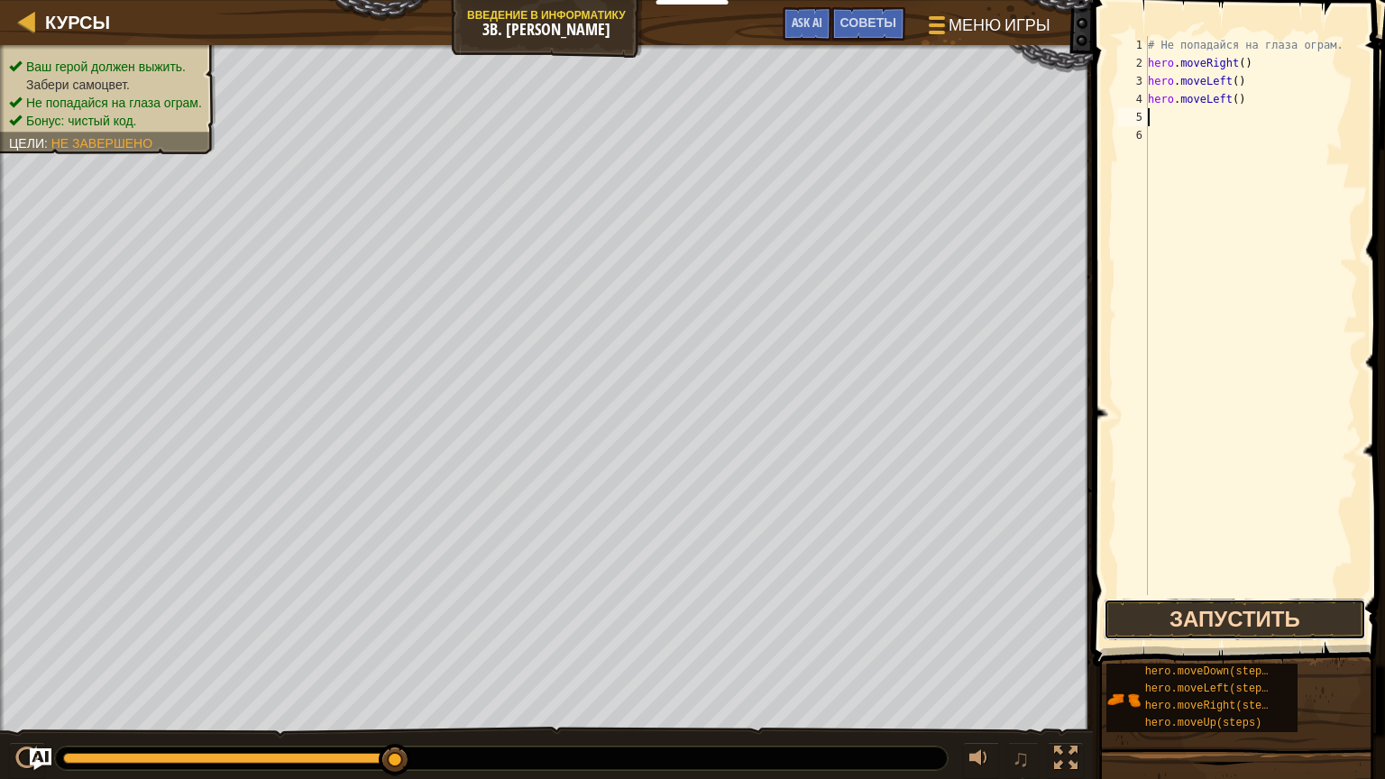
click at [1236, 621] on button "Запустить" at bounding box center [1235, 619] width 262 height 41
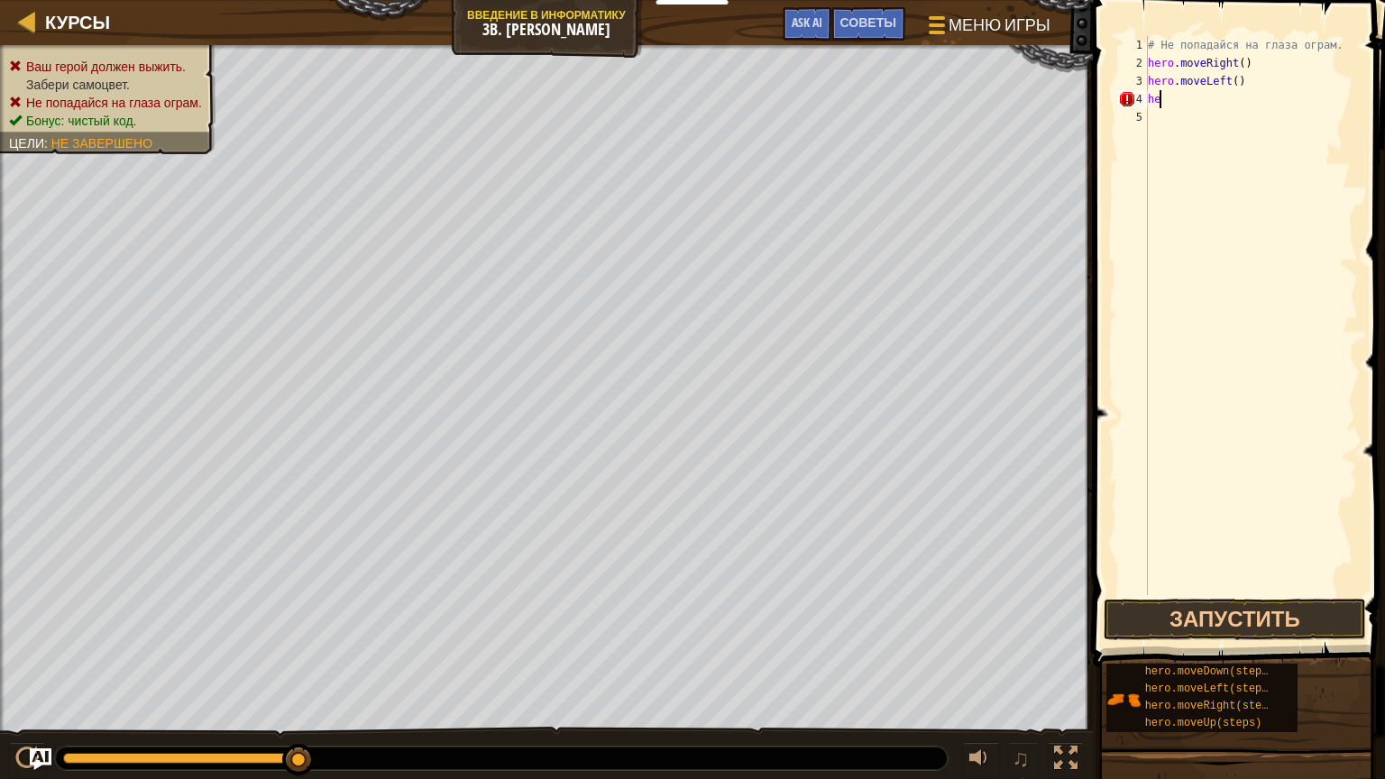
type textarea "h"
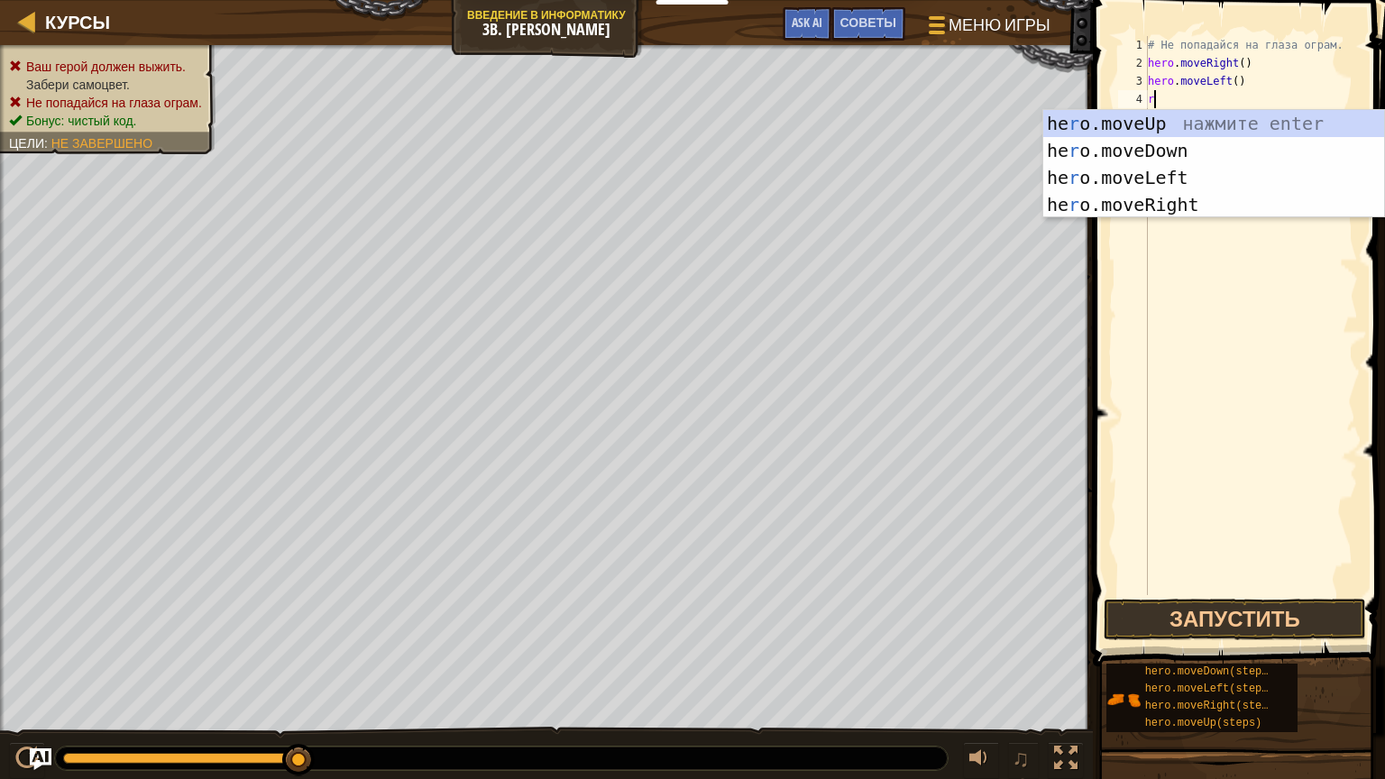
type textarea "ri"
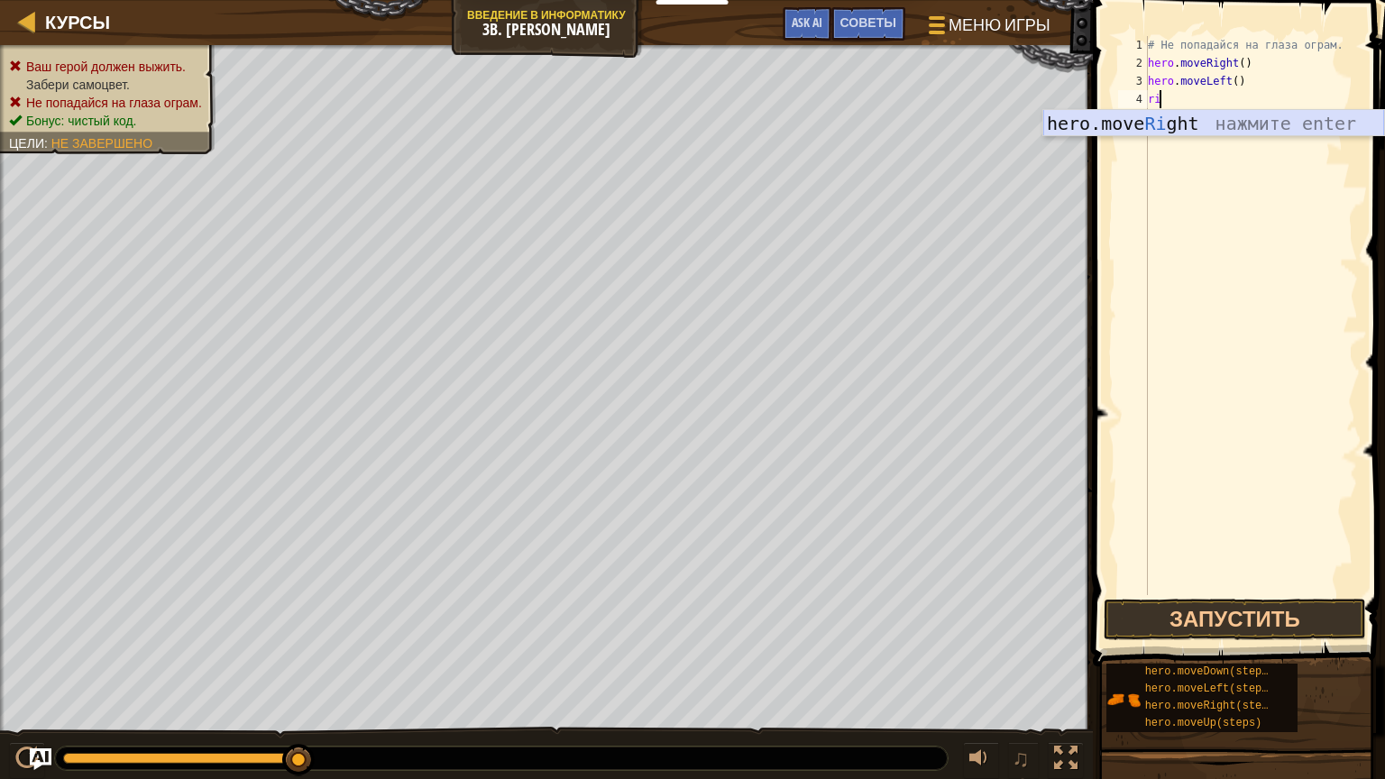
click at [1295, 120] on div "hero.move Ri ght нажмите enter" at bounding box center [1214, 150] width 341 height 81
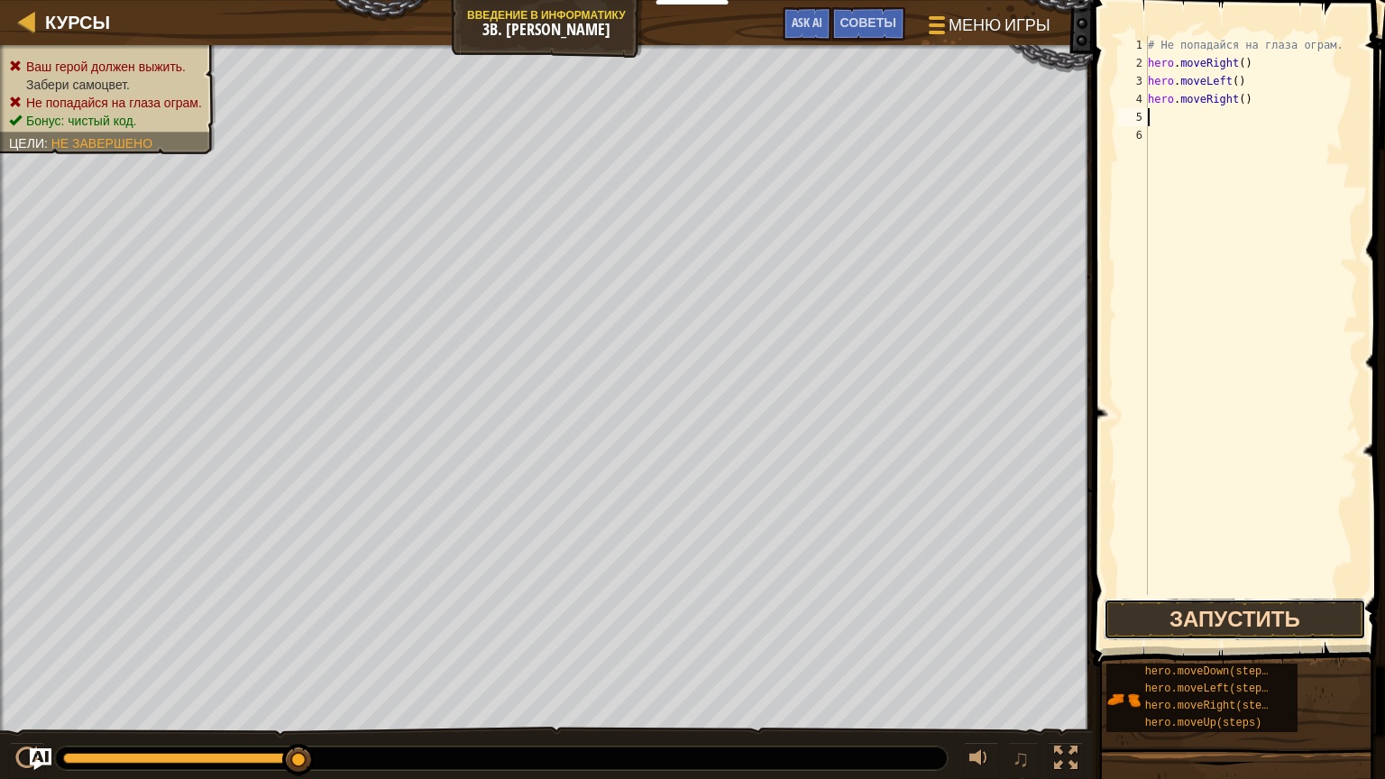
click at [1302, 606] on button "Запустить" at bounding box center [1235, 619] width 262 height 41
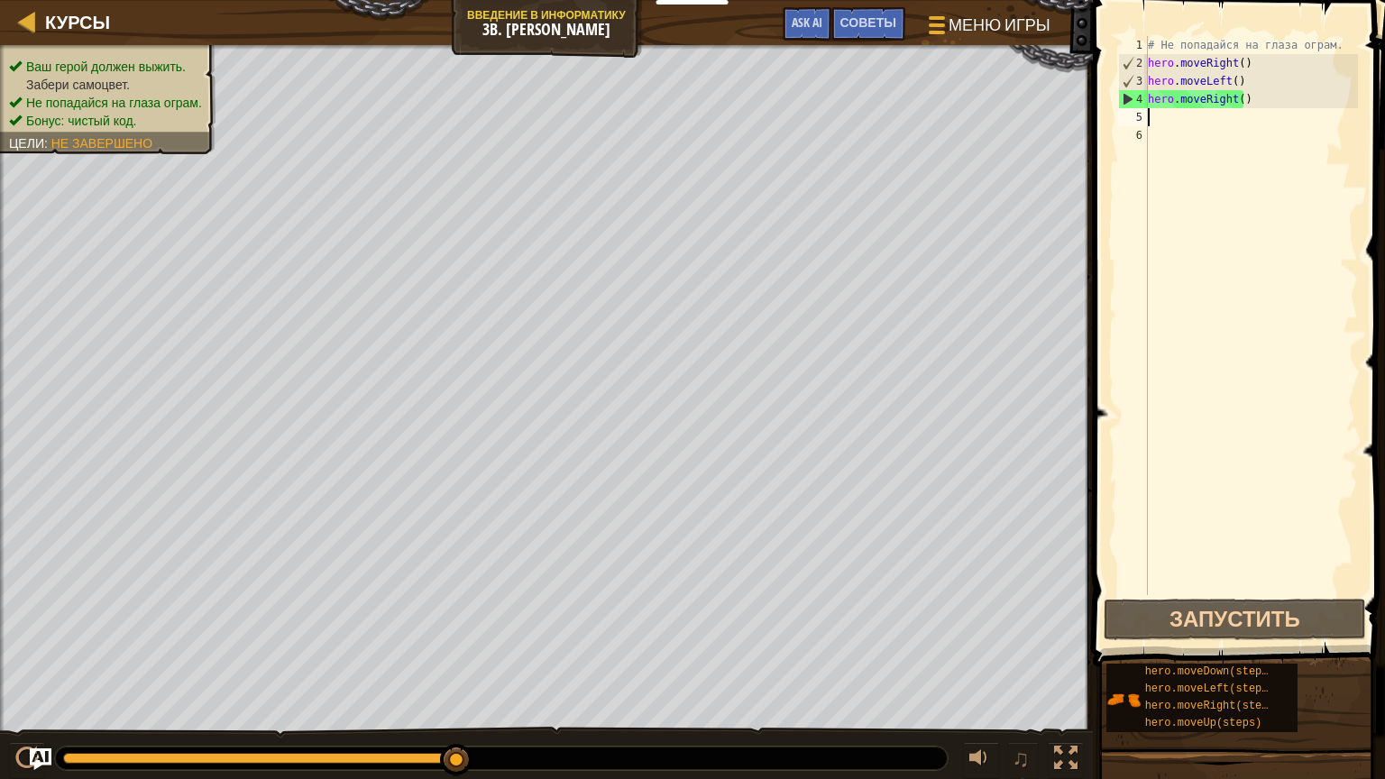
type textarea "i"
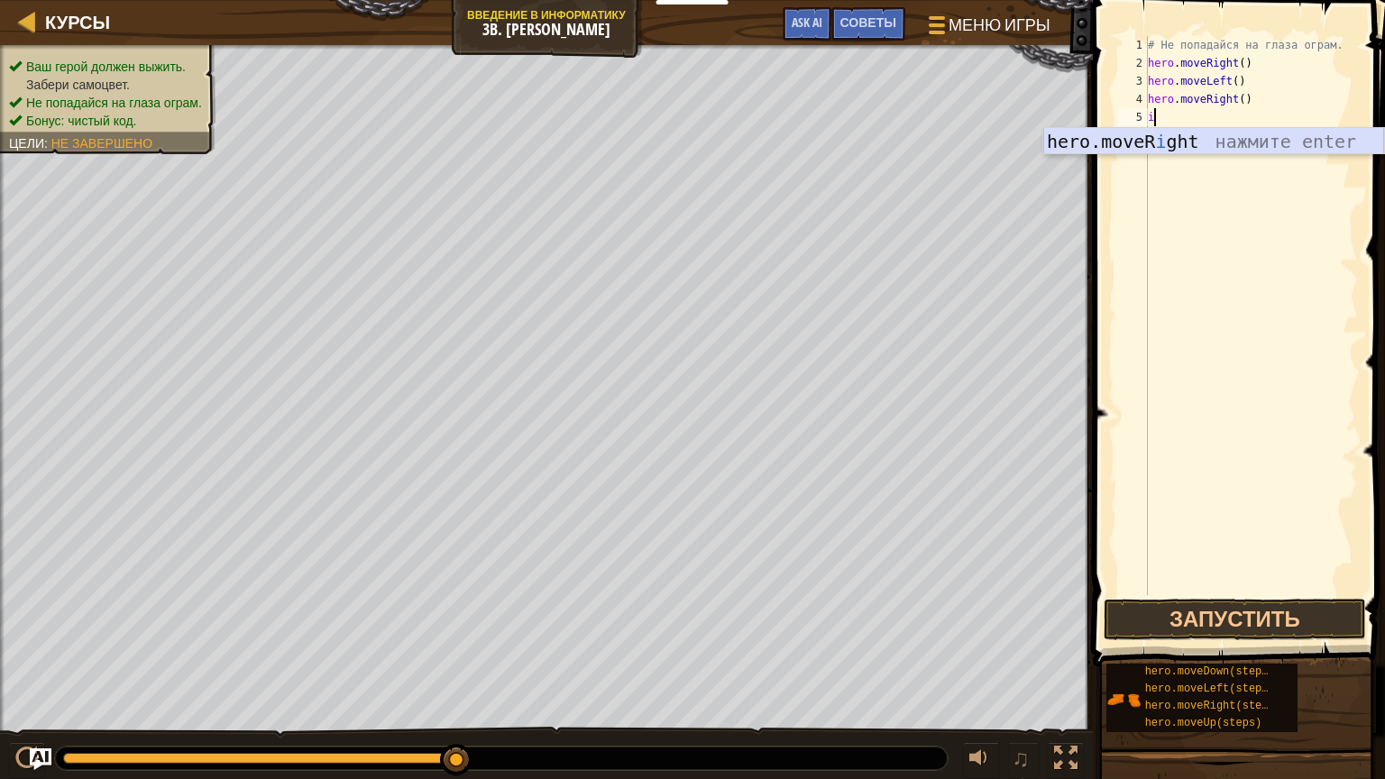
click at [1227, 147] on div "hero.moveR i ght нажмите enter" at bounding box center [1214, 168] width 341 height 81
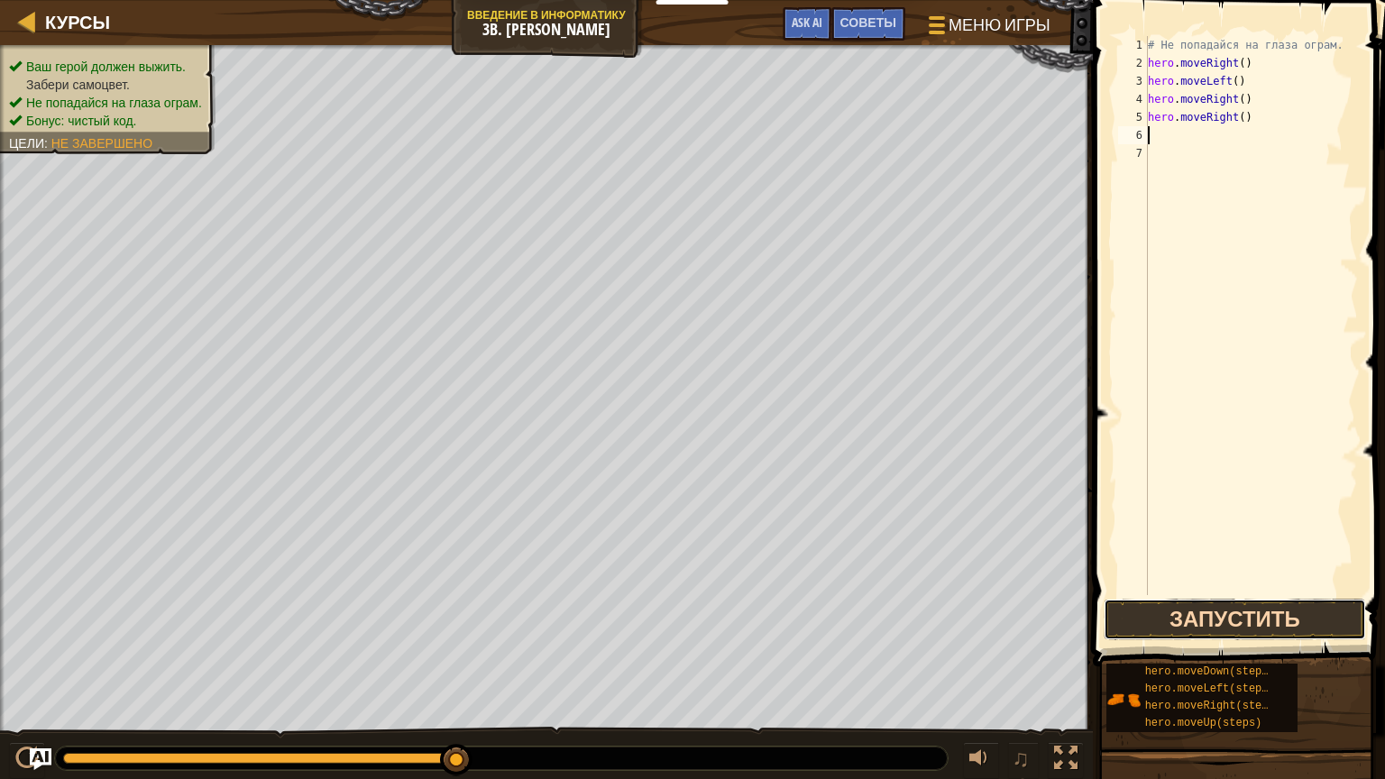
click at [1228, 621] on button "Запустить" at bounding box center [1235, 619] width 262 height 41
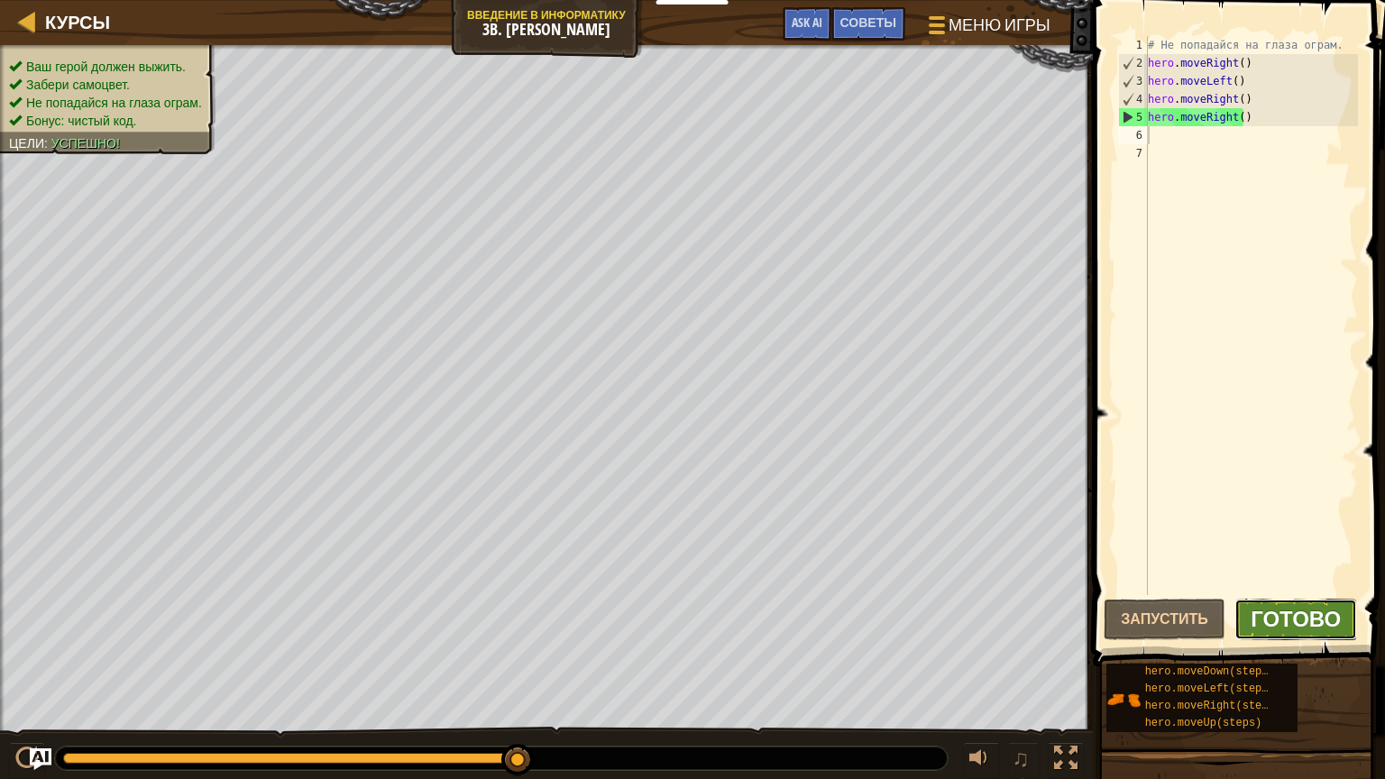
click at [1282, 628] on span "Готово" at bounding box center [1296, 618] width 90 height 29
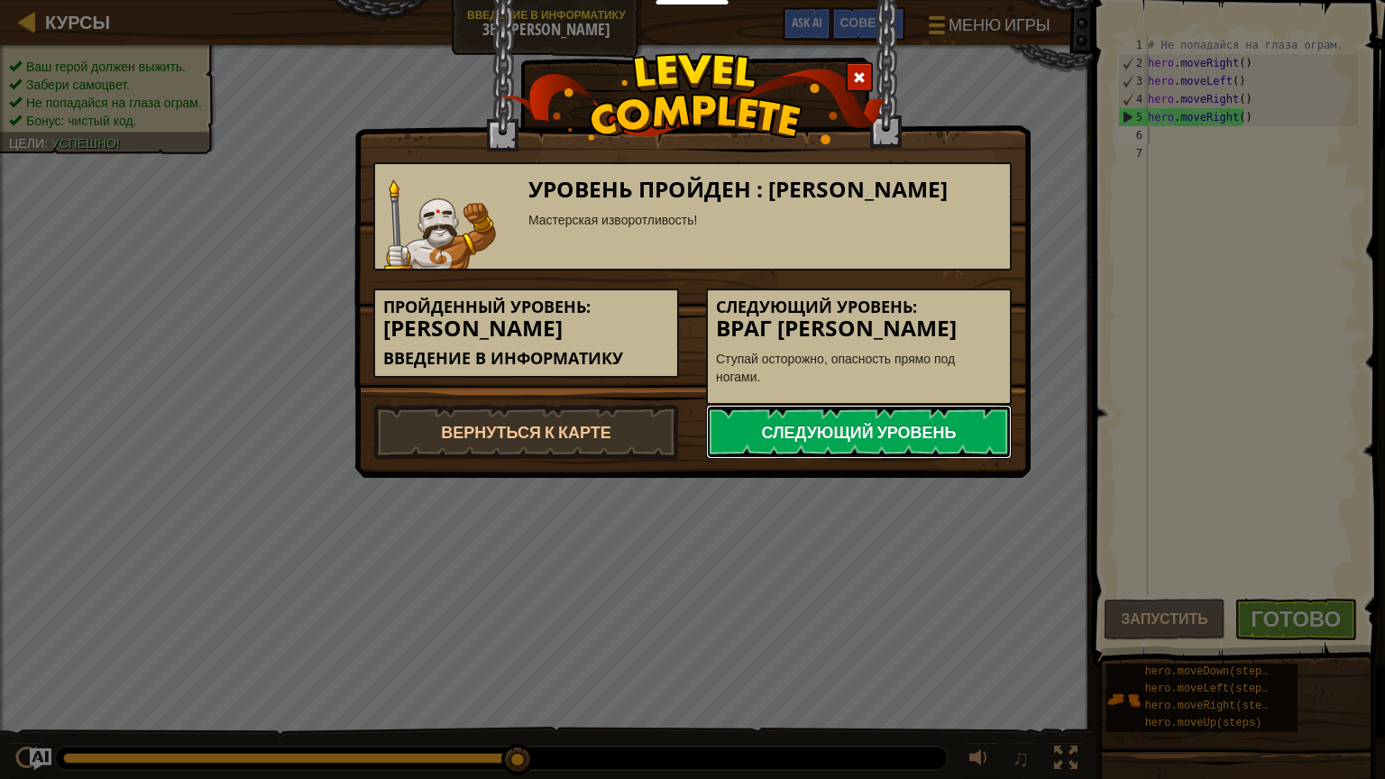
click at [889, 419] on link "Следующий уровень" at bounding box center [859, 432] width 306 height 54
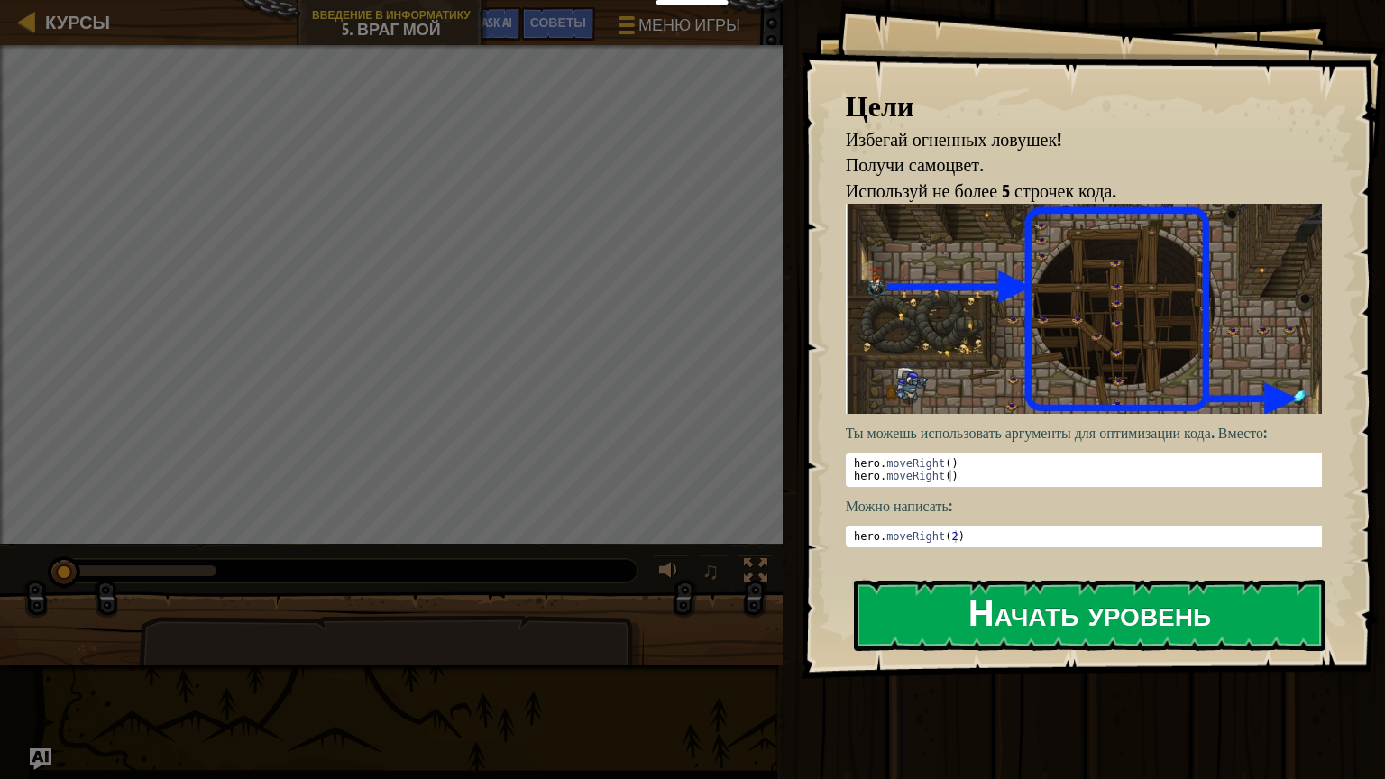
click at [1109, 603] on button "Начать уровень" at bounding box center [1090, 615] width 472 height 71
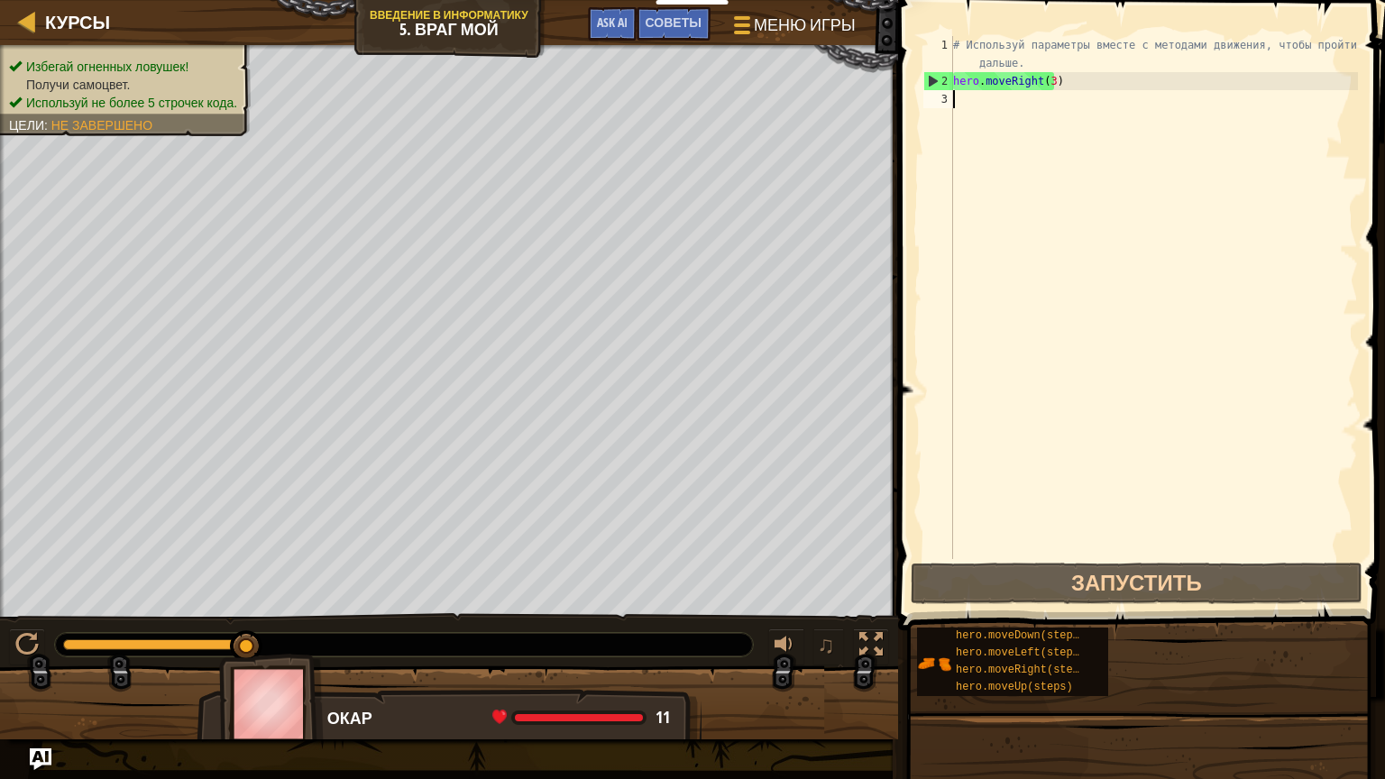
type textarea "i"
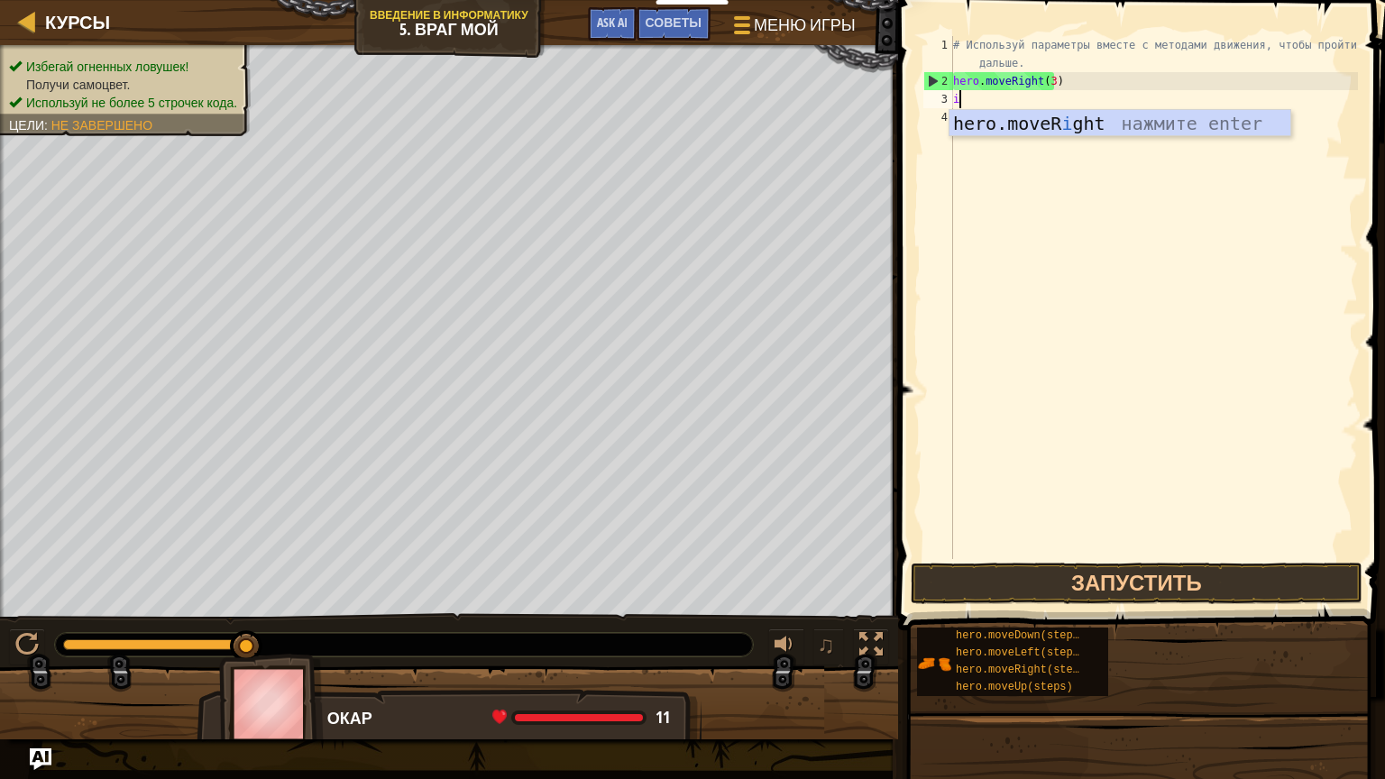
scroll to position [8, 0]
click at [1117, 119] on div "hero.moveR i ght нажмите enter" at bounding box center [1120, 150] width 341 height 81
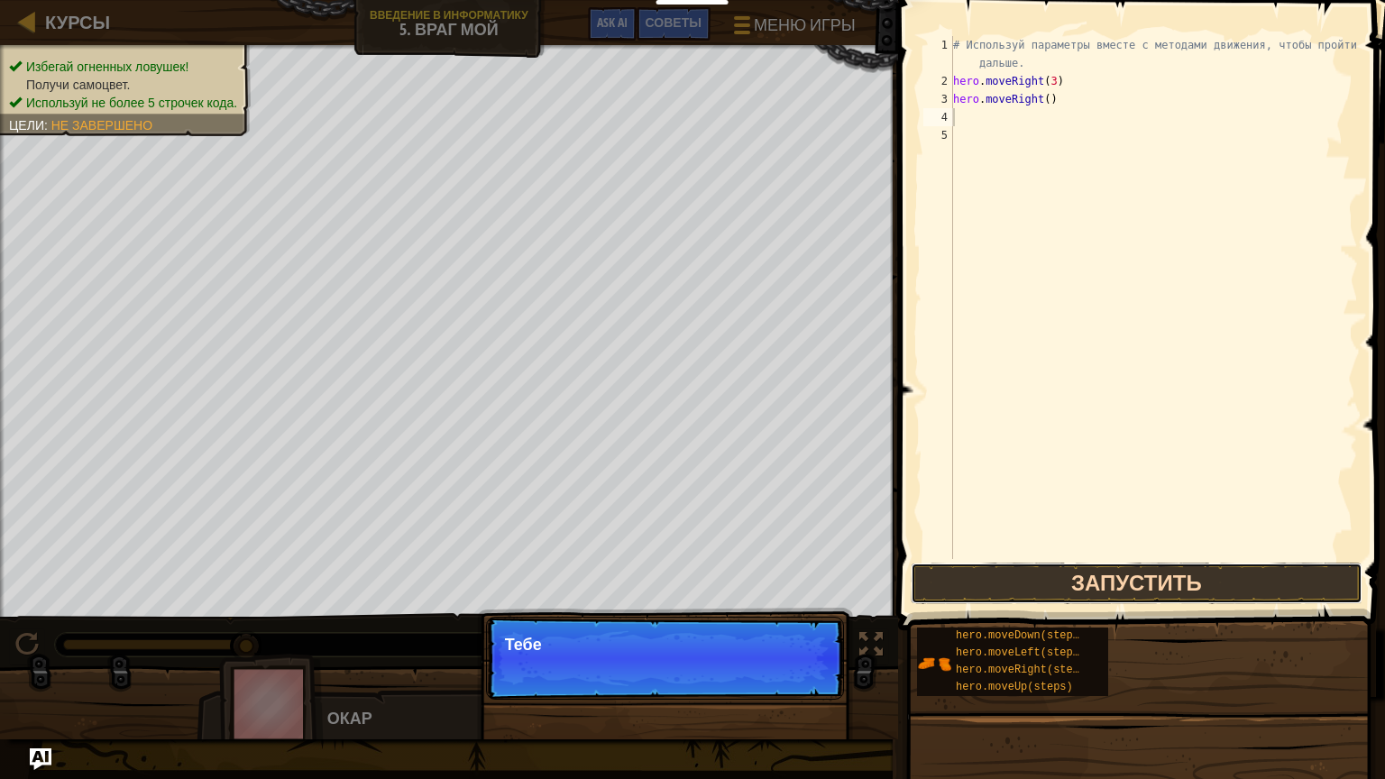
click at [1152, 585] on button "Запустить" at bounding box center [1137, 583] width 452 height 41
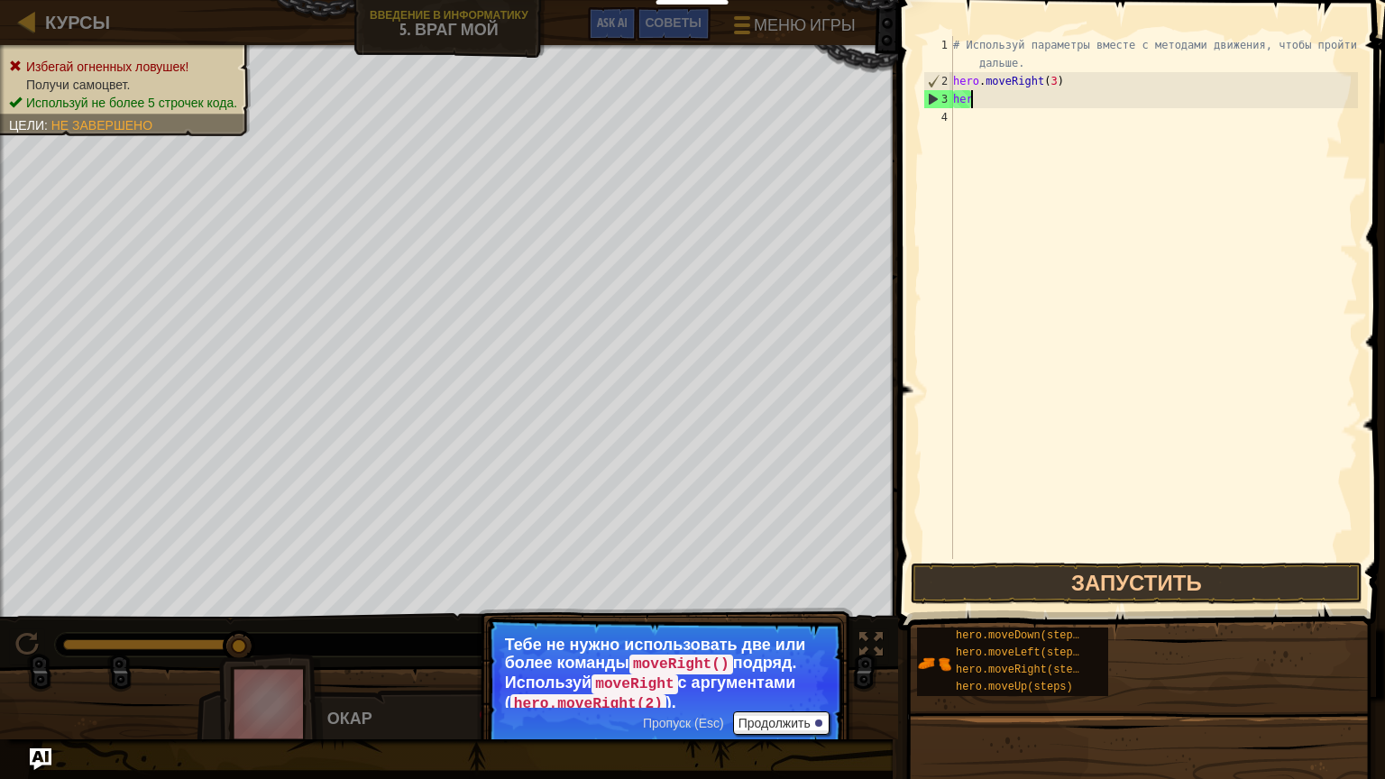
type textarea "h"
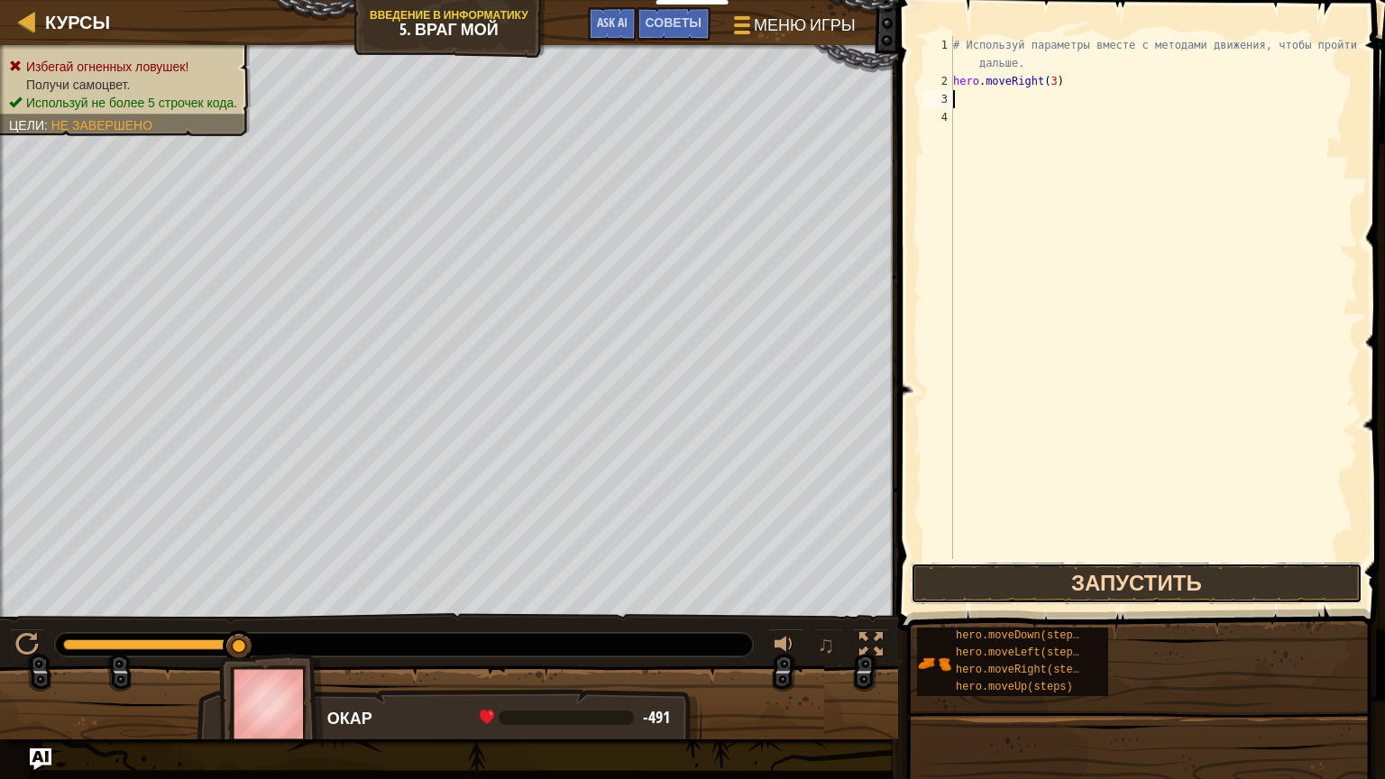
click at [1198, 579] on button "Запустить" at bounding box center [1137, 583] width 452 height 41
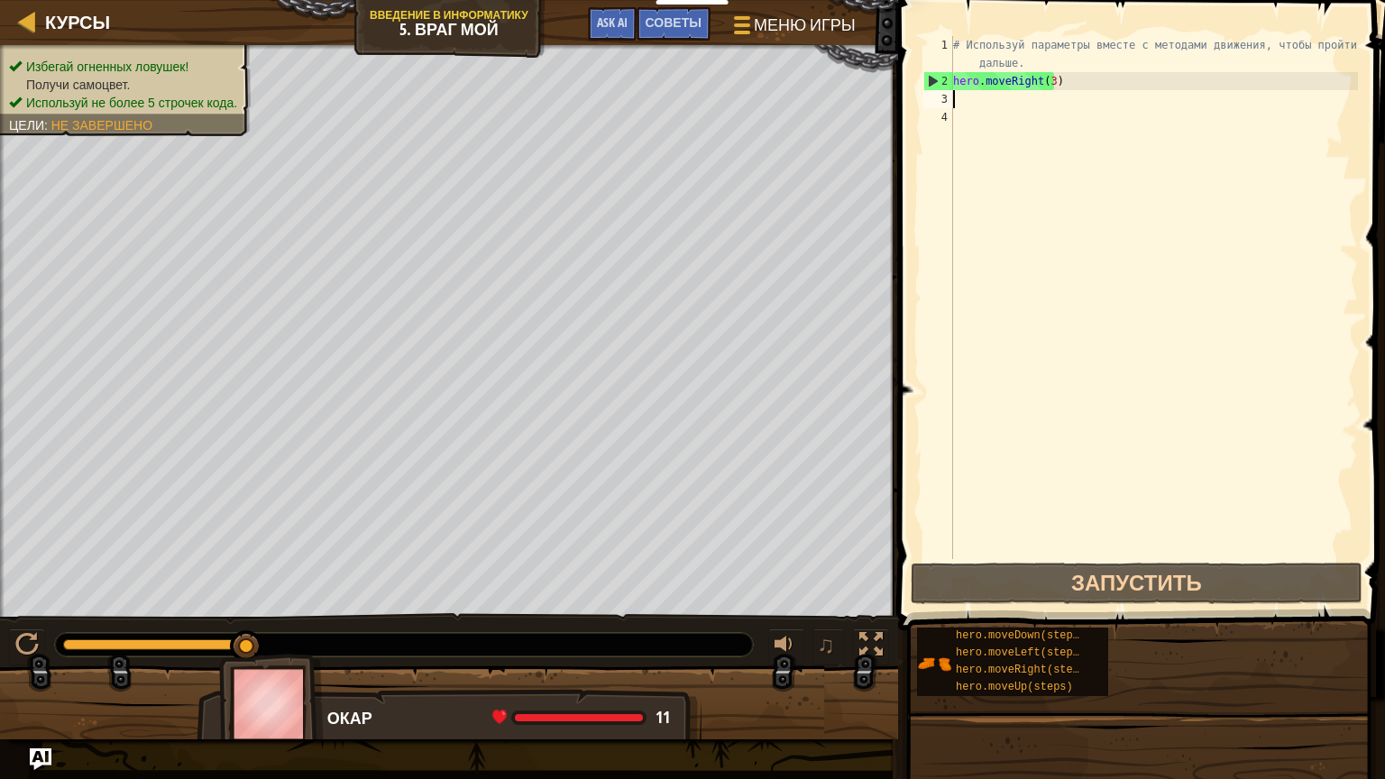
type textarea "u"
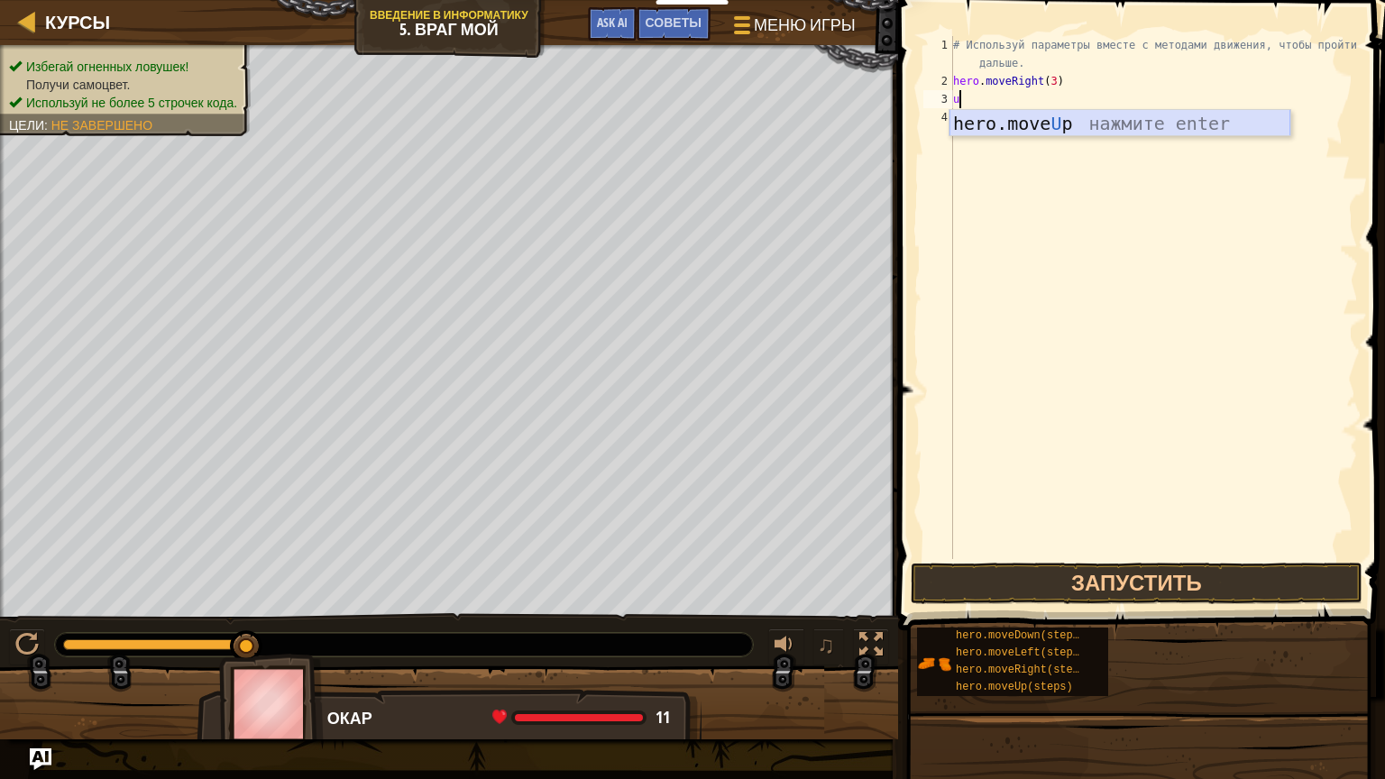
click at [1023, 123] on div "hero.move U p нажмите enter" at bounding box center [1120, 150] width 341 height 81
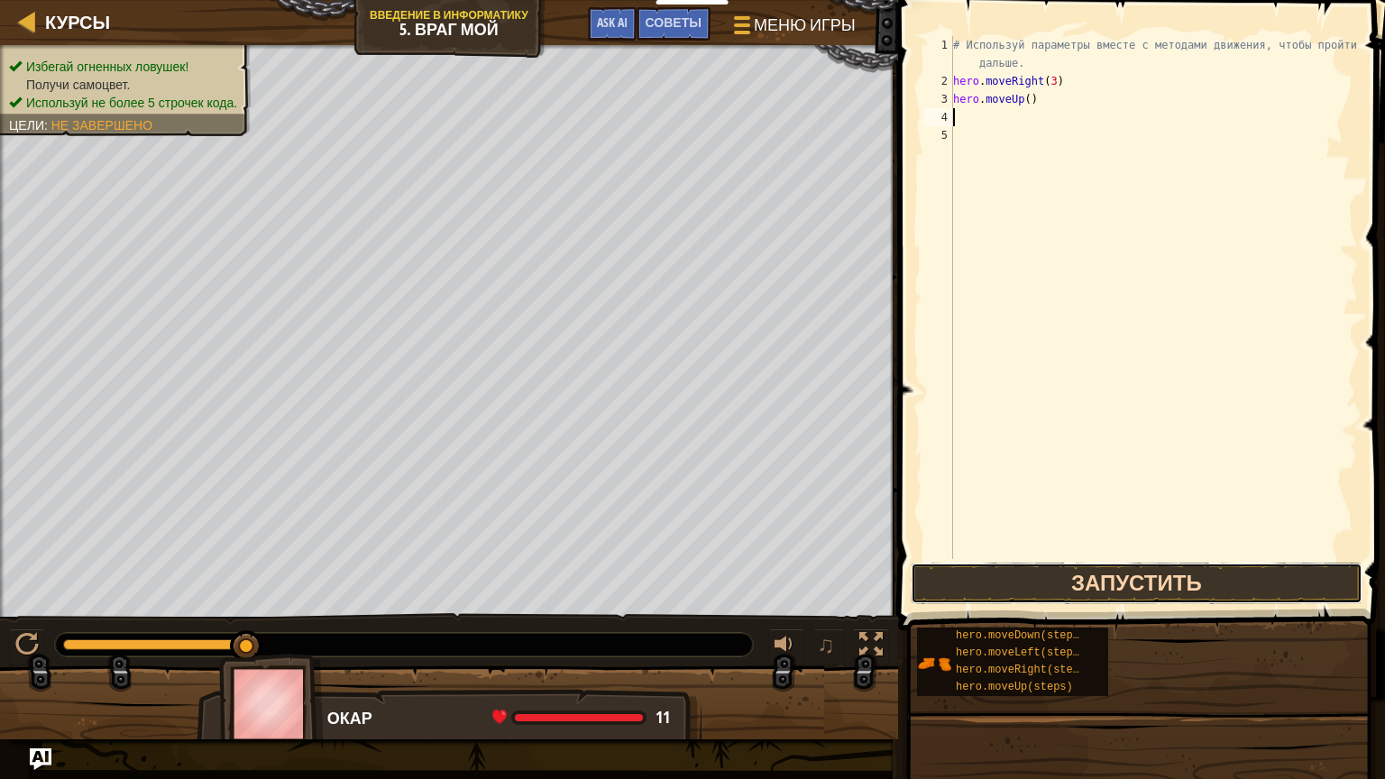
click at [1144, 578] on button "Запустить" at bounding box center [1137, 583] width 452 height 41
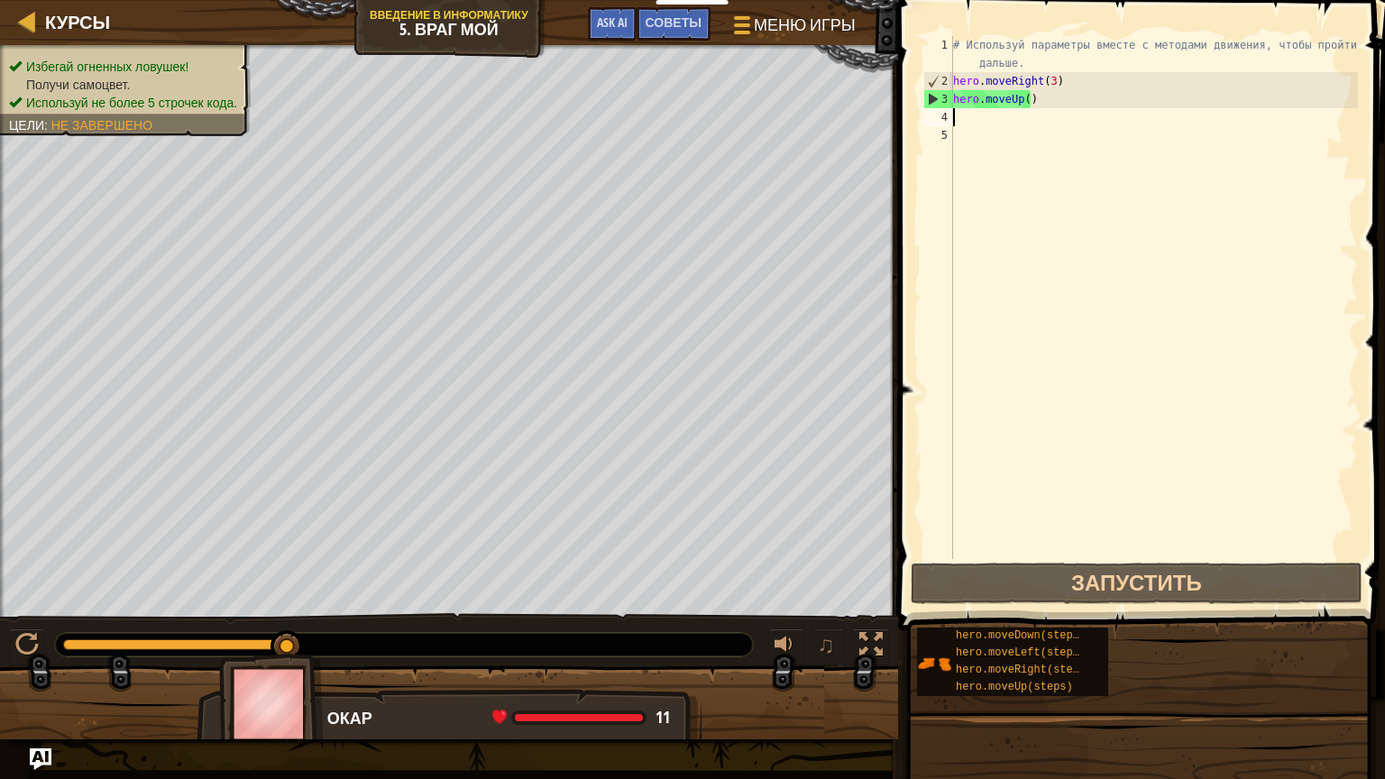
type textarea "i"
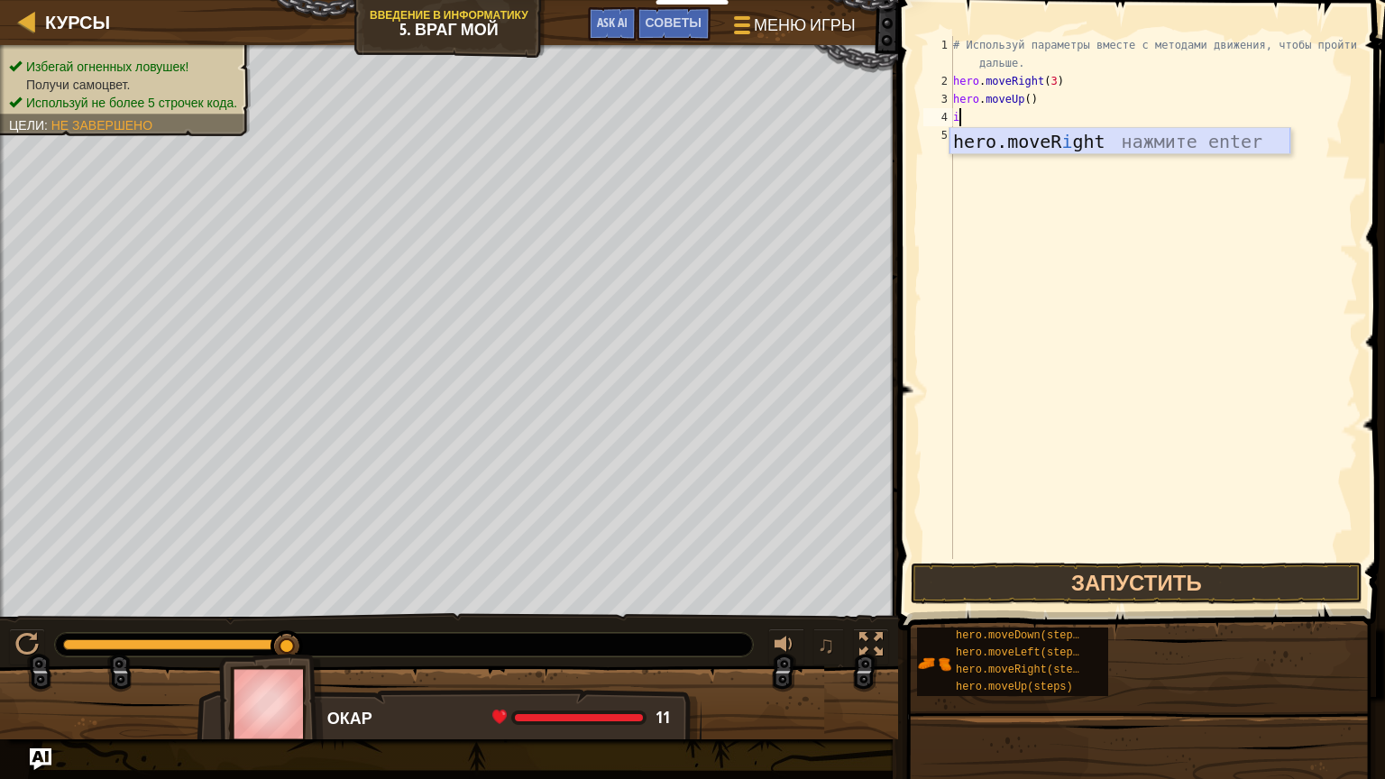
click at [1046, 141] on div "hero.moveR i ght нажмите enter" at bounding box center [1120, 168] width 341 height 81
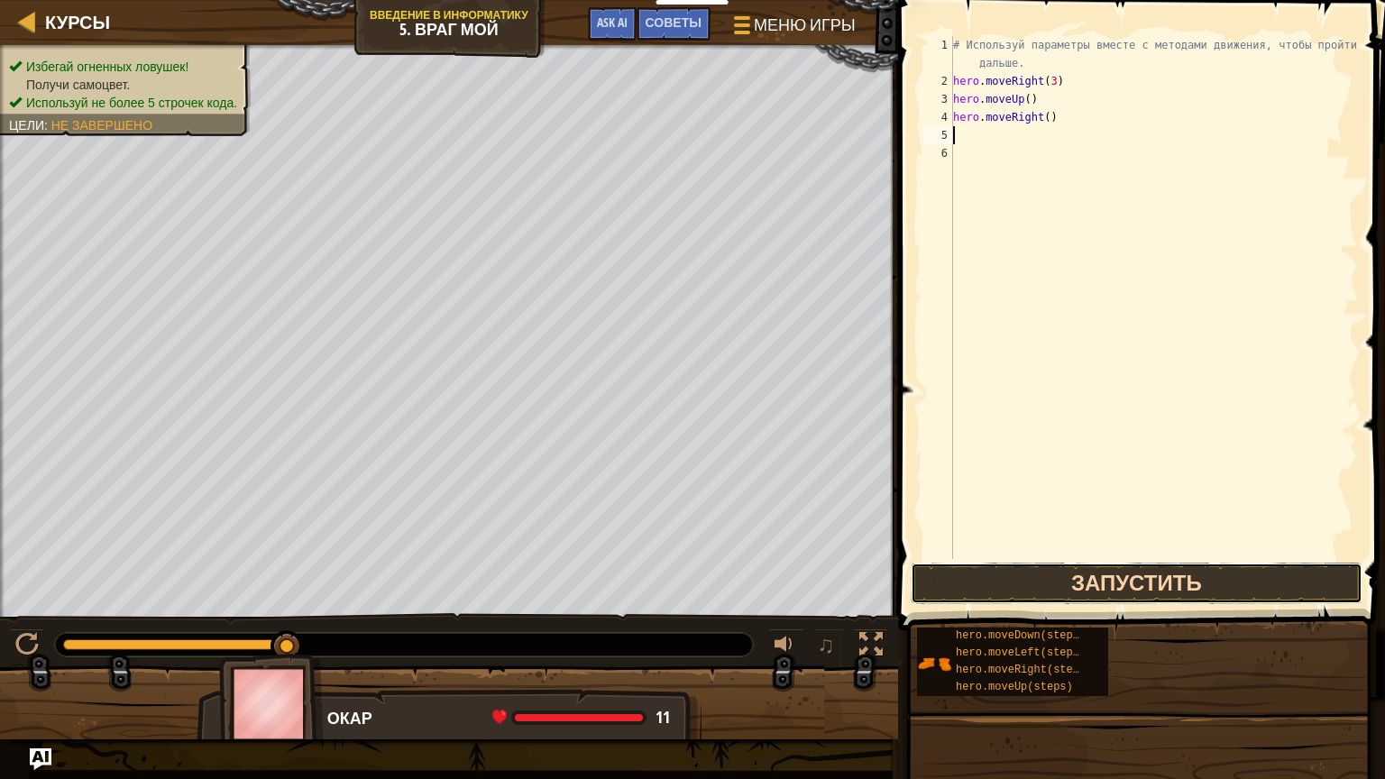
click at [1193, 582] on button "Запустить" at bounding box center [1137, 583] width 452 height 41
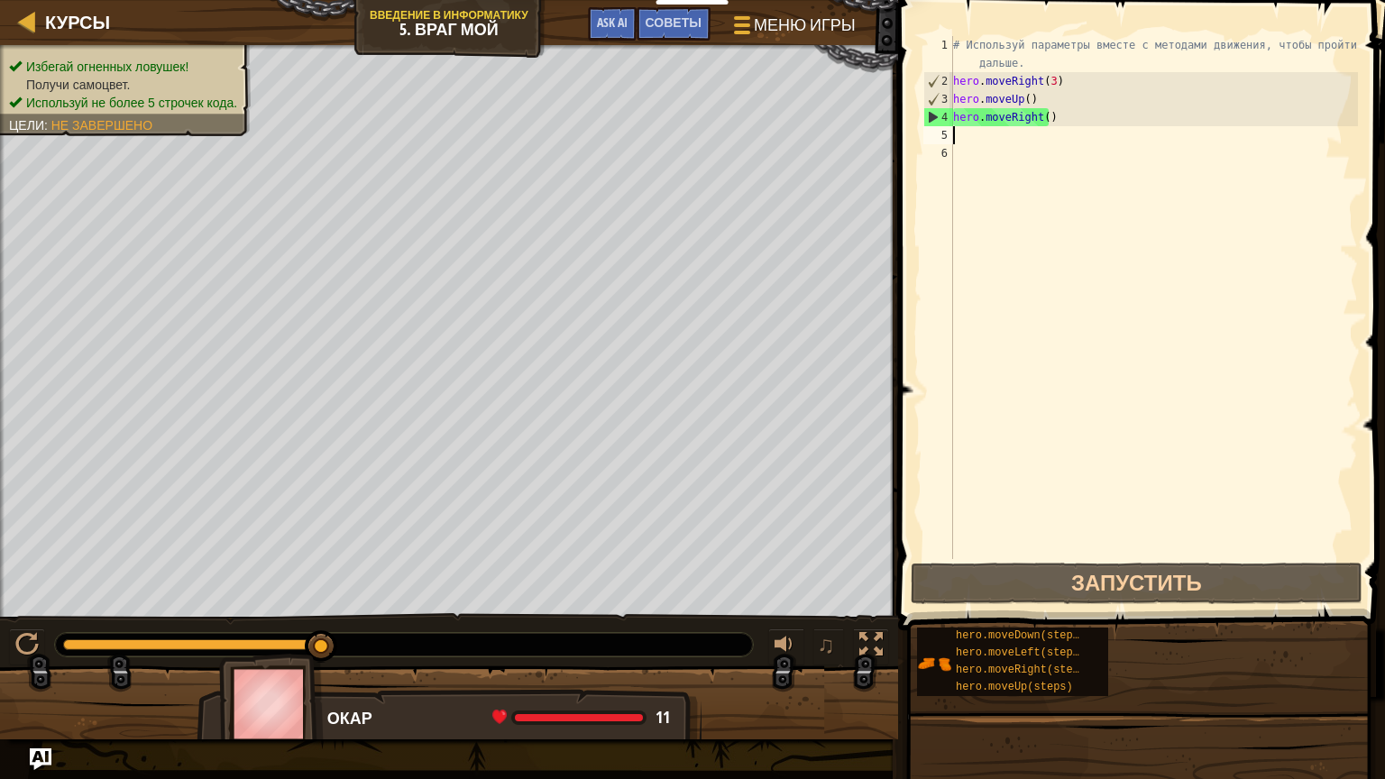
type textarea "d"
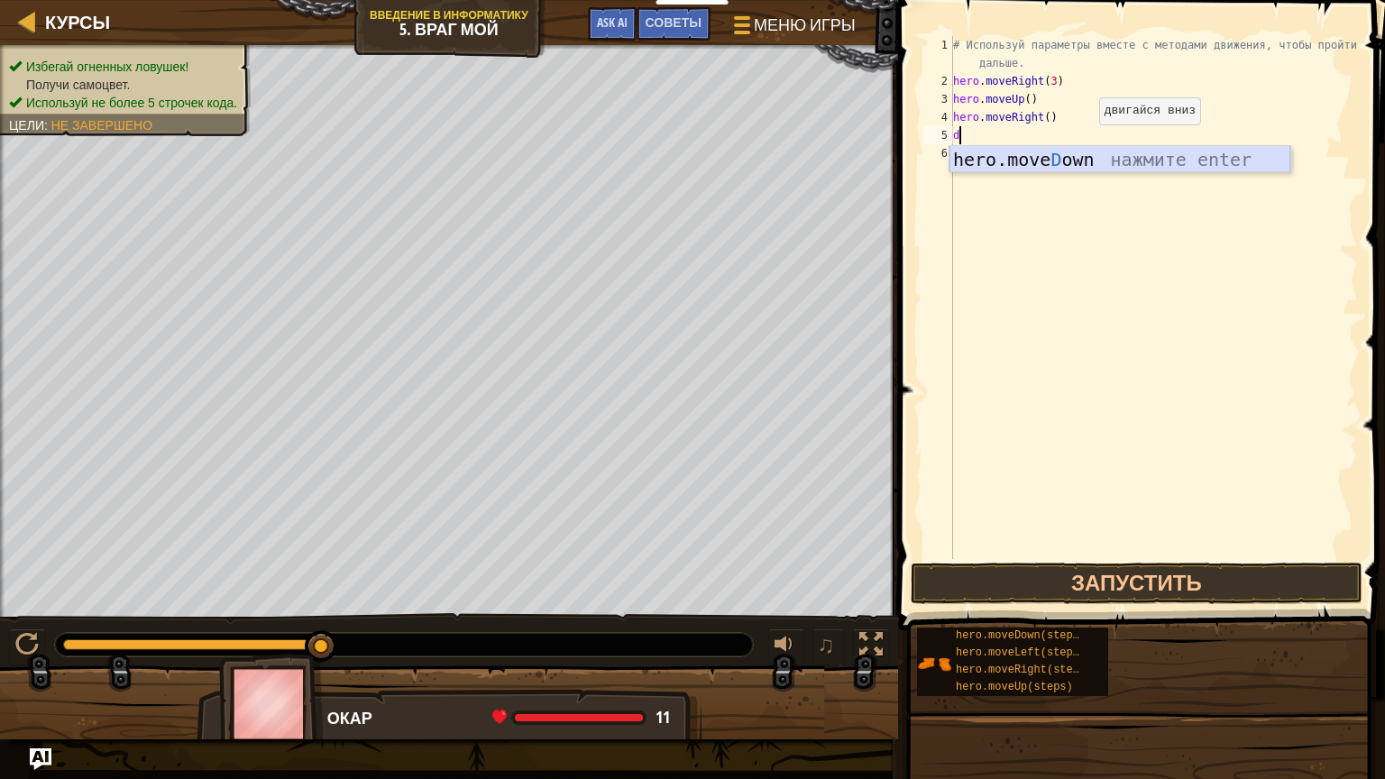
click at [1086, 162] on div "hero.move D own нажмите enter" at bounding box center [1120, 186] width 341 height 81
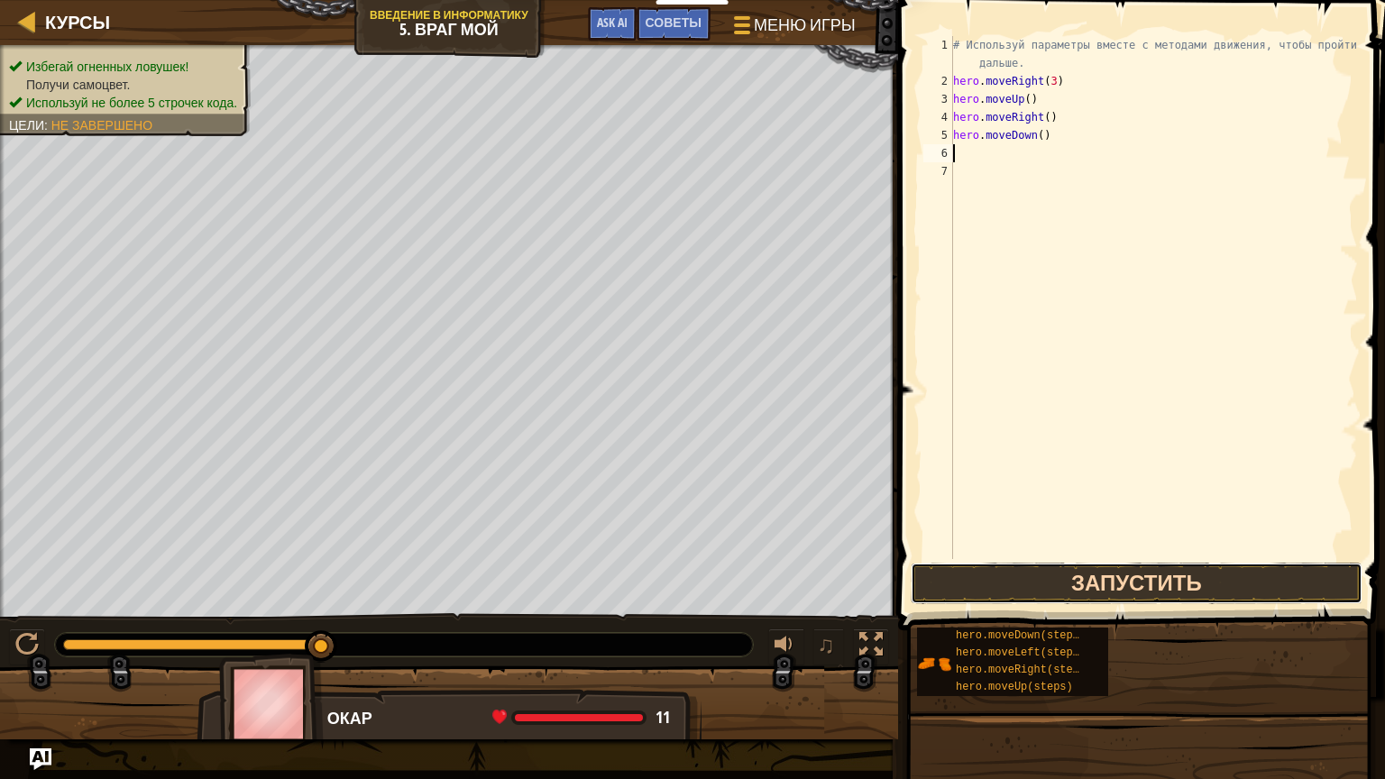
click at [1074, 578] on button "Запустить" at bounding box center [1137, 583] width 452 height 41
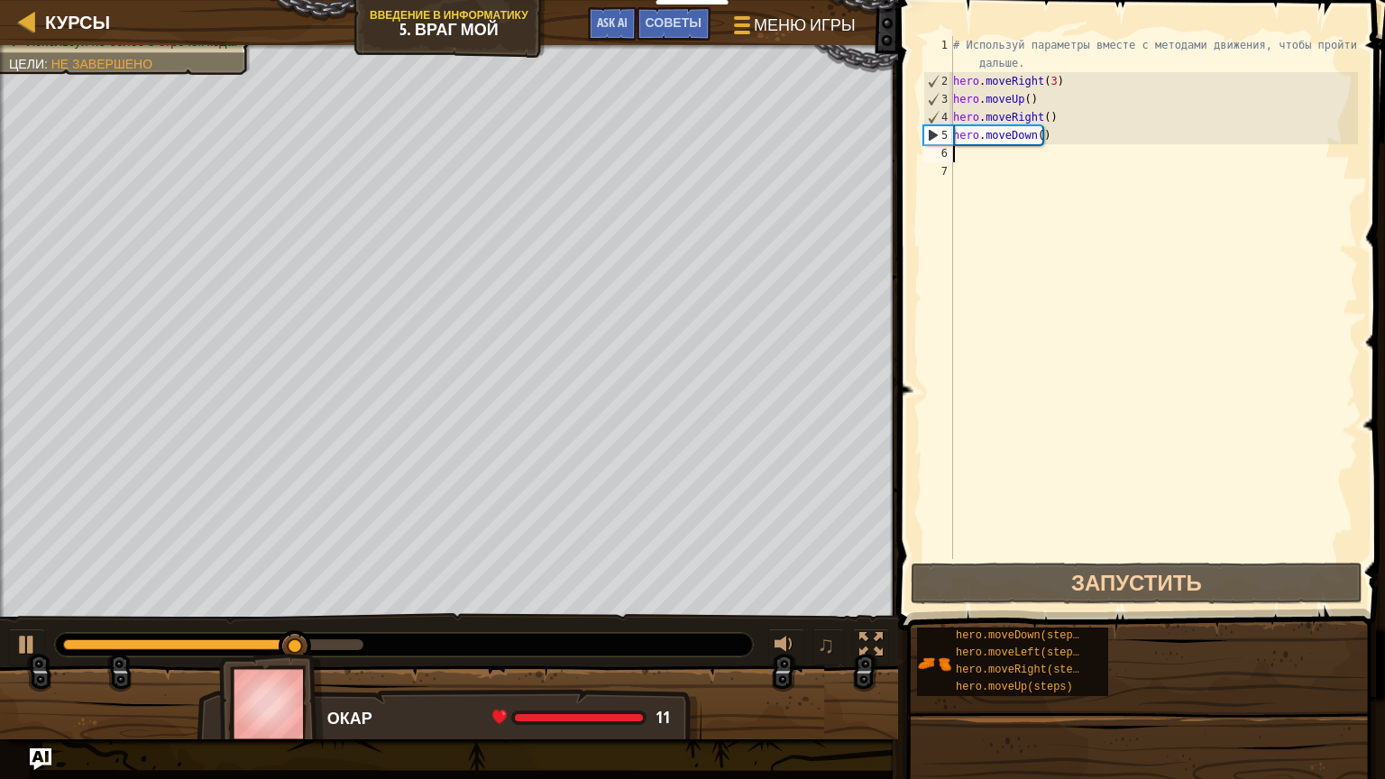
type textarea "d"
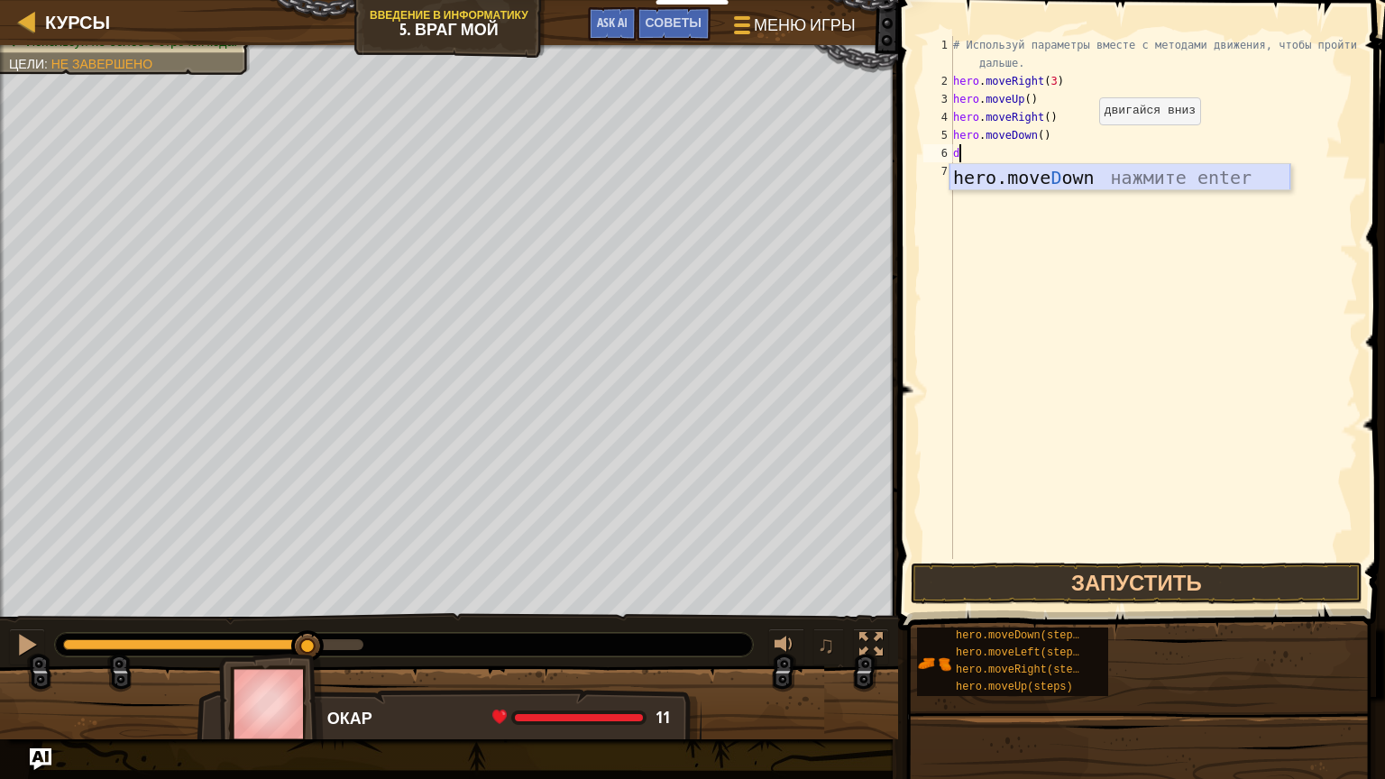
click at [1050, 171] on div "hero.move D own нажмите enter" at bounding box center [1120, 204] width 341 height 81
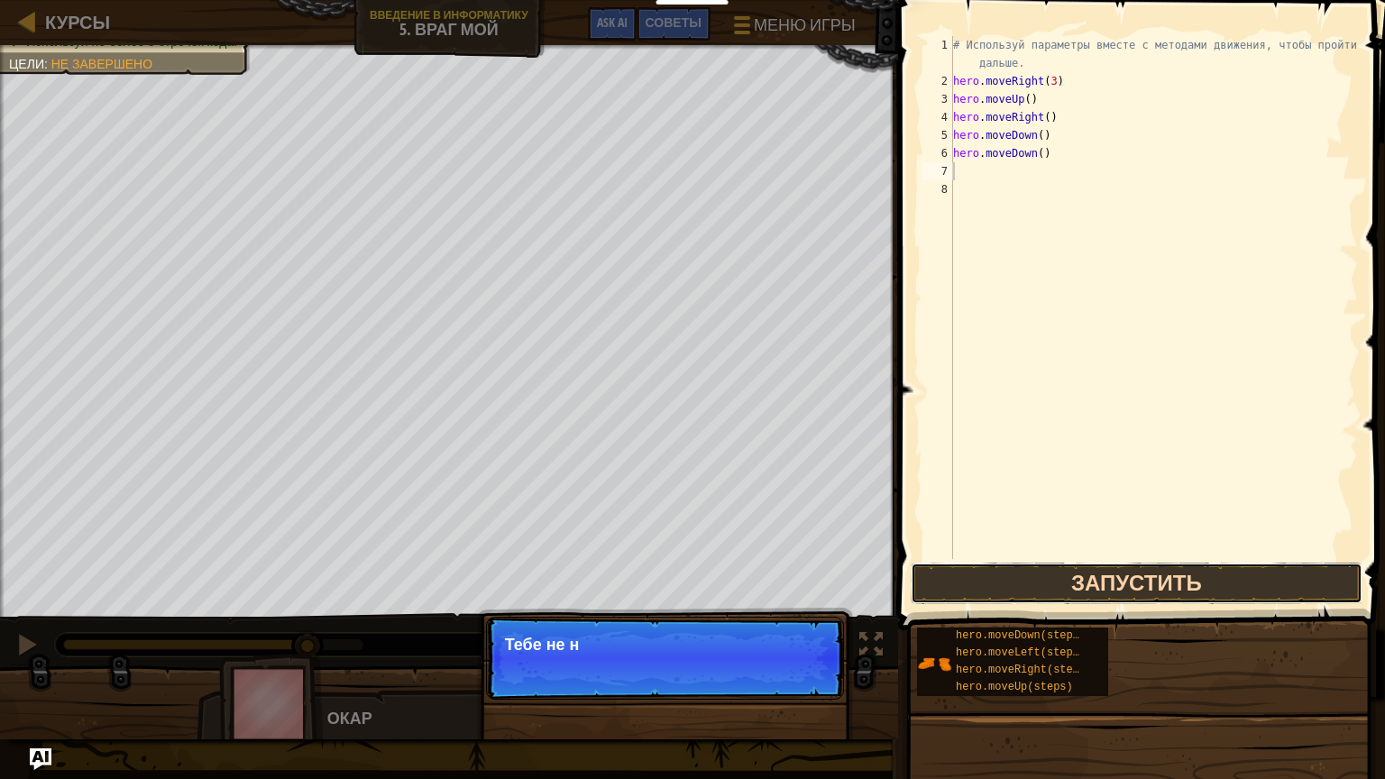
click at [1112, 576] on button "Запустить" at bounding box center [1137, 583] width 452 height 41
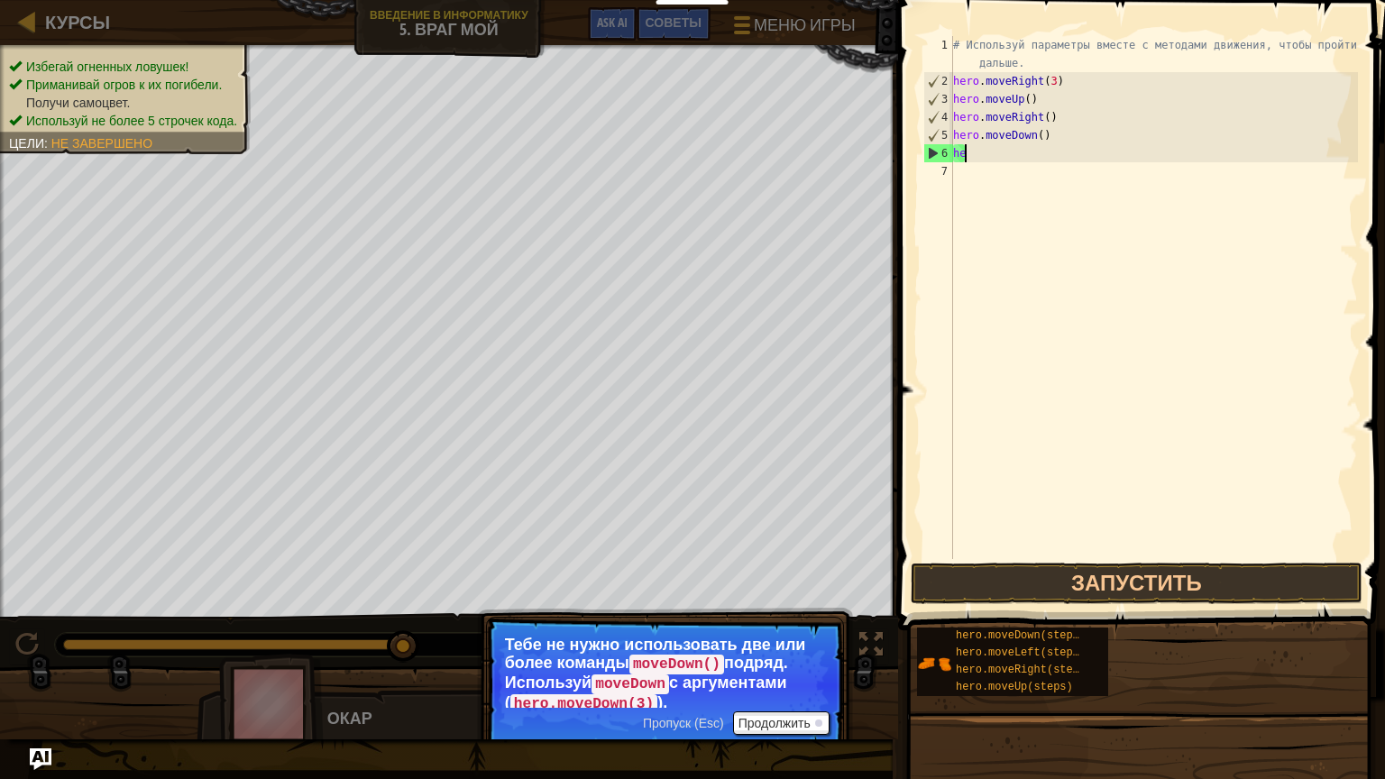
type textarea "h"
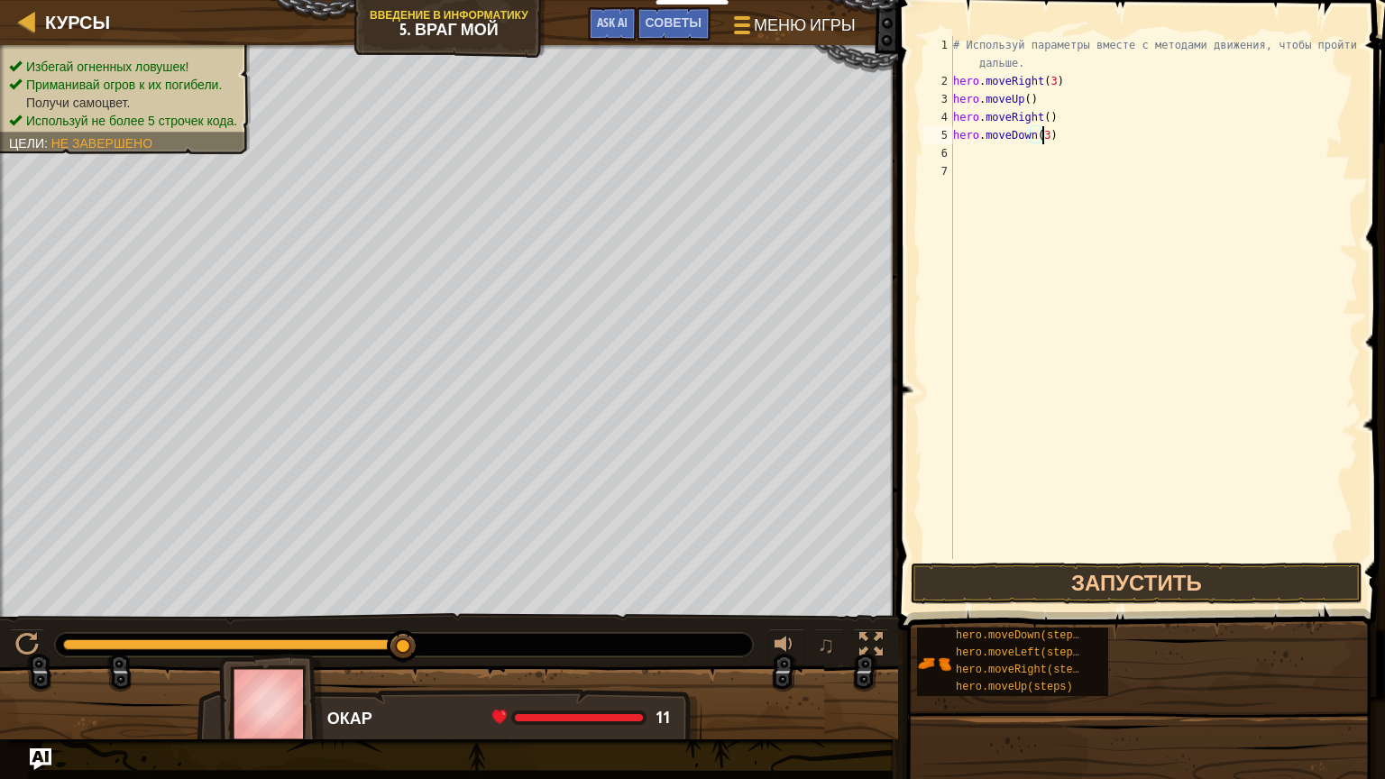
scroll to position [8, 6]
click at [1104, 581] on button "Запустить" at bounding box center [1137, 583] width 452 height 41
type textarea "hero.moveRight()"
click at [1046, 144] on div "# Используй параметры вместе с методами движения, чтобы пройти дальше. hero . m…" at bounding box center [1154, 324] width 409 height 577
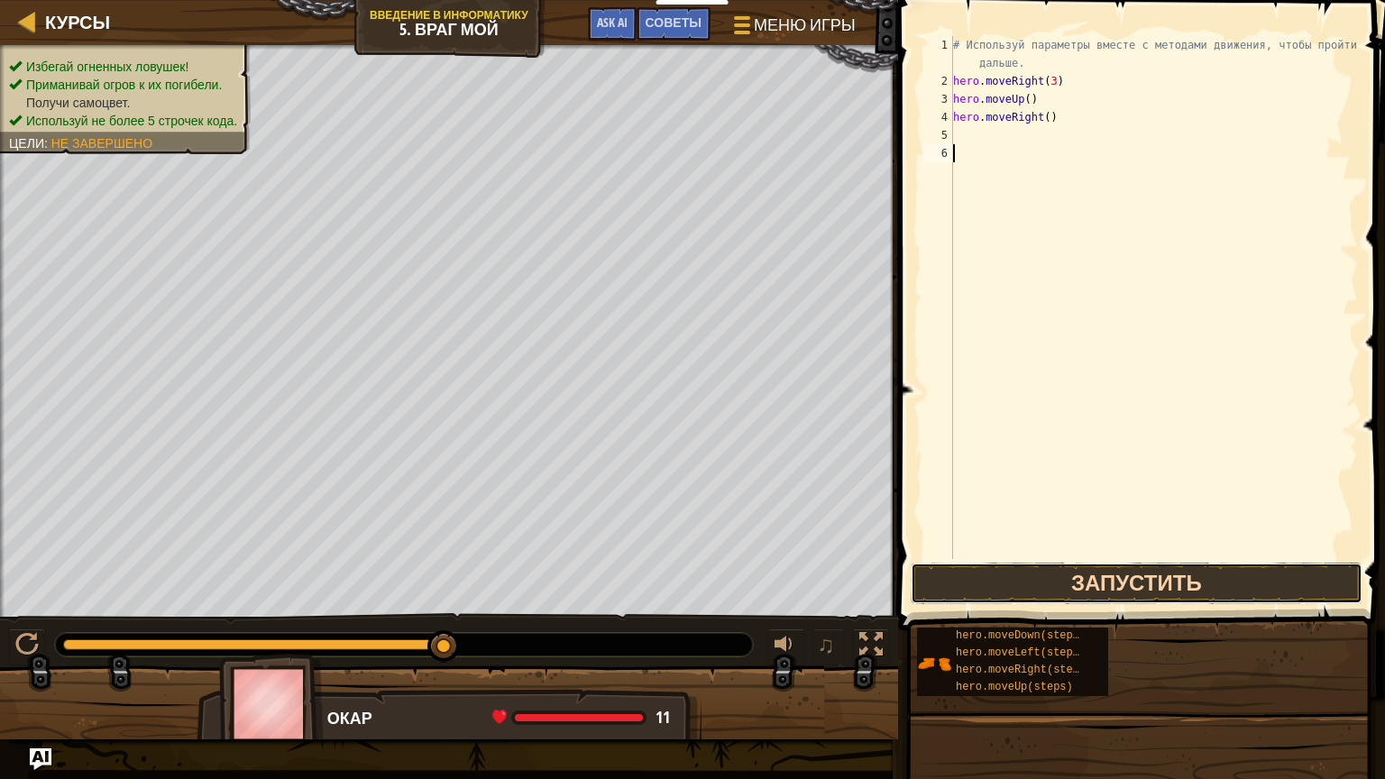
click at [1109, 564] on button "Запустить" at bounding box center [1137, 583] width 452 height 41
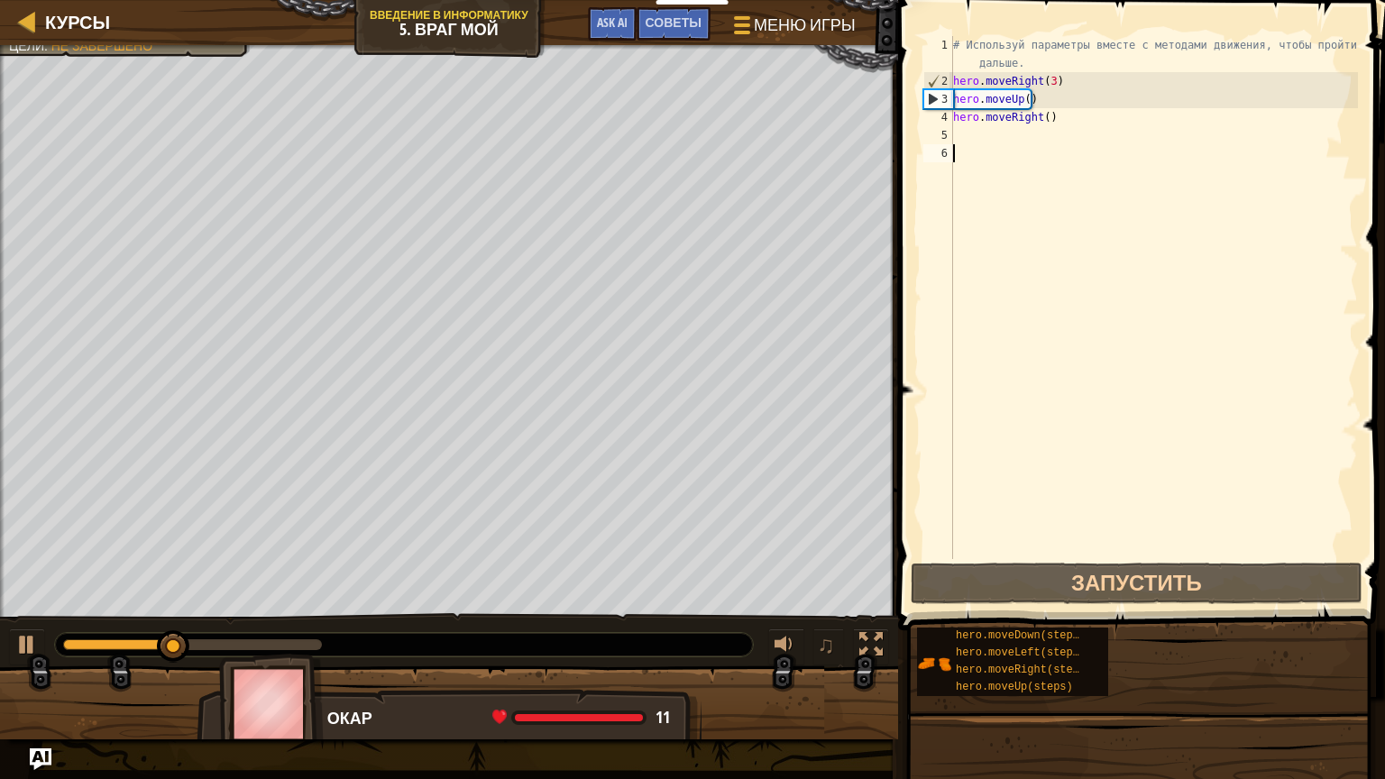
click at [999, 152] on div "# Используй параметры вместе с методами движения, чтобы пройти дальше. hero . m…" at bounding box center [1154, 324] width 409 height 577
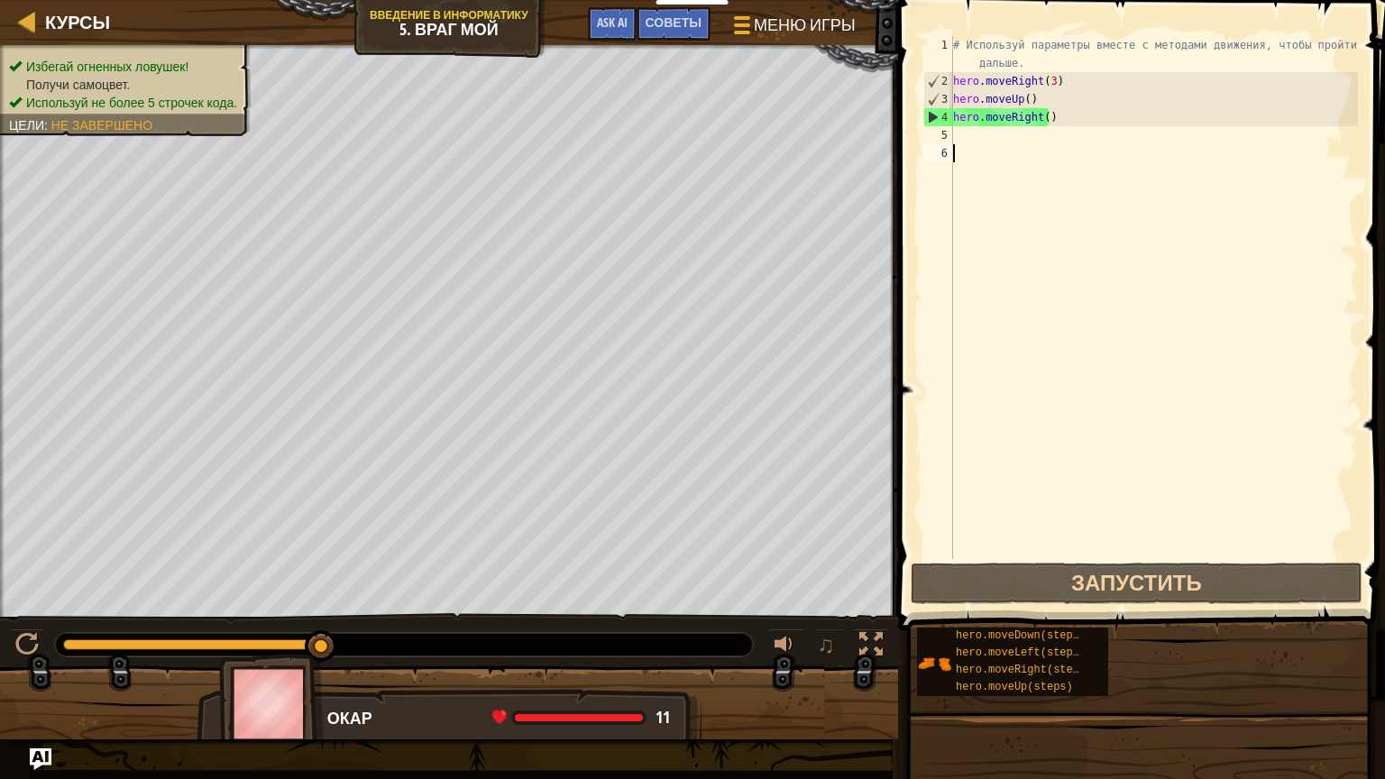
type textarea "d"
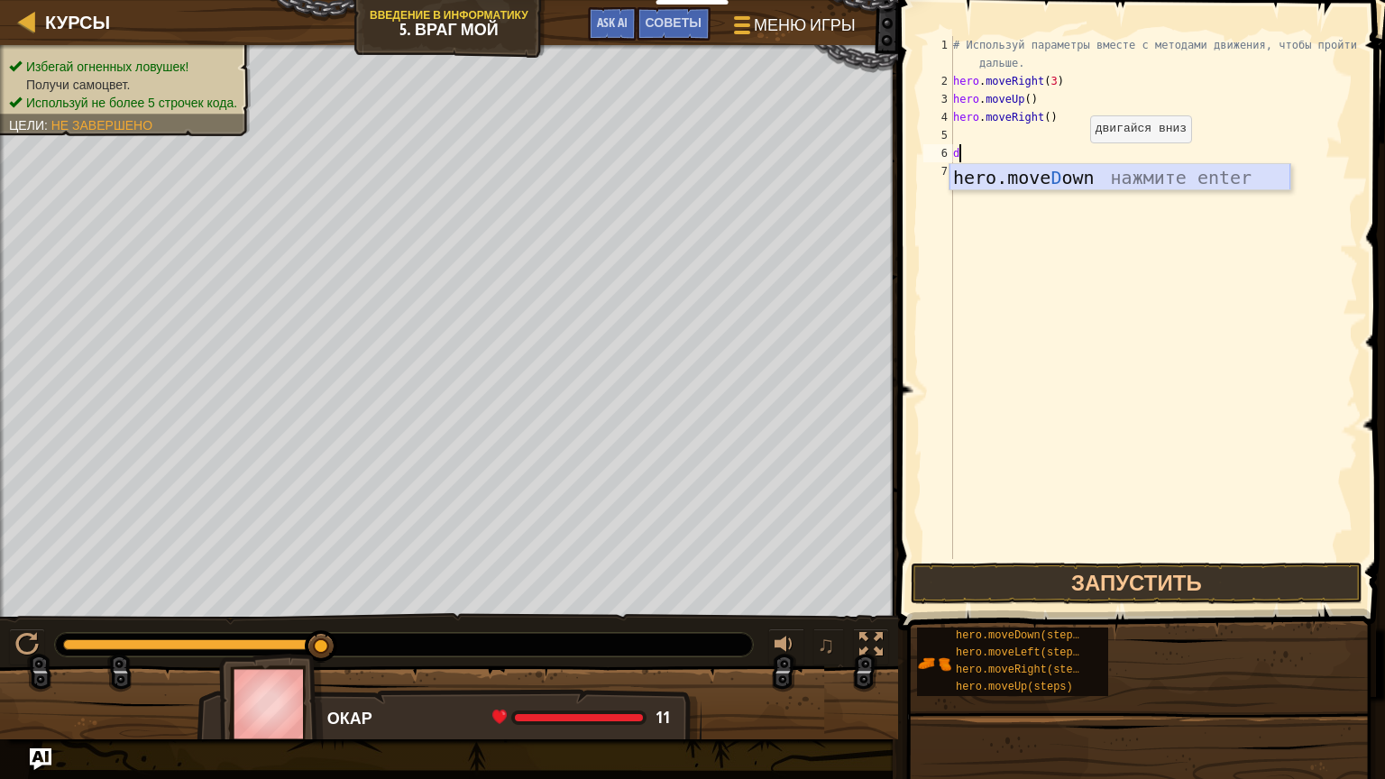
click at [1079, 170] on div "hero.move D own нажмите enter" at bounding box center [1120, 204] width 341 height 81
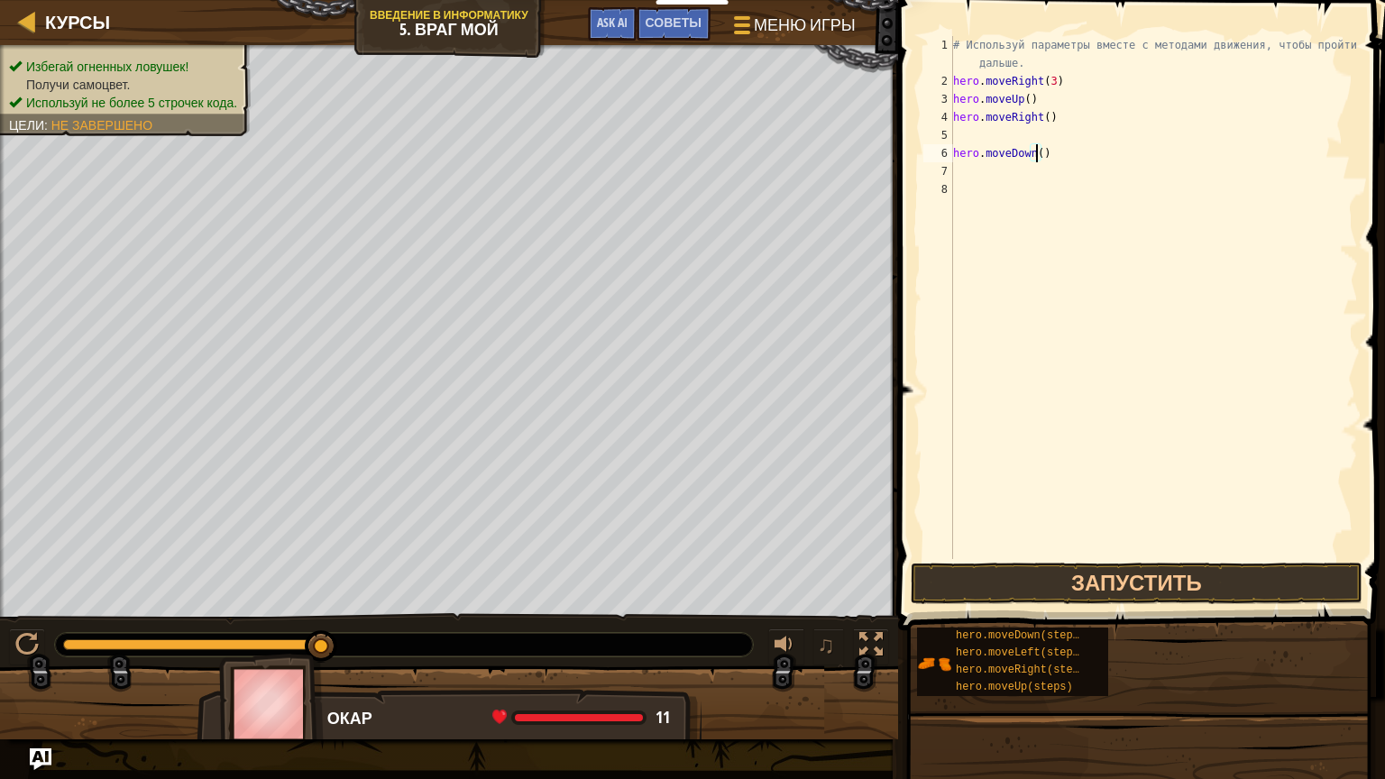
scroll to position [8, 6]
type textarea "hero.moveDown(3)"
click at [1110, 579] on button "Запустить" at bounding box center [1137, 583] width 452 height 41
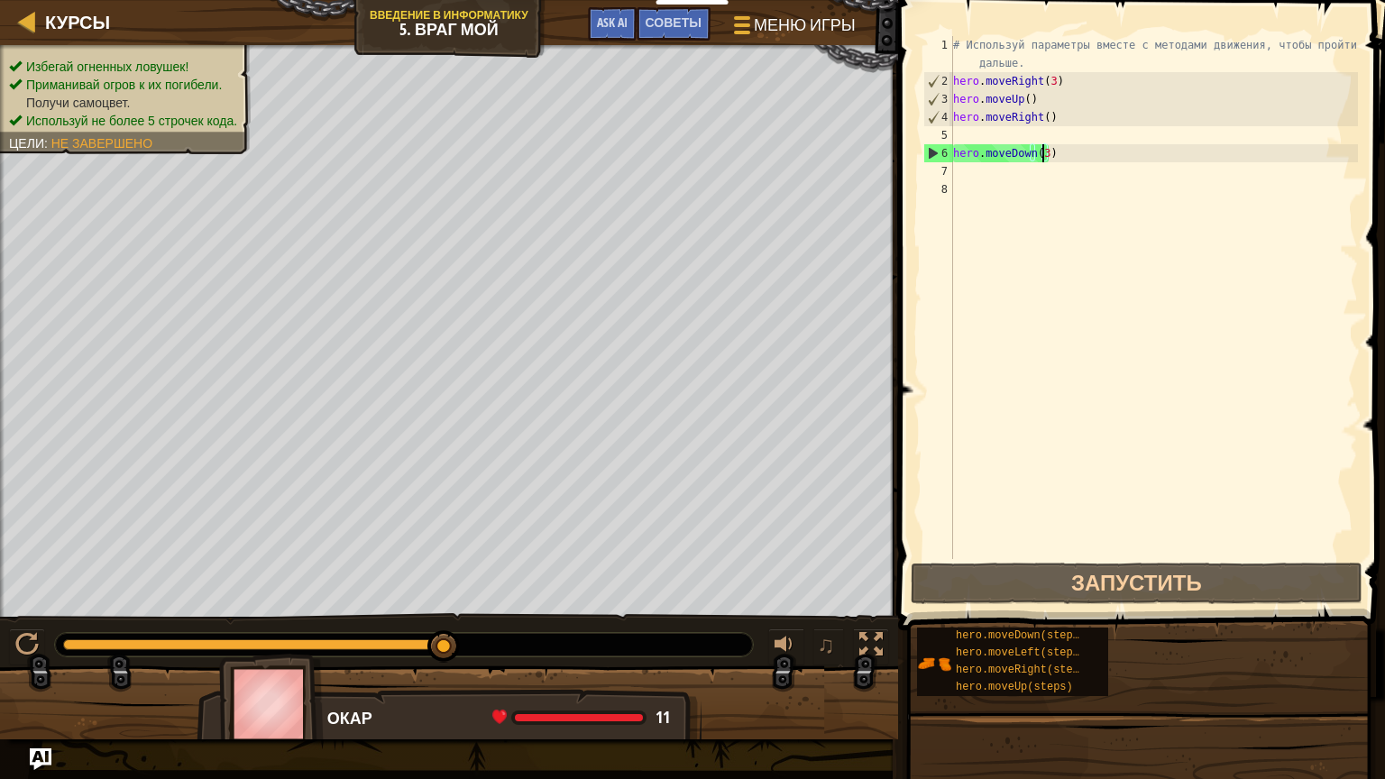
click at [1026, 169] on div "# Используй параметры вместе с методами движения, чтобы пройти дальше. hero . m…" at bounding box center [1154, 324] width 409 height 577
type textarea "i"
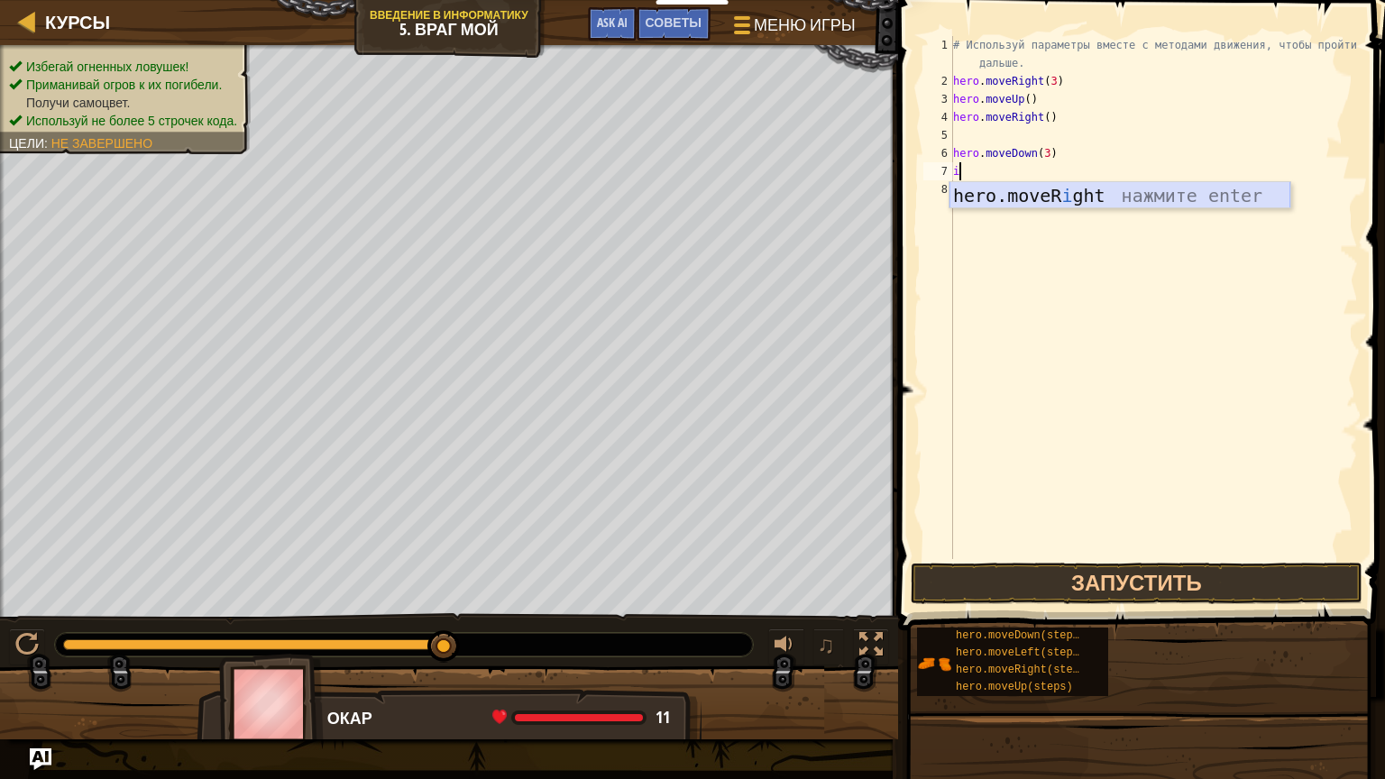
click at [1127, 198] on div "hero.moveR i ght нажмите enter" at bounding box center [1120, 222] width 341 height 81
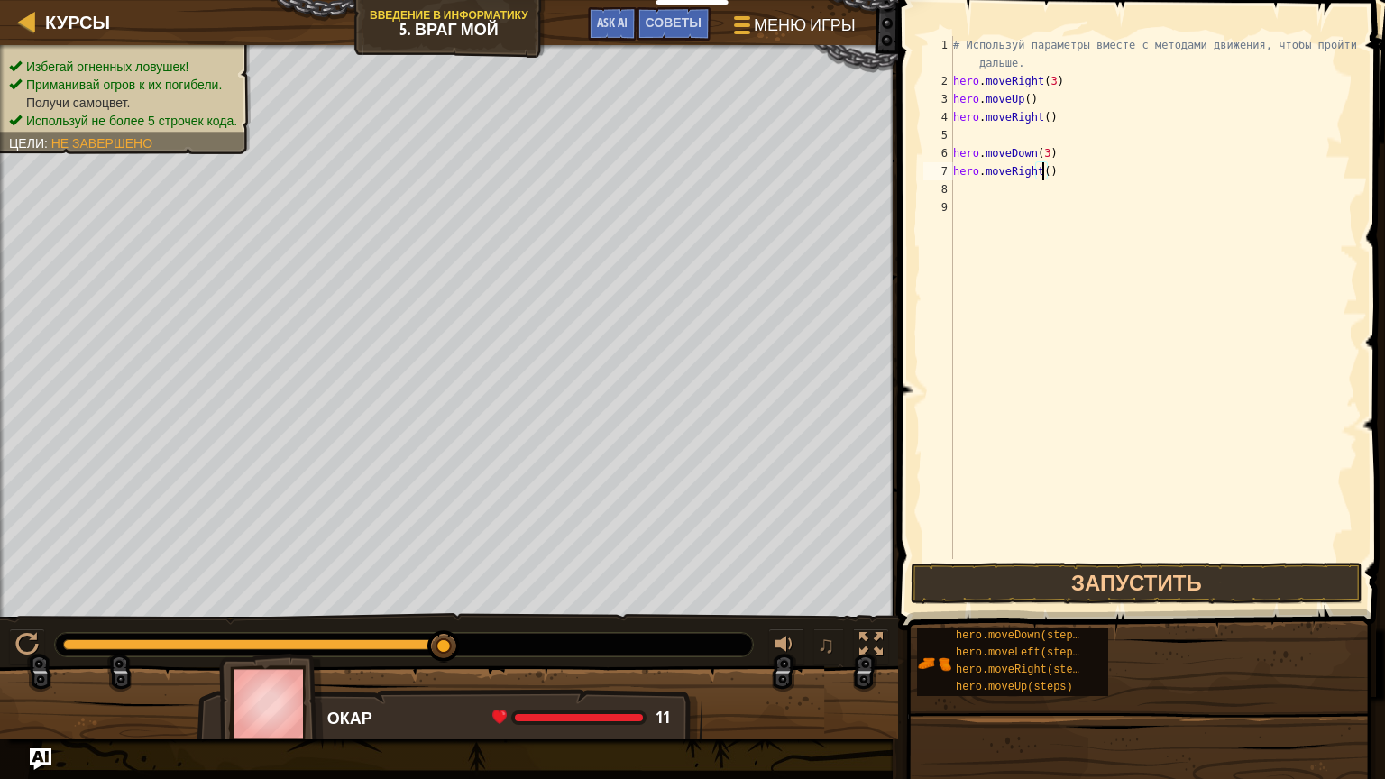
scroll to position [8, 7]
type textarea "hero.moveRight(2)"
click at [1121, 588] on button "Запустить" at bounding box center [1137, 583] width 452 height 41
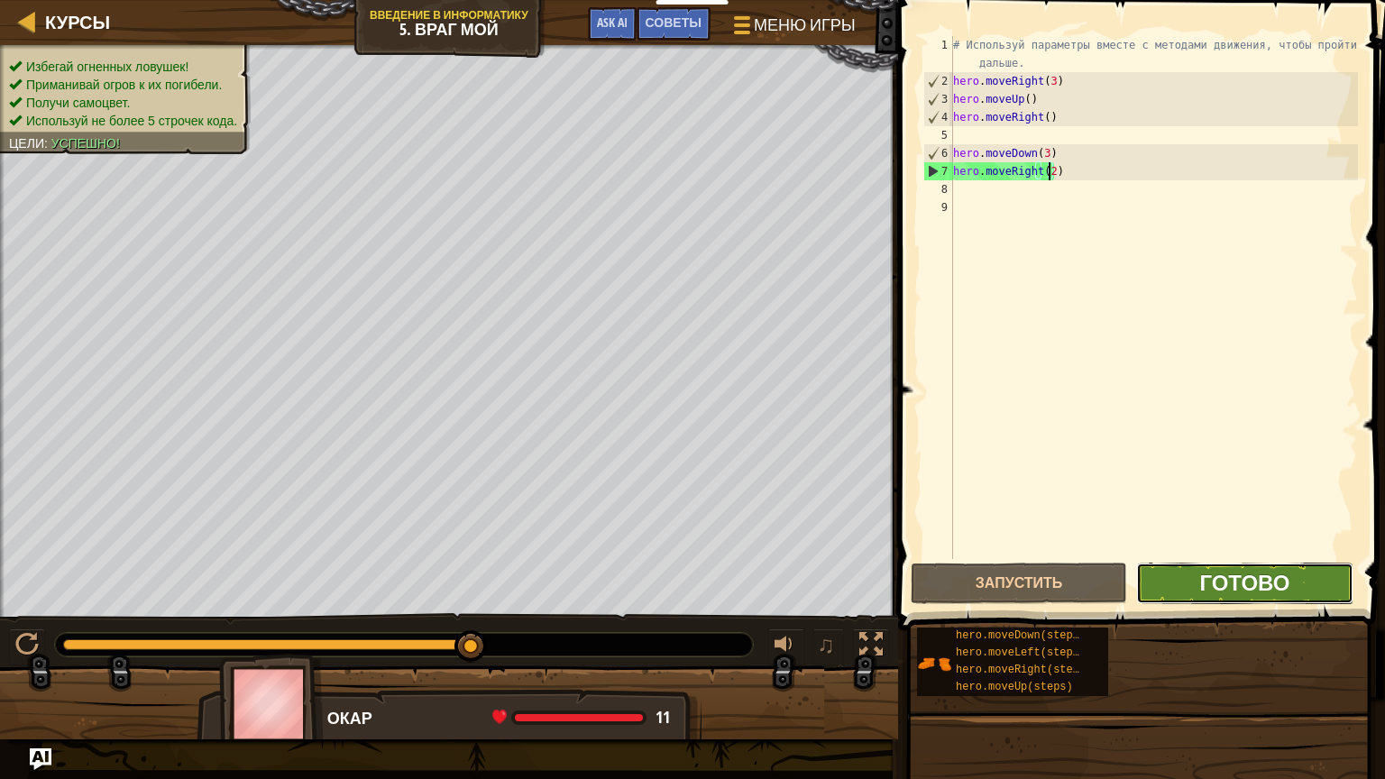
click at [1227, 574] on span "Готово" at bounding box center [1245, 582] width 90 height 29
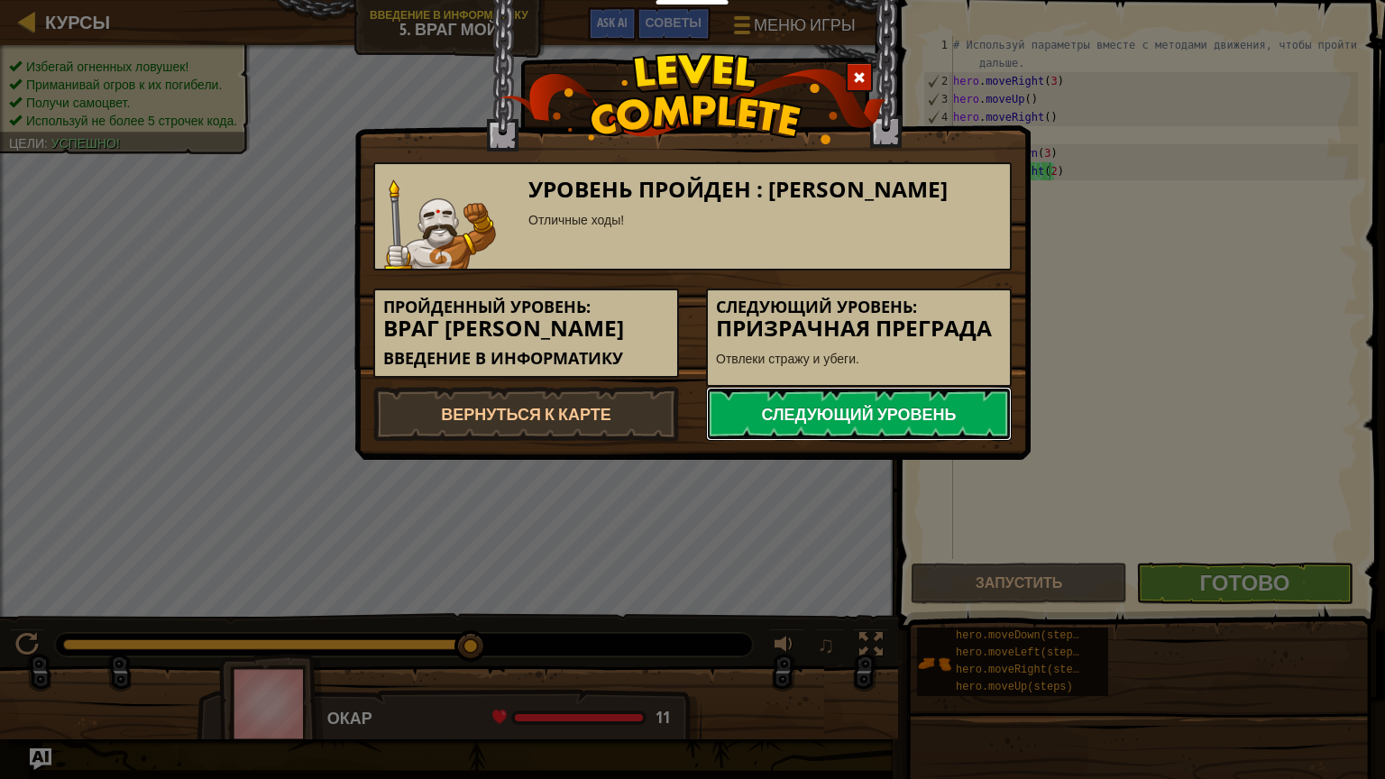
click at [985, 397] on link "Следующий уровень" at bounding box center [859, 414] width 306 height 54
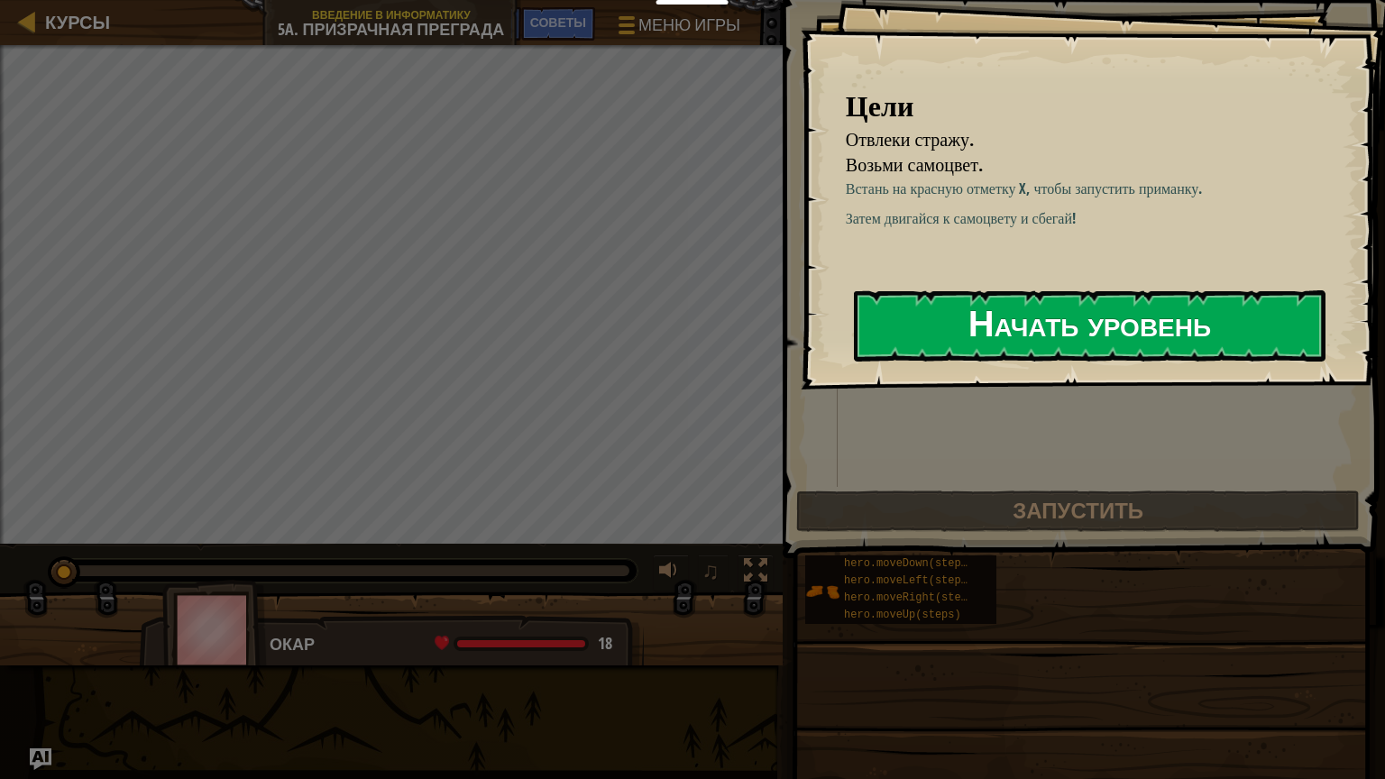
click at [1050, 328] on button "Начать уровень" at bounding box center [1090, 325] width 472 height 71
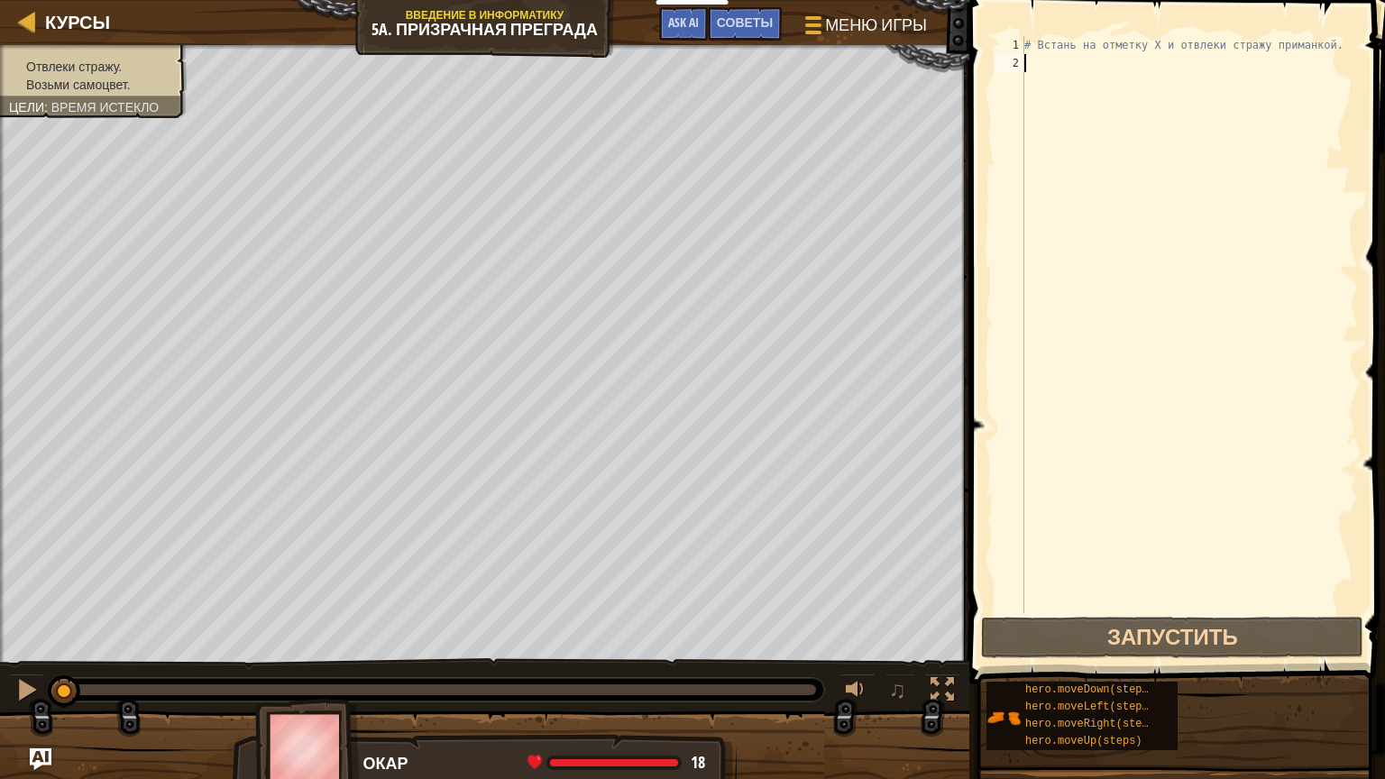
type textarea "i"
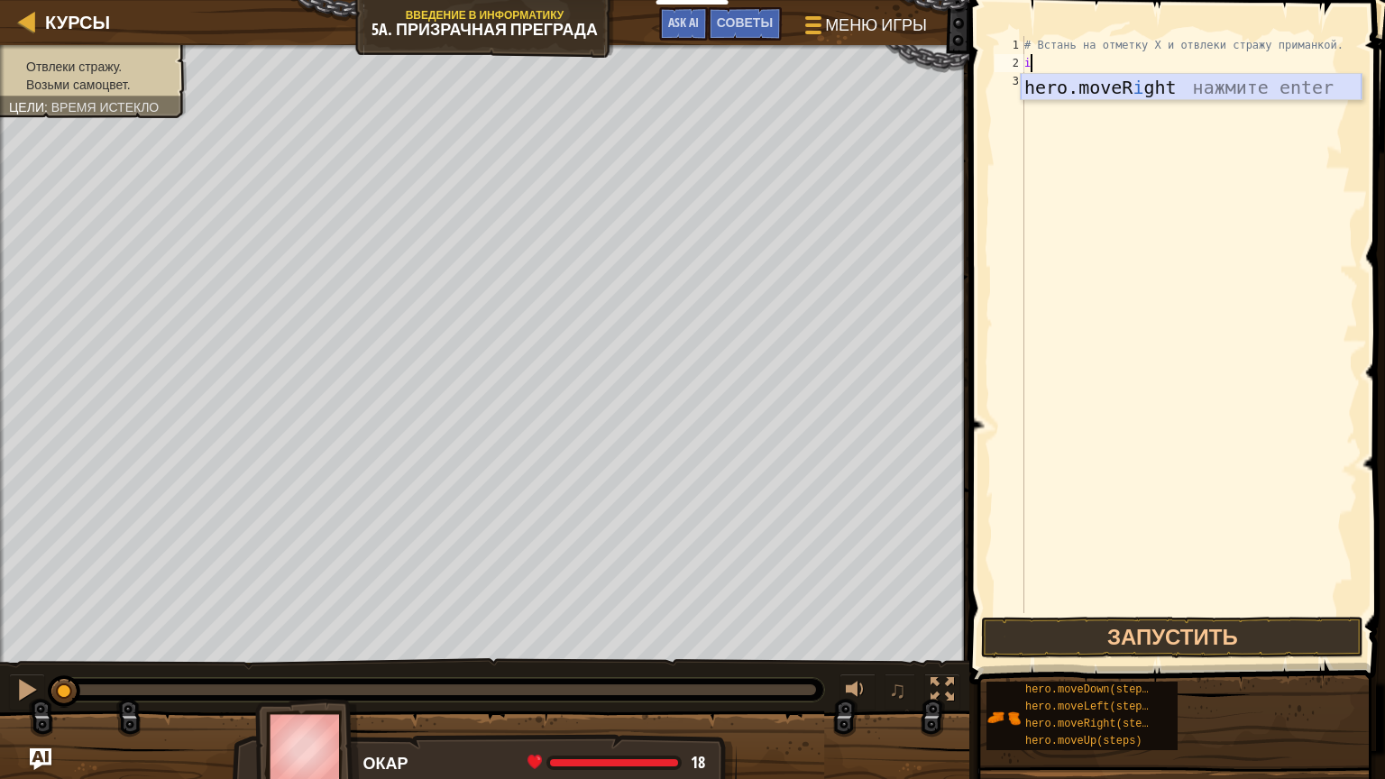
click at [1223, 88] on div "hero.moveR i ght нажмите enter" at bounding box center [1191, 114] width 341 height 81
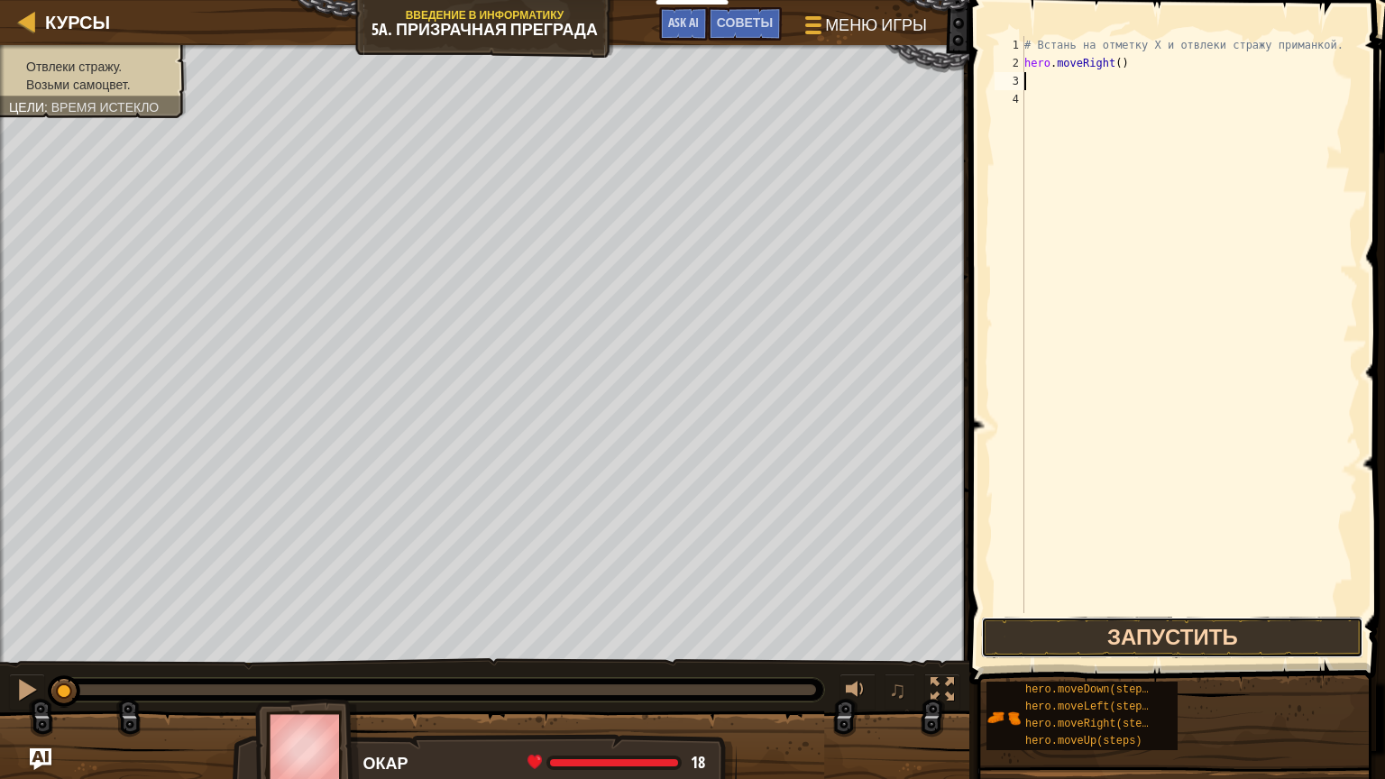
click at [1208, 629] on button "Запустить" at bounding box center [1172, 637] width 382 height 41
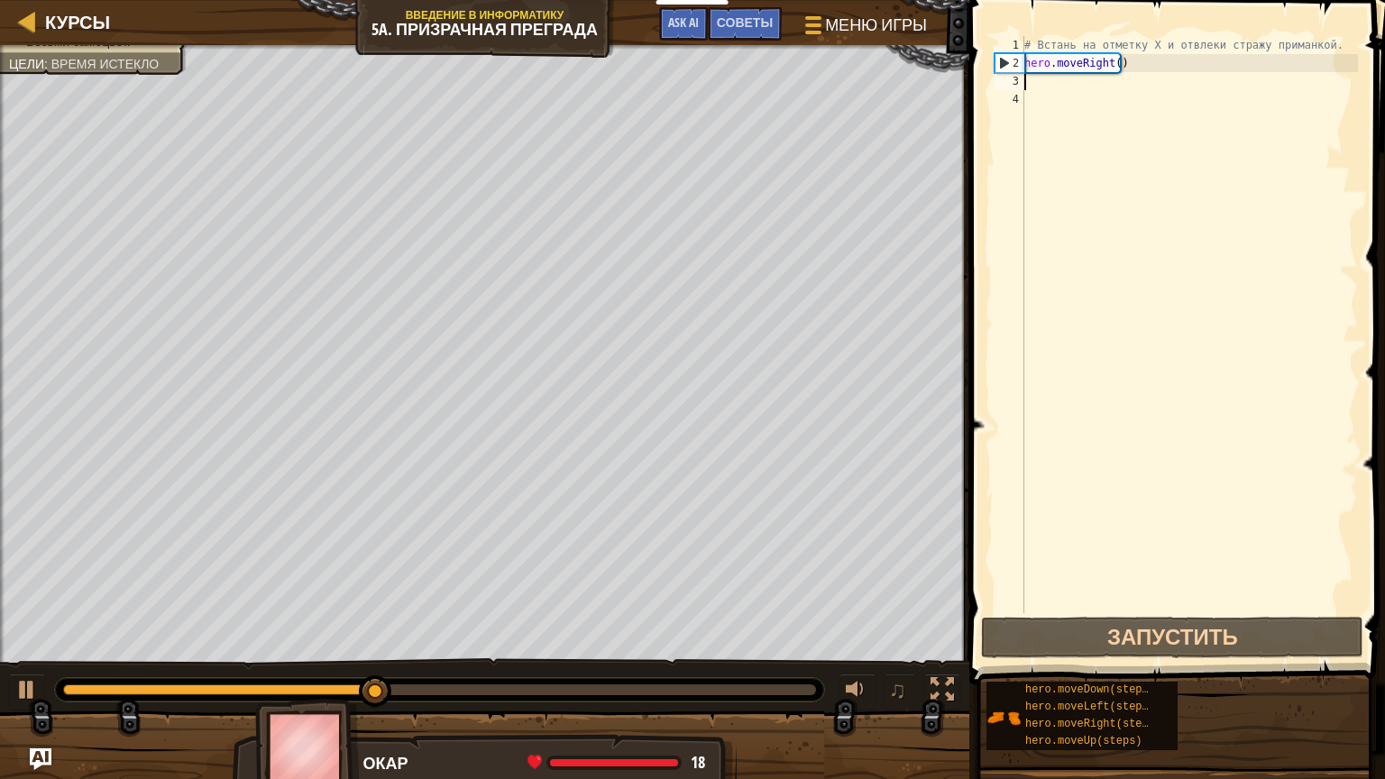
type textarea "d"
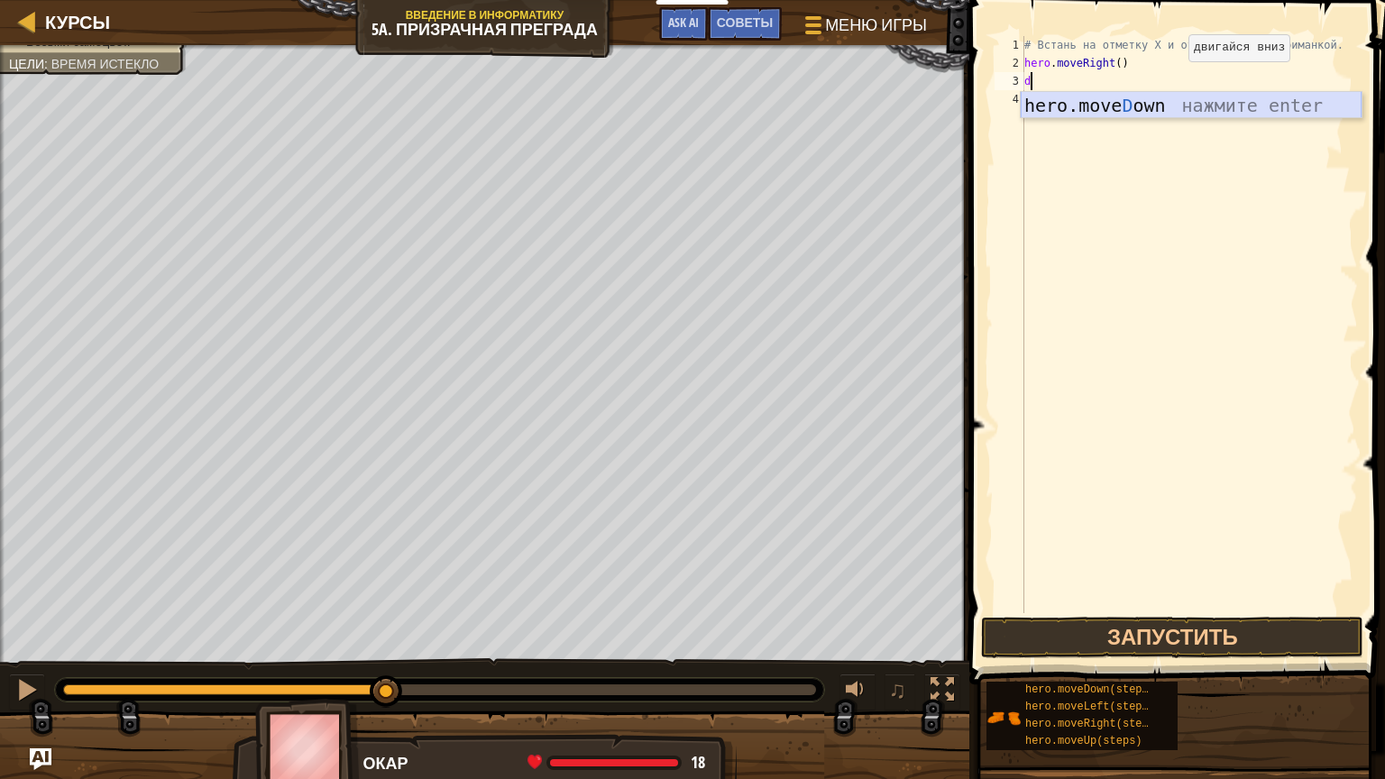
click at [1109, 105] on div "hero.move D own нажмите enter" at bounding box center [1191, 132] width 341 height 81
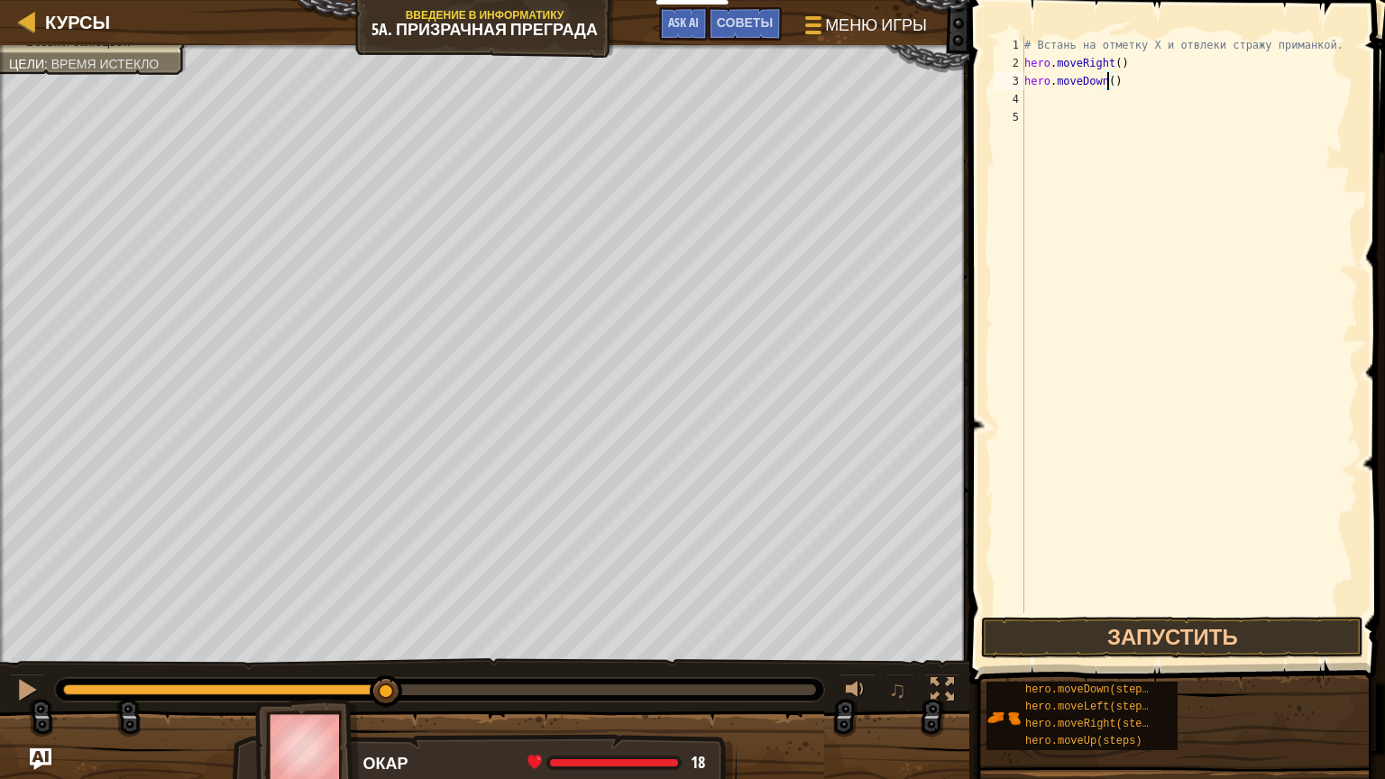
scroll to position [8, 6]
type textarea "hero.moveDown(2)"
click at [1146, 631] on button "Запустить" at bounding box center [1172, 637] width 382 height 41
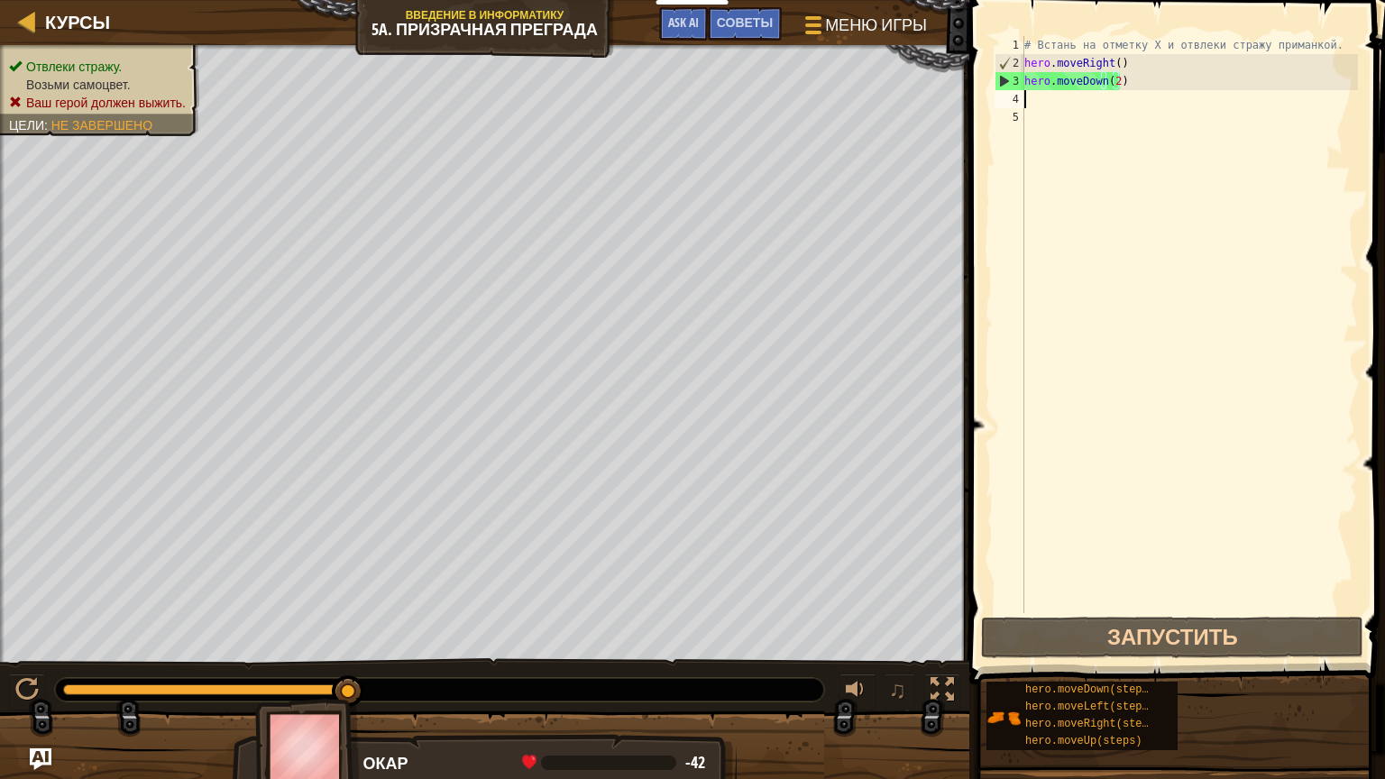
scroll to position [8, 0]
type textarea "d"
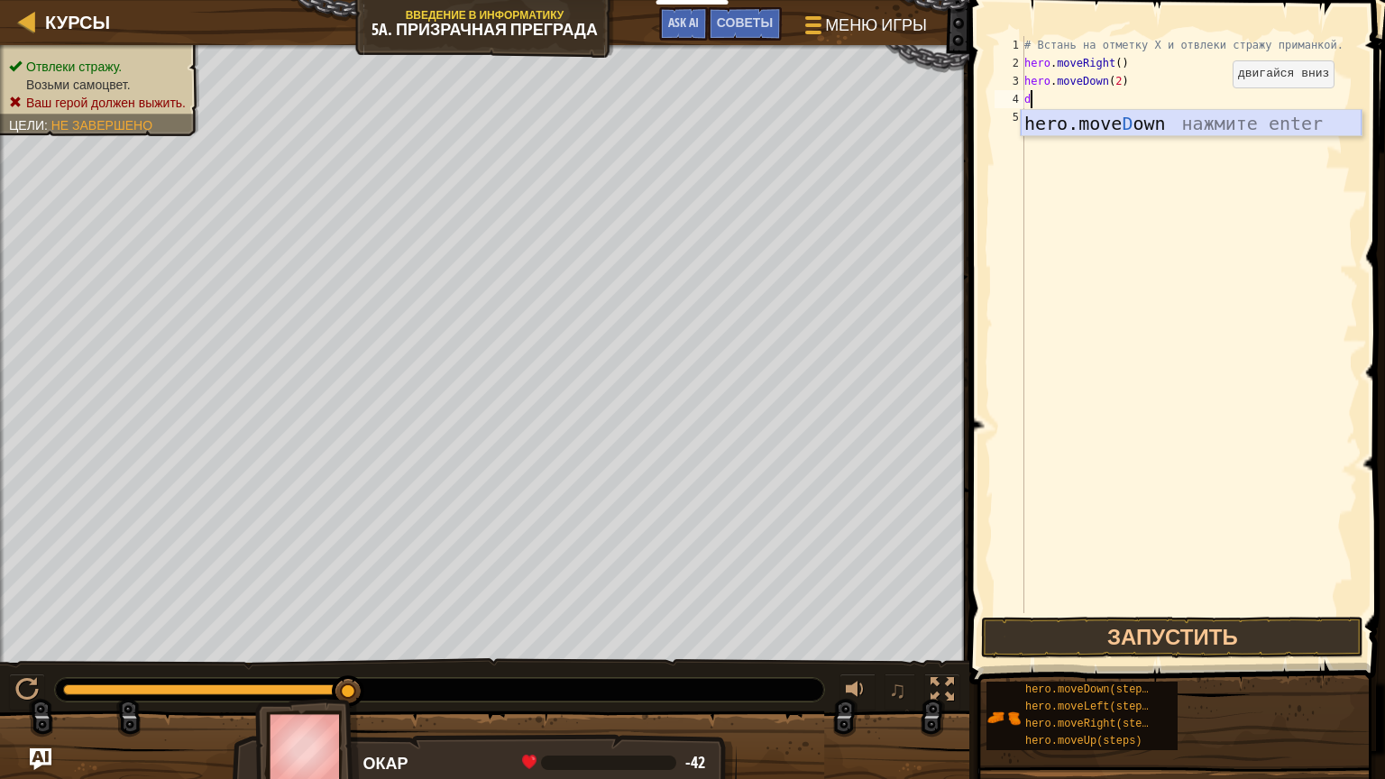
click at [1193, 120] on div "hero.move D own нажмите enter" at bounding box center [1191, 150] width 341 height 81
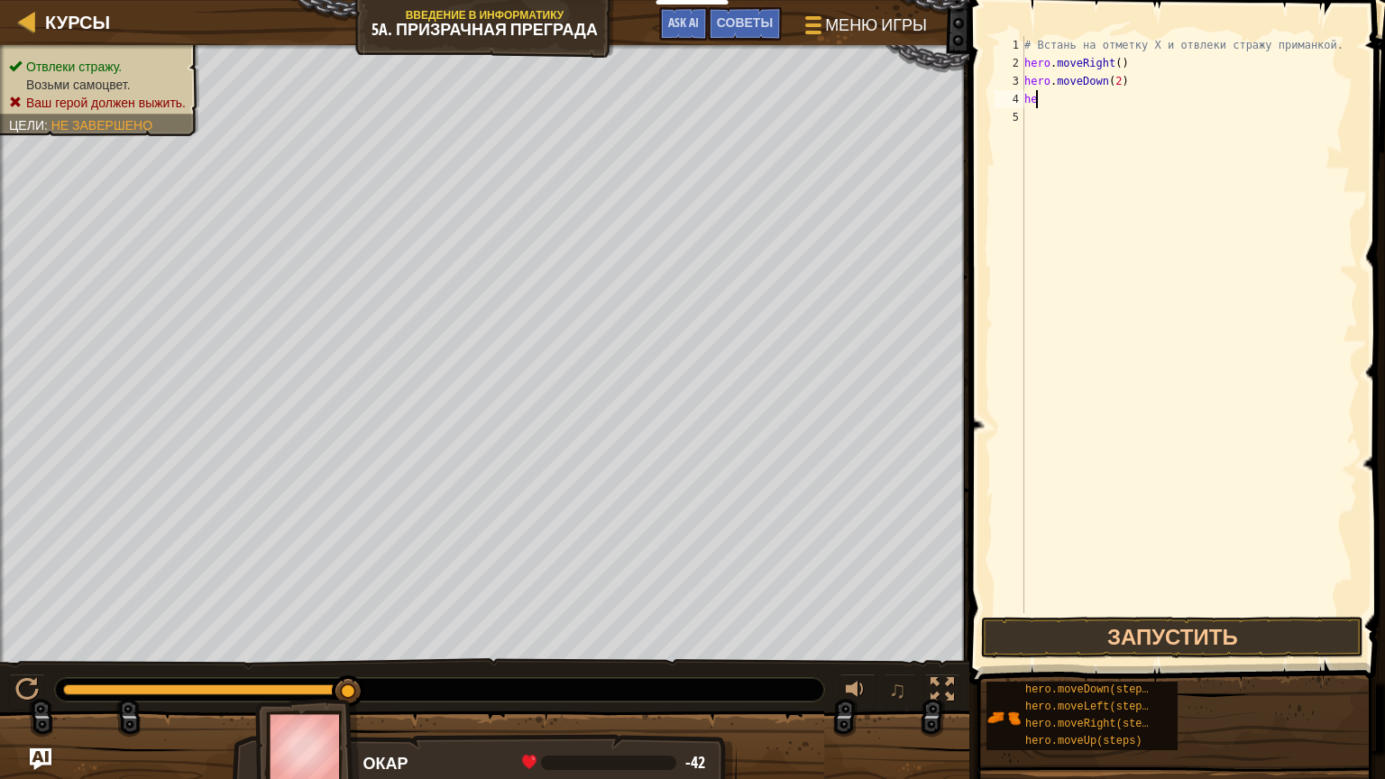
type textarea "h"
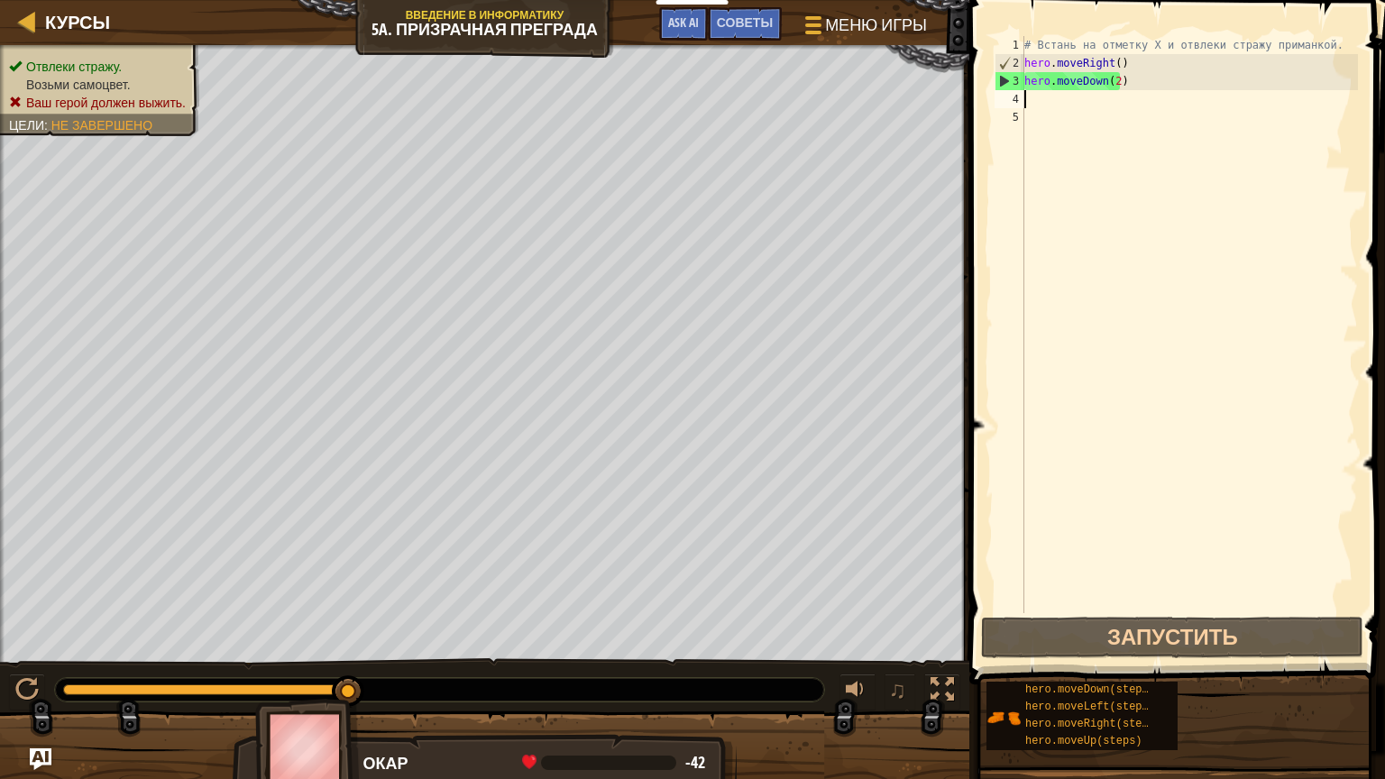
type textarea "u"
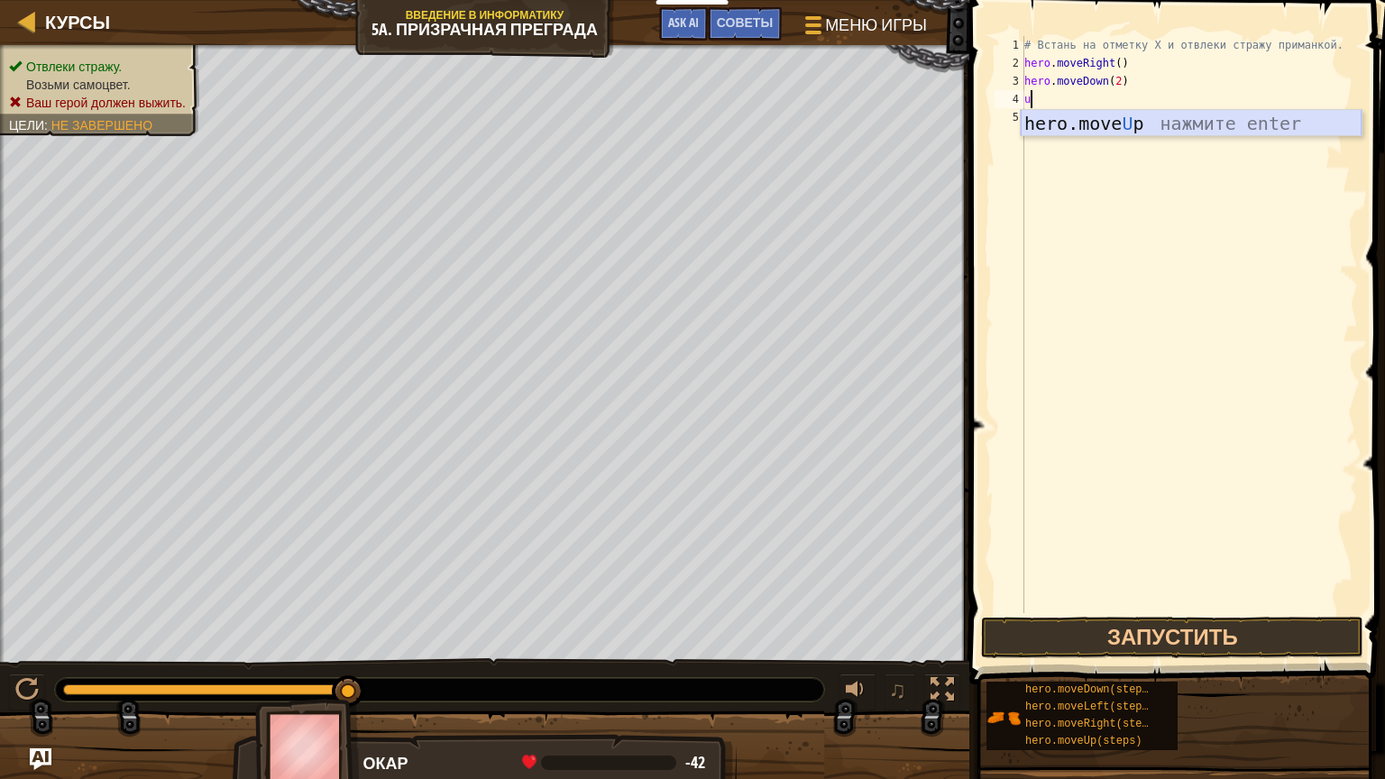
click at [1149, 119] on div "hero.move U p нажмите enter" at bounding box center [1191, 150] width 341 height 81
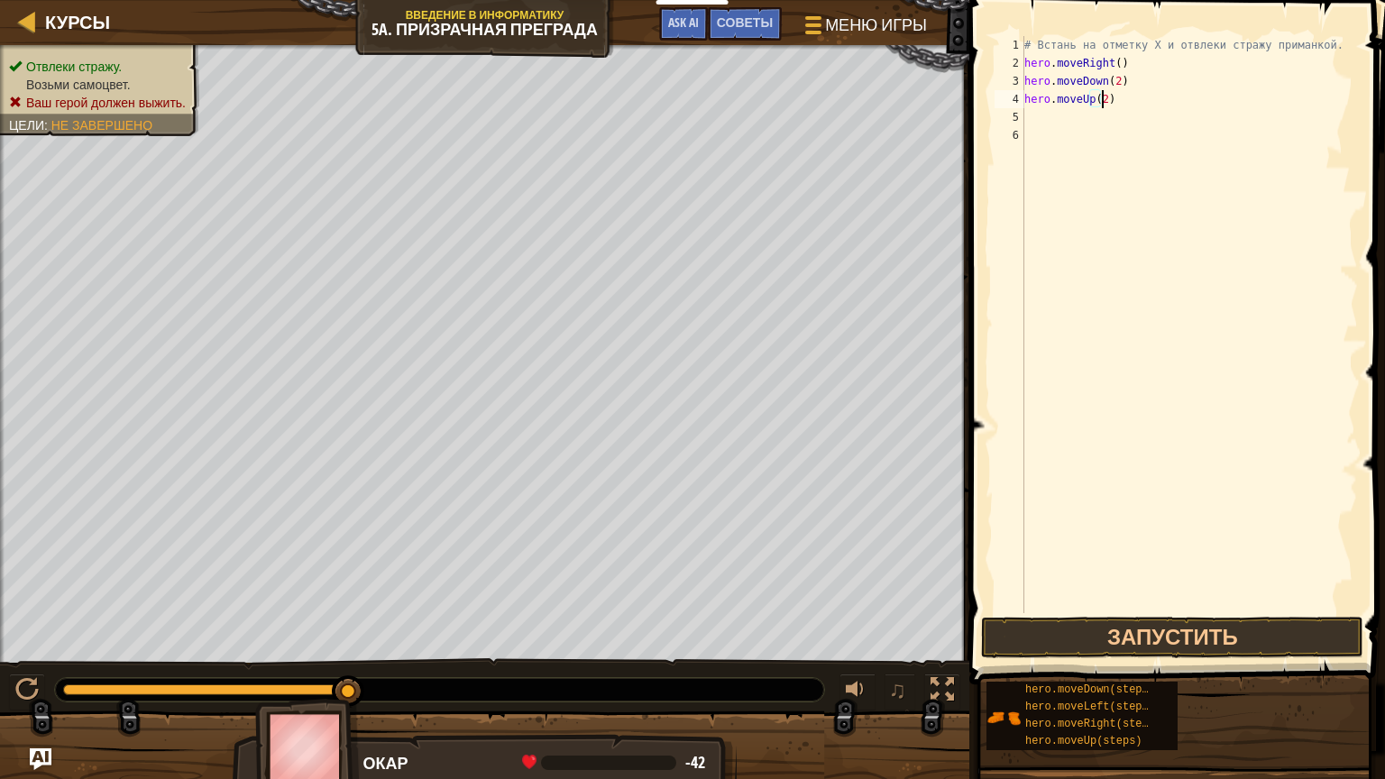
scroll to position [8, 5]
type textarea "hero.moveUp(2)"
click at [1184, 646] on button "Запустить" at bounding box center [1172, 637] width 382 height 41
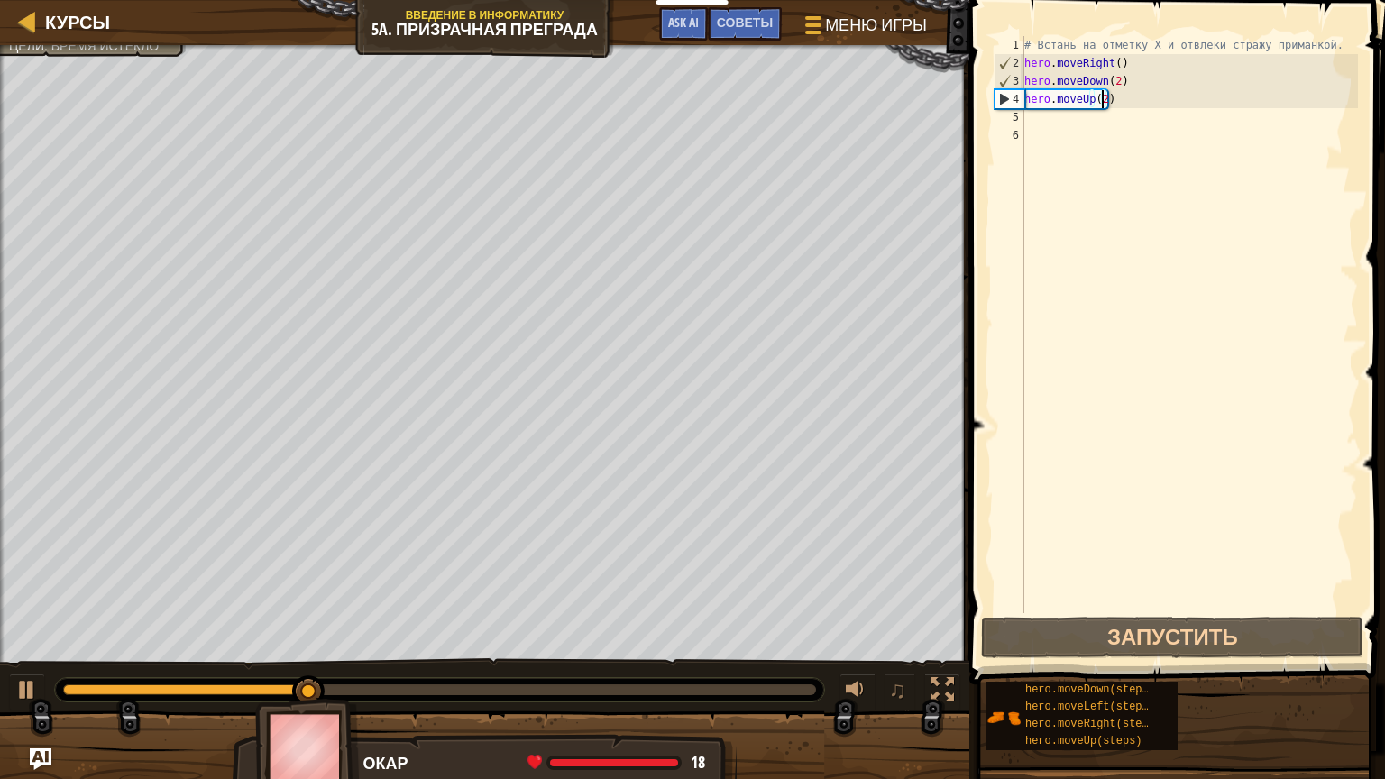
click at [1038, 119] on div "# Встань на отметку X и отвлеки стражу приманкой. hero . moveRight ( ) hero . m…" at bounding box center [1189, 342] width 337 height 613
type textarea "i"
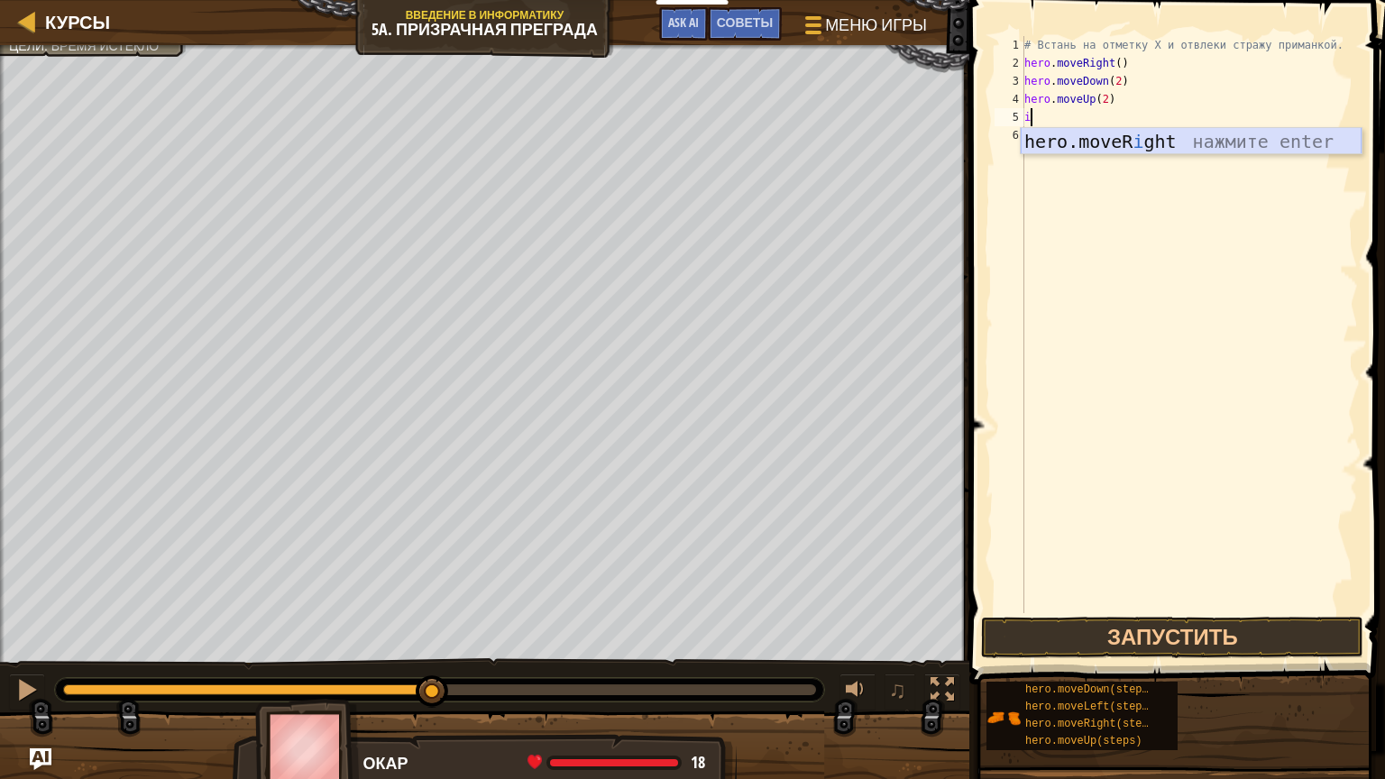
click at [1123, 130] on div "hero.moveR i ght нажмите enter" at bounding box center [1191, 168] width 341 height 81
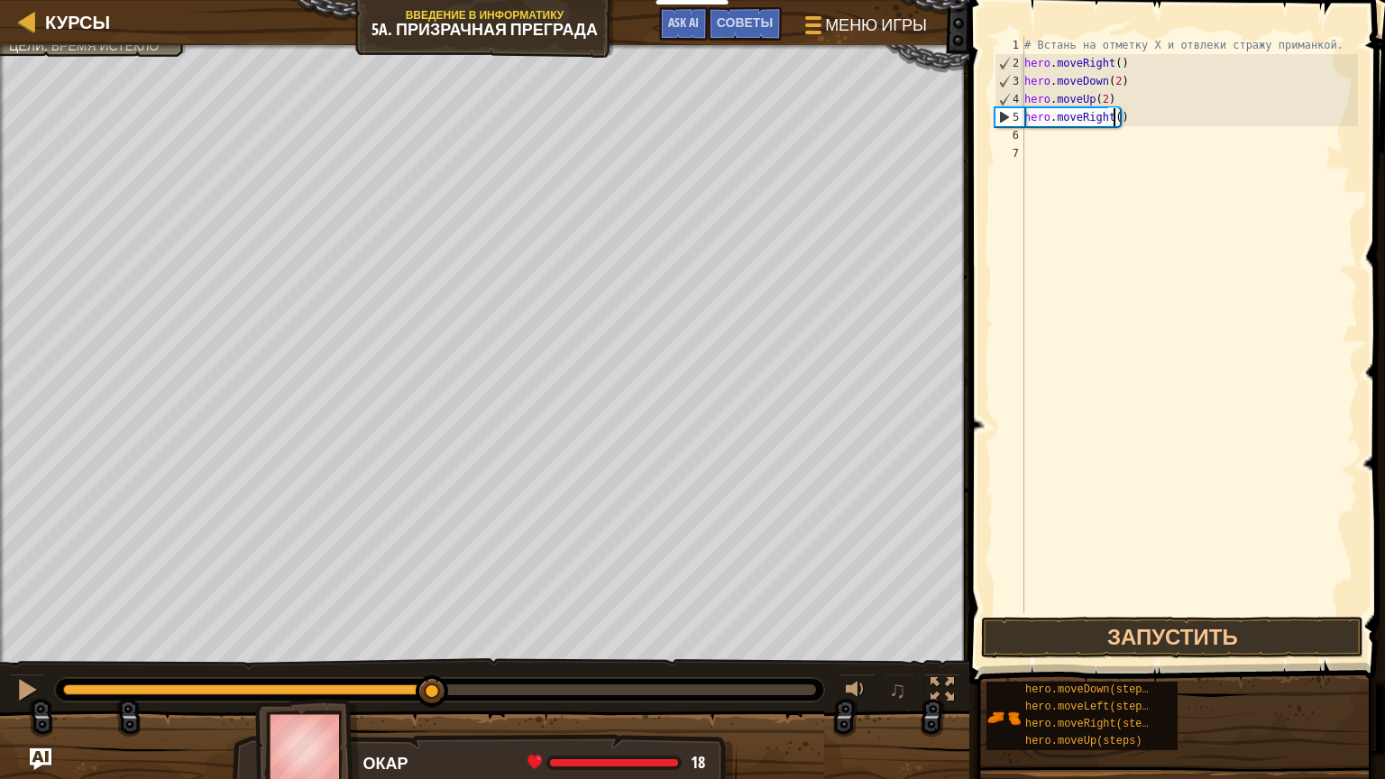
scroll to position [8, 7]
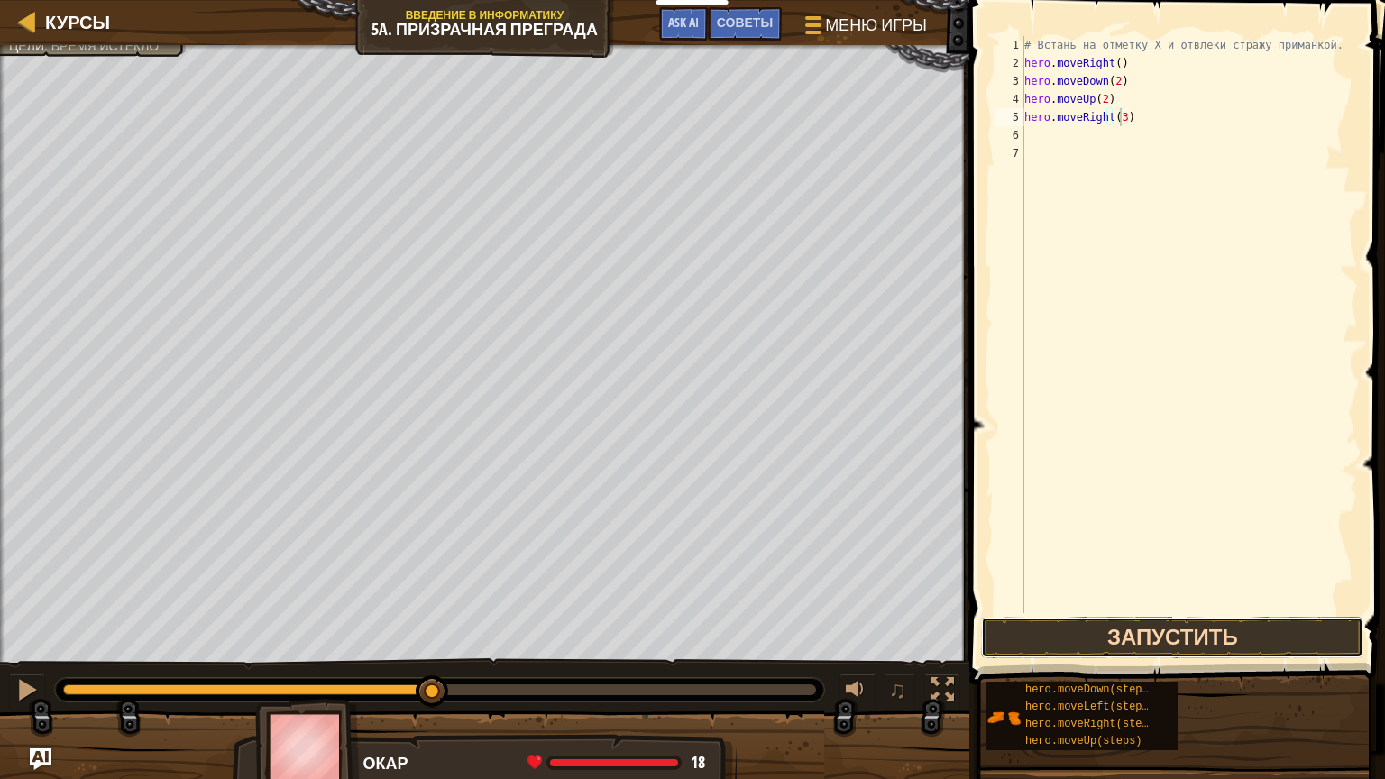
click at [1281, 642] on button "Запустить" at bounding box center [1172, 637] width 382 height 41
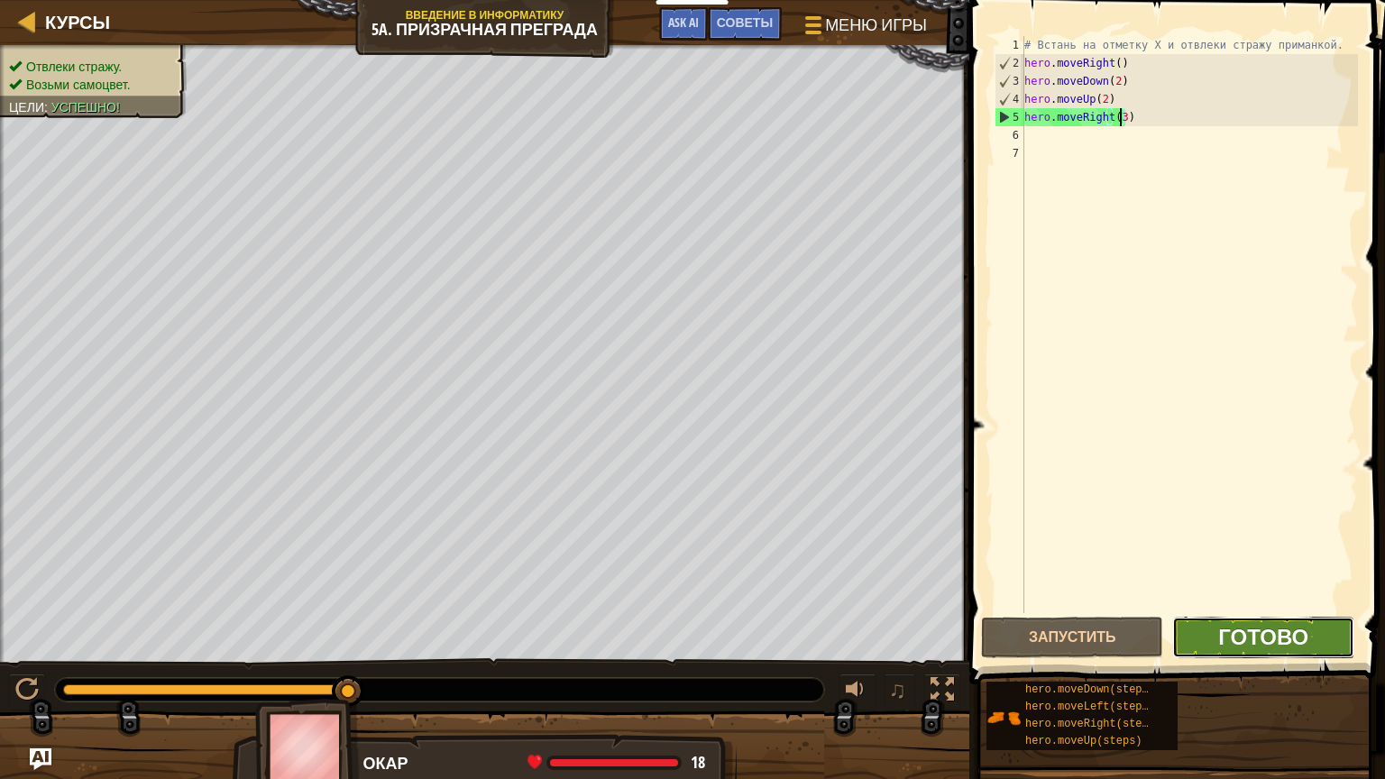
click at [1243, 635] on span "Готово" at bounding box center [1264, 636] width 90 height 29
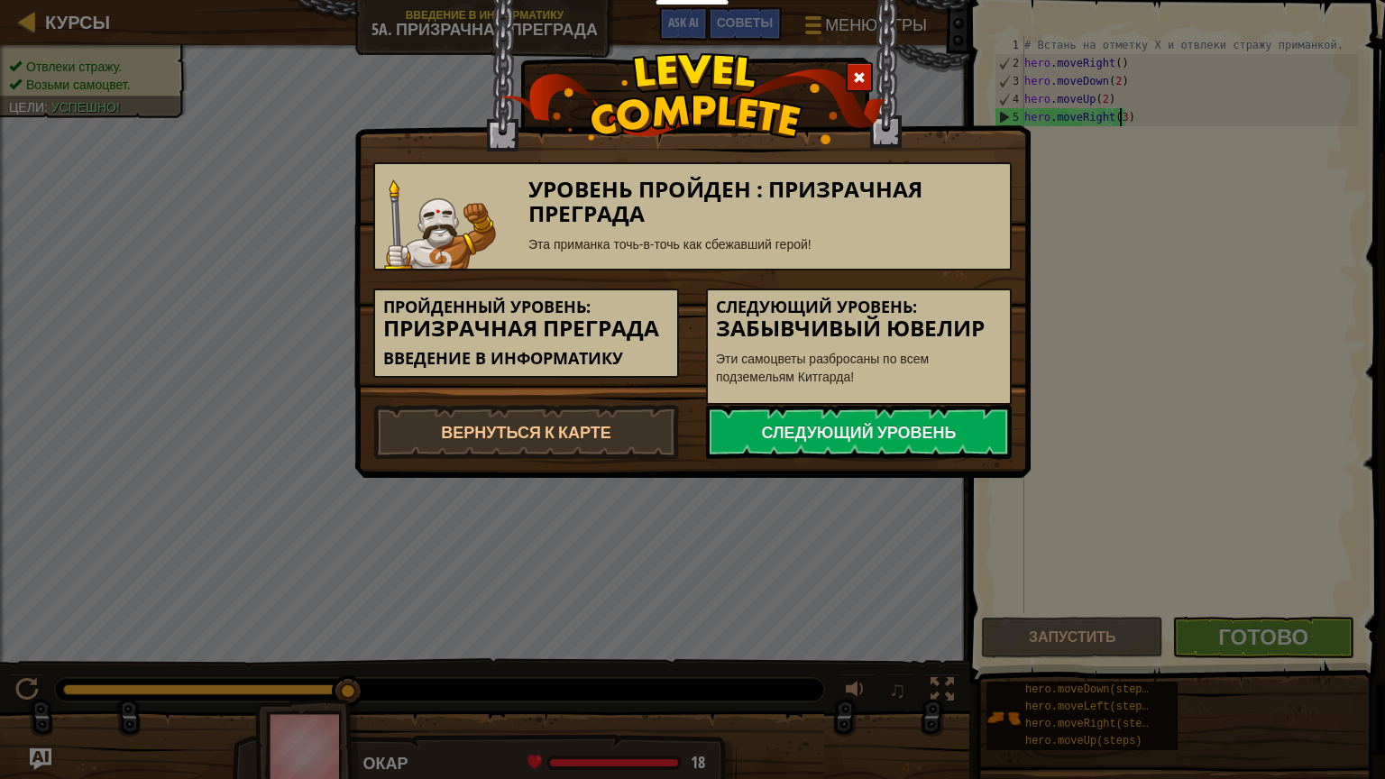
type textarea "hero.moveRight(3 )"
